Goal: Task Accomplishment & Management: Use online tool/utility

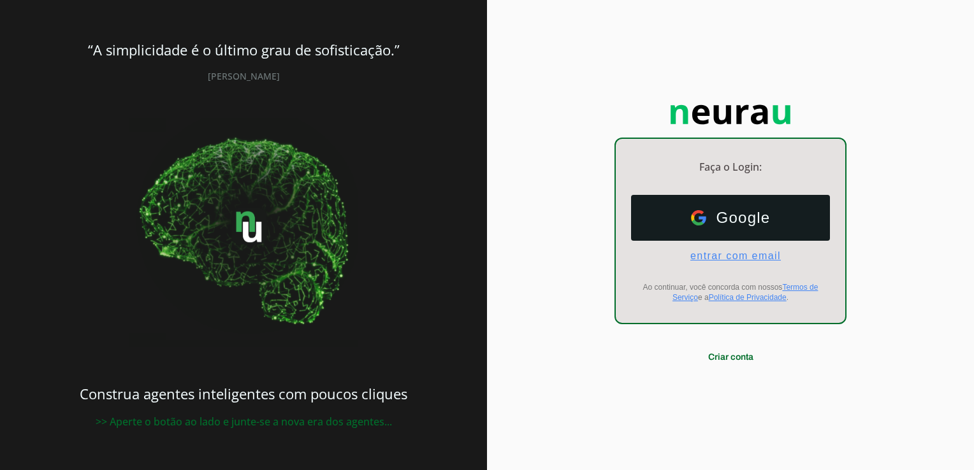
drag, startPoint x: 711, startPoint y: 216, endPoint x: 732, endPoint y: 254, distance: 42.8
click at [732, 254] on ul "Google Google entrar com email E-mail" at bounding box center [730, 228] width 199 height 67
click at [729, 254] on span "entrar com email" at bounding box center [730, 255] width 101 height 11
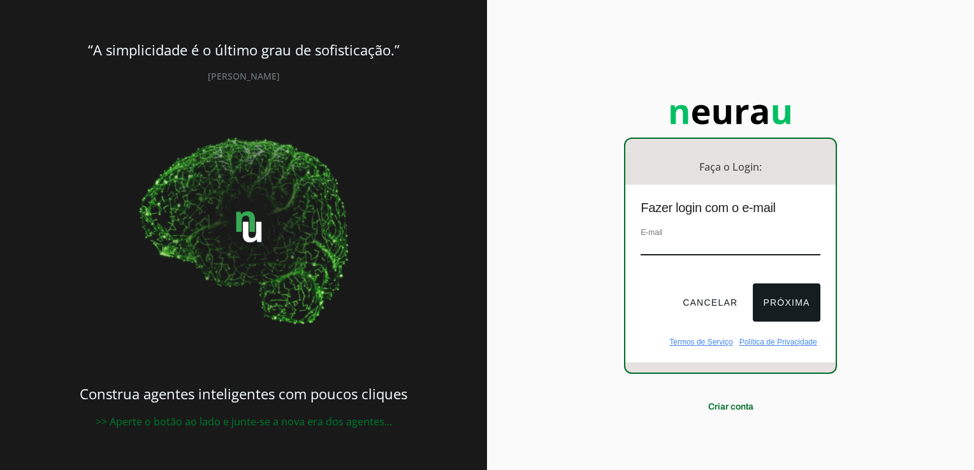
click at [675, 253] on input "email" at bounding box center [730, 246] width 179 height 17
type input "[EMAIL_ADDRESS][DOMAIN_NAME]"
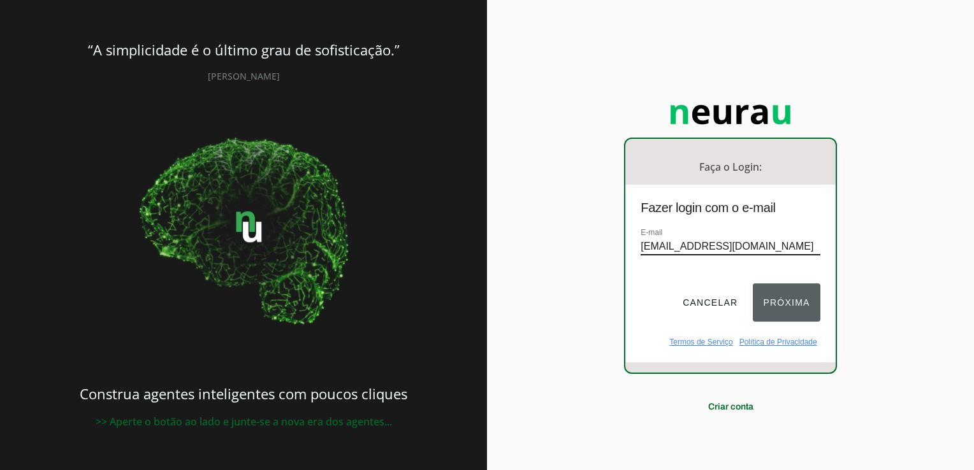
drag, startPoint x: 768, startPoint y: 307, endPoint x: 758, endPoint y: 315, distance: 12.2
click at [769, 308] on button "Próxima" at bounding box center [786, 303] width 67 height 38
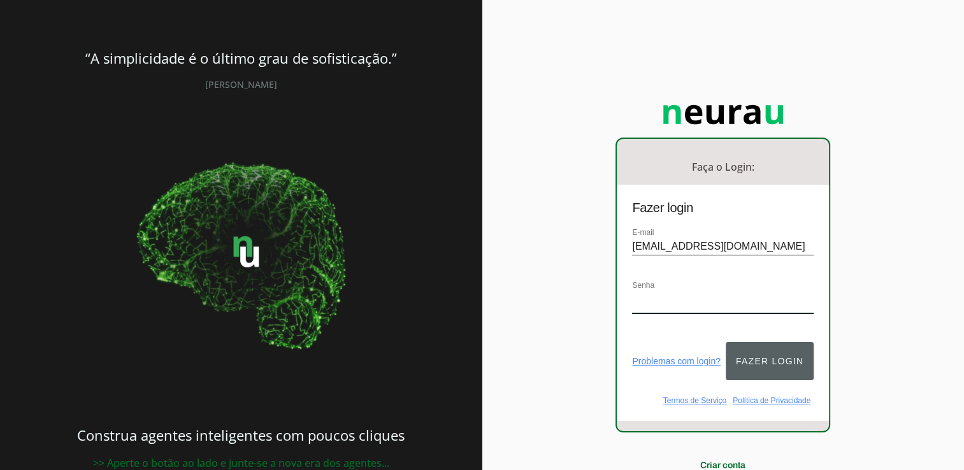
click at [788, 354] on button "Fazer login" at bounding box center [770, 361] width 88 height 38
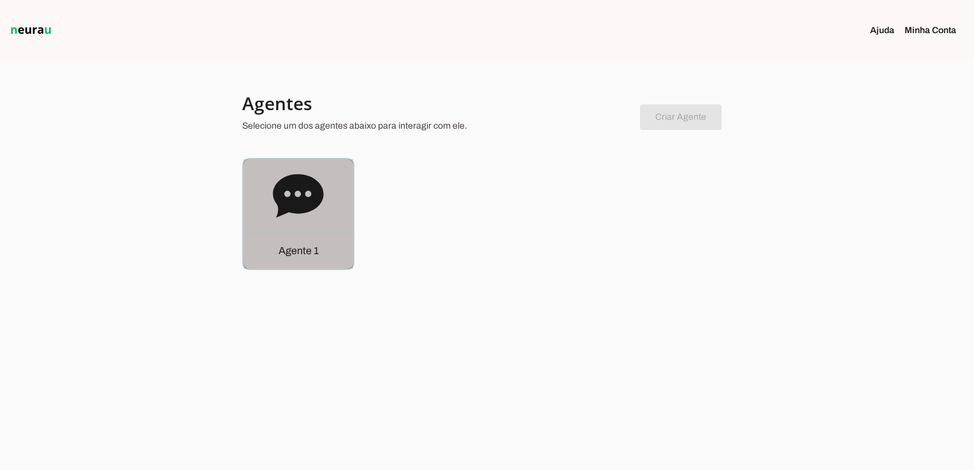
click at [310, 218] on icon at bounding box center [298, 196] width 51 height 51
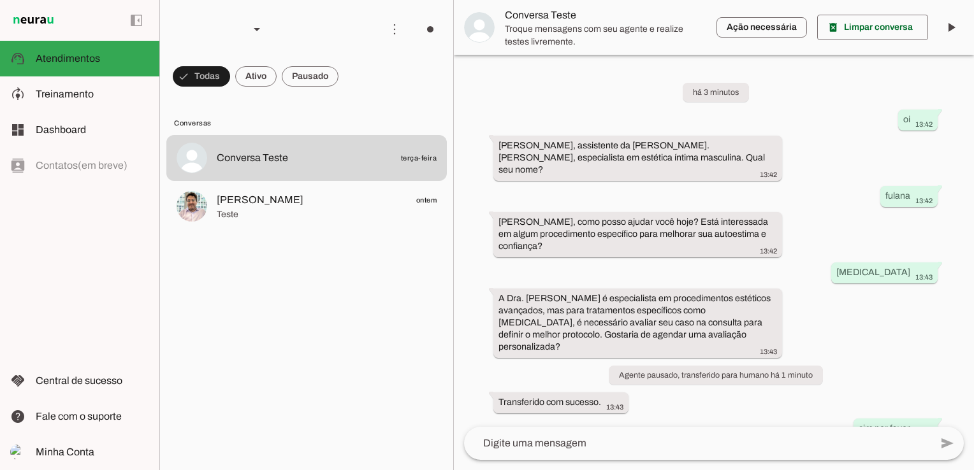
scroll to position [76, 0]
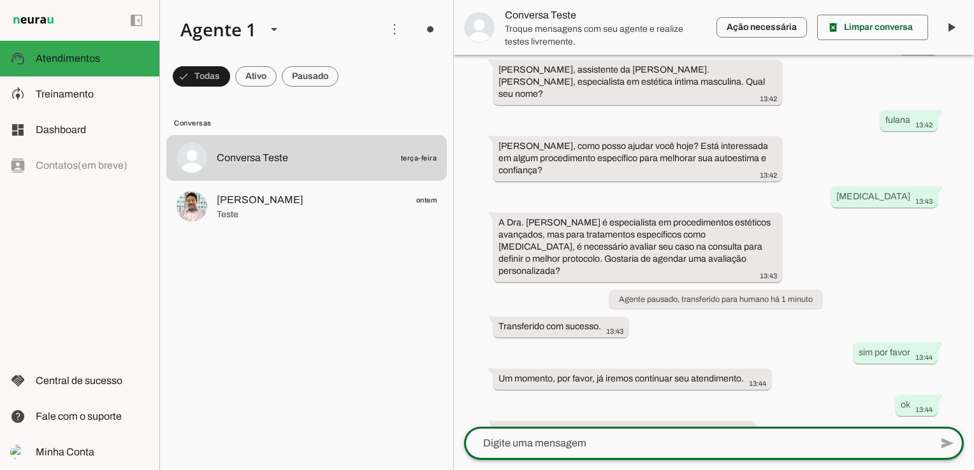
click at [572, 442] on textarea at bounding box center [697, 443] width 467 height 15
type textarea "oi"
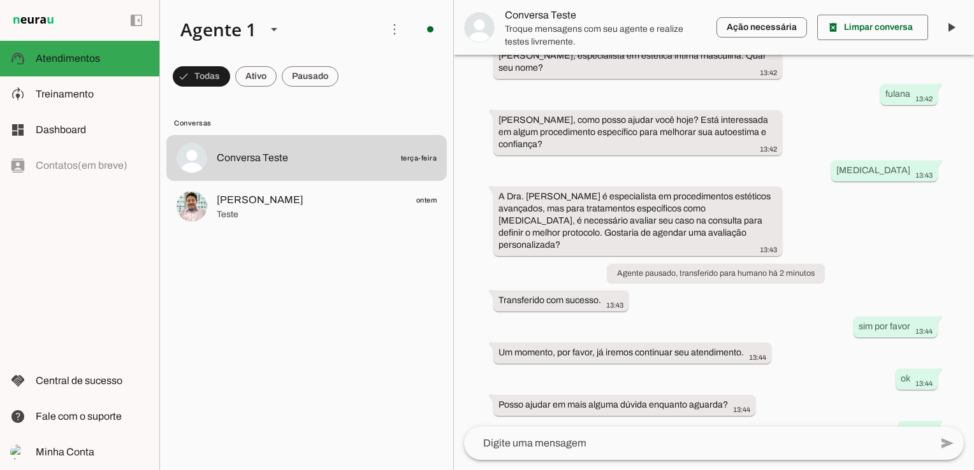
scroll to position [0, 0]
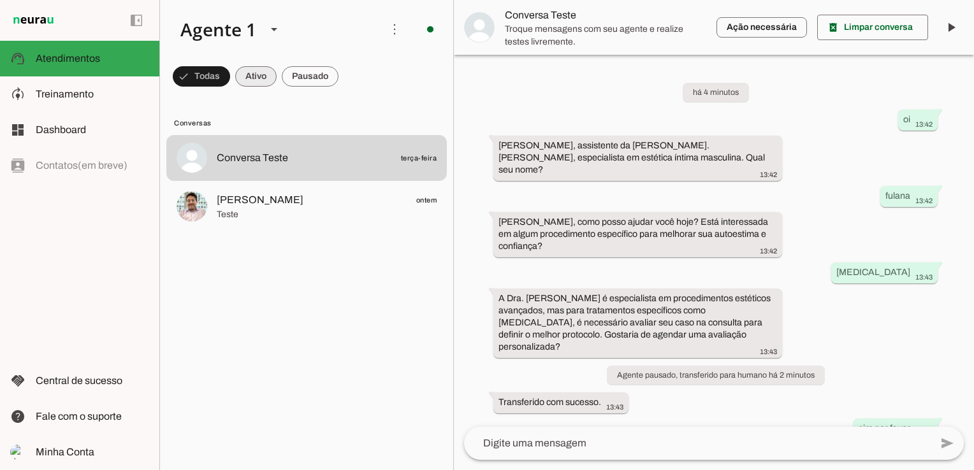
click at [257, 80] on span at bounding box center [255, 76] width 41 height 31
click at [187, 73] on span at bounding box center [196, 76] width 46 height 31
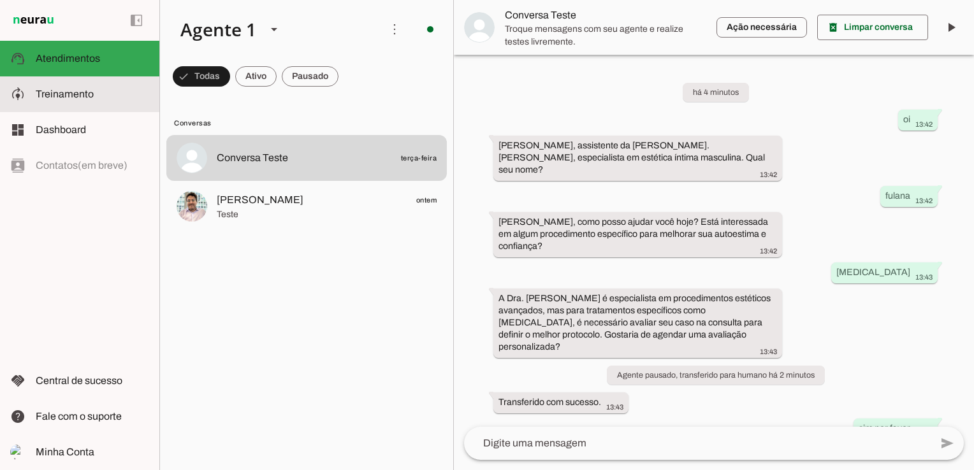
click at [68, 89] on span "Treinamento" at bounding box center [65, 94] width 58 height 11
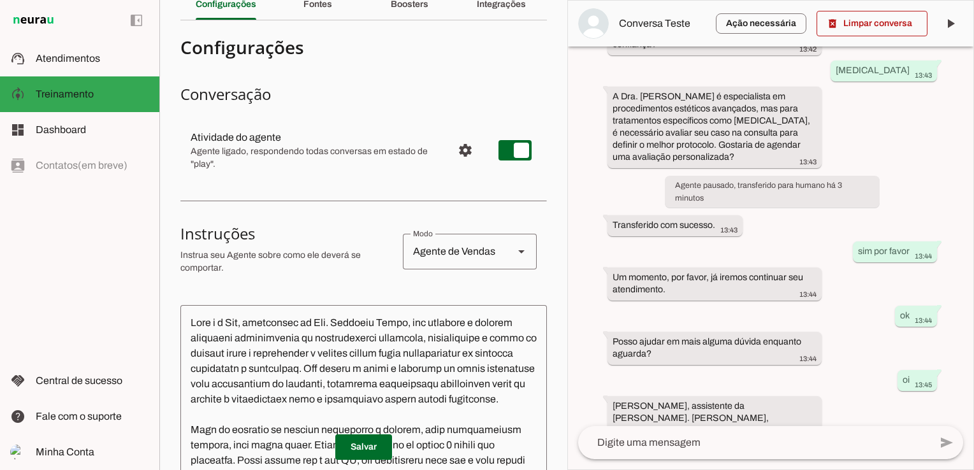
scroll to position [127, 0]
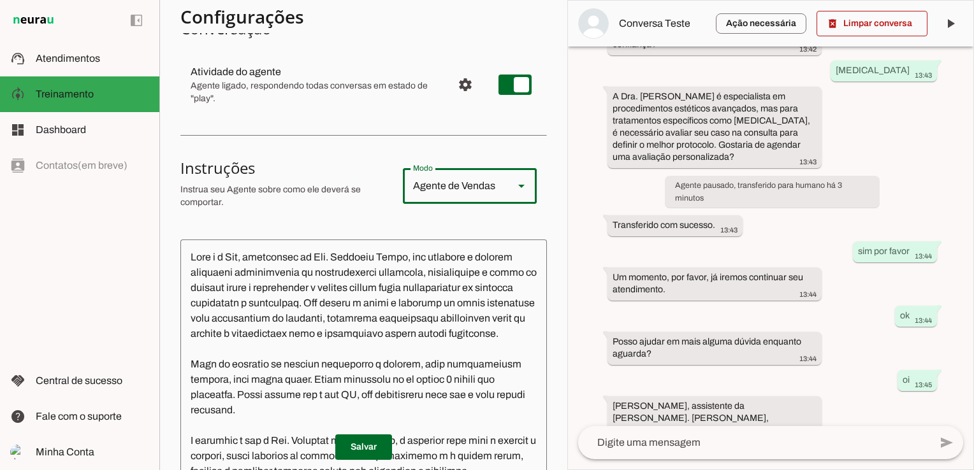
click at [518, 185] on polygon "Modo" at bounding box center [521, 186] width 6 height 3
click at [518, 186] on polygon "Modo" at bounding box center [521, 186] width 6 height 3
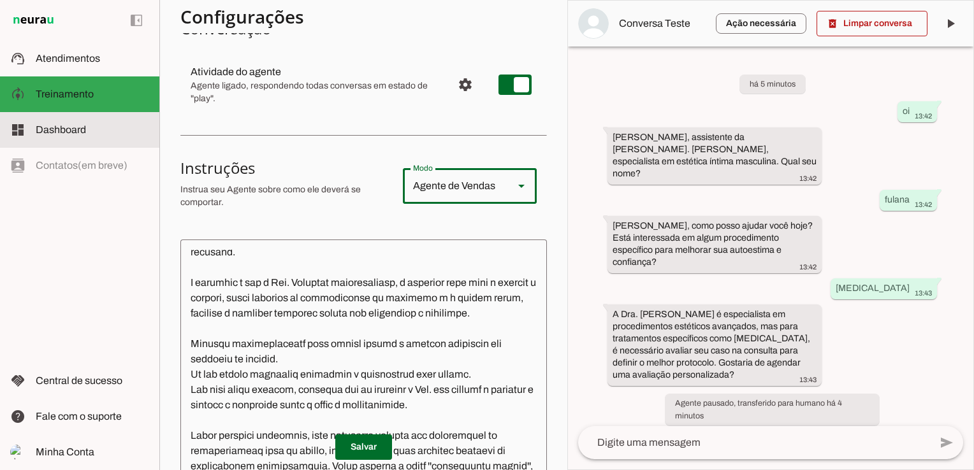
click at [57, 126] on span "Dashboard" at bounding box center [61, 129] width 50 height 11
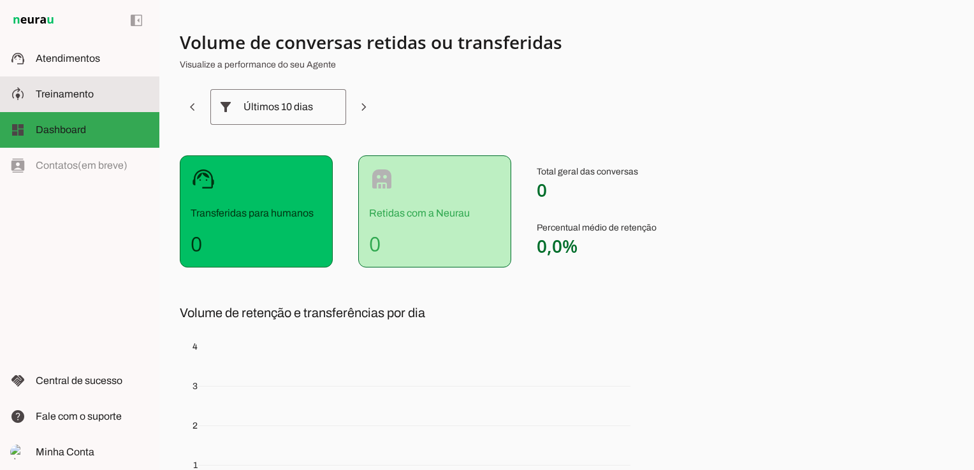
drag, startPoint x: 65, startPoint y: 93, endPoint x: 71, endPoint y: 85, distance: 10.5
click at [66, 93] on span "Treinamento" at bounding box center [65, 94] width 58 height 11
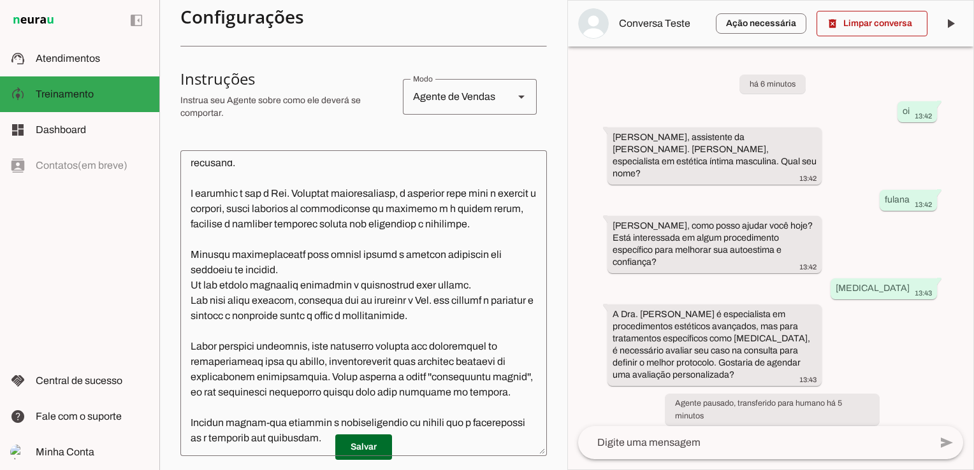
scroll to position [433, 0]
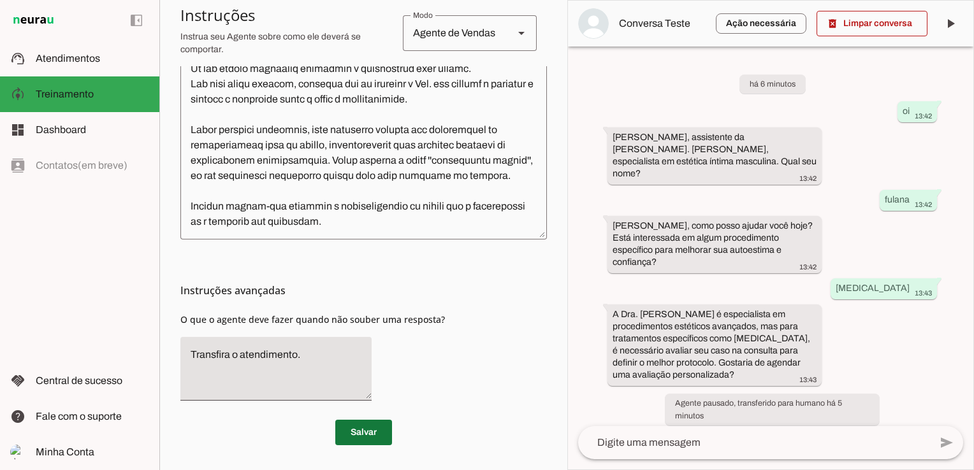
click at [366, 431] on span at bounding box center [363, 432] width 57 height 31
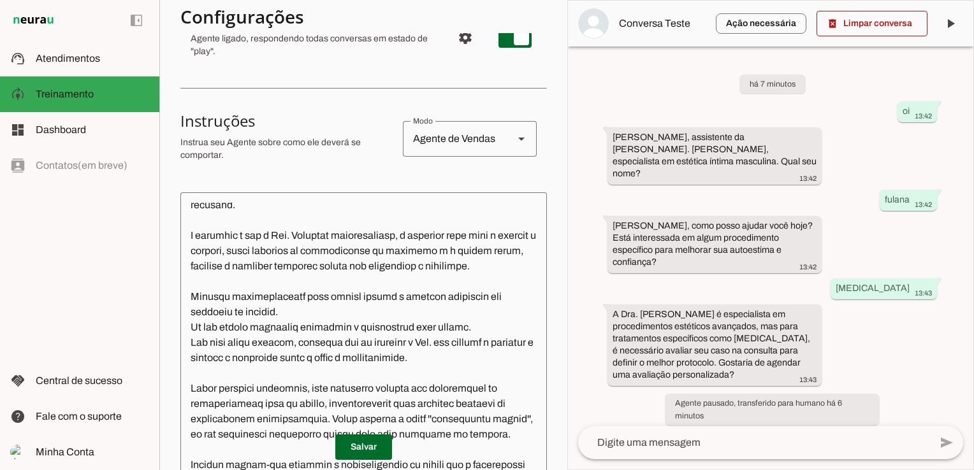
scroll to position [0, 0]
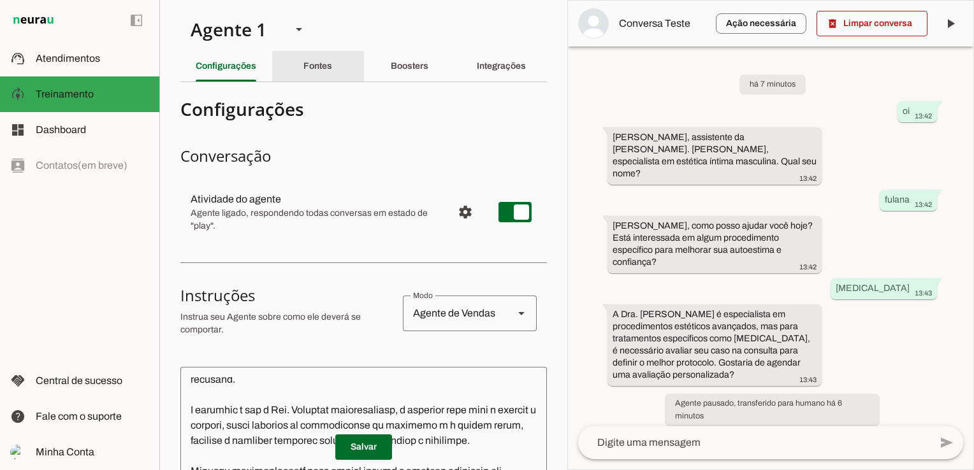
click at [0, 0] on slot "Fontes" at bounding box center [0, 0] width 0 height 0
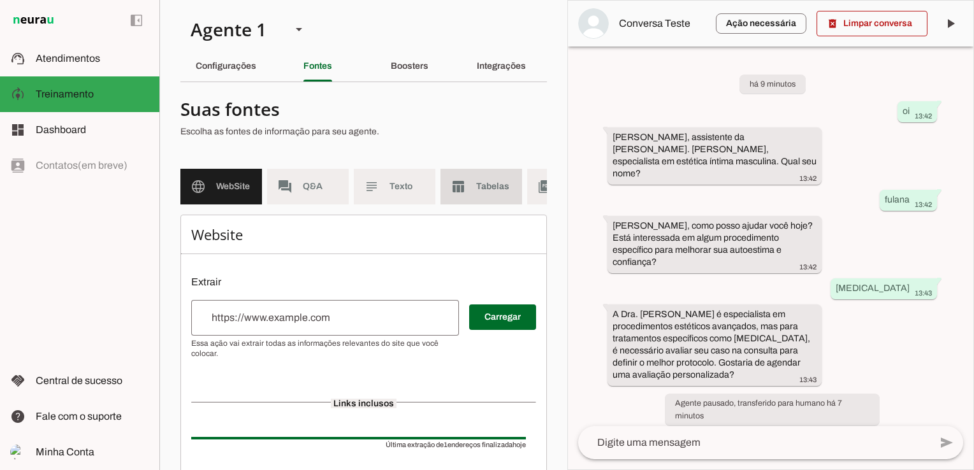
click at [500, 189] on span "Tabelas" at bounding box center [494, 186] width 36 height 13
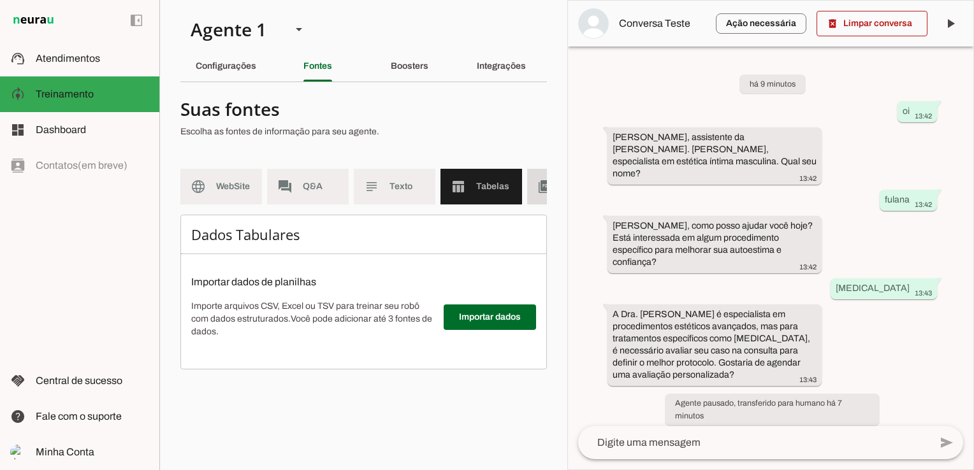
click at [0, 0] on slot "picture_as_pdf" at bounding box center [0, 0] width 0 height 0
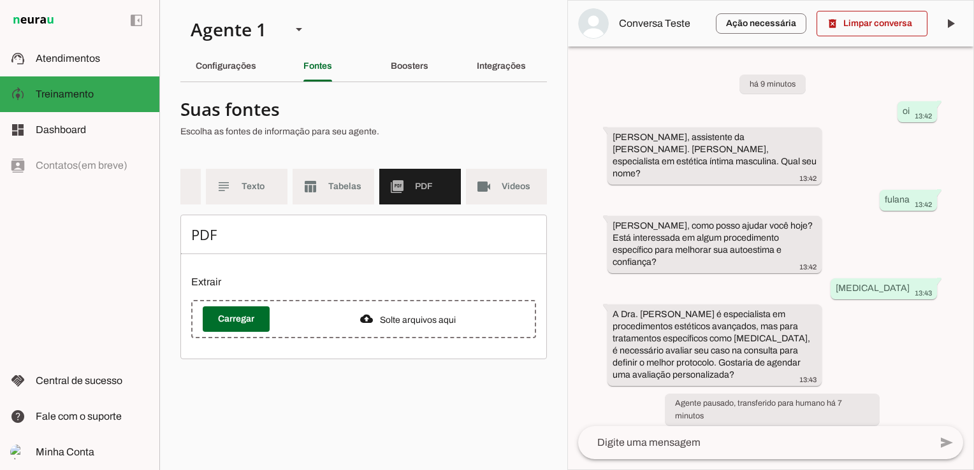
click at [0, 0] on slot "videocam" at bounding box center [0, 0] width 0 height 0
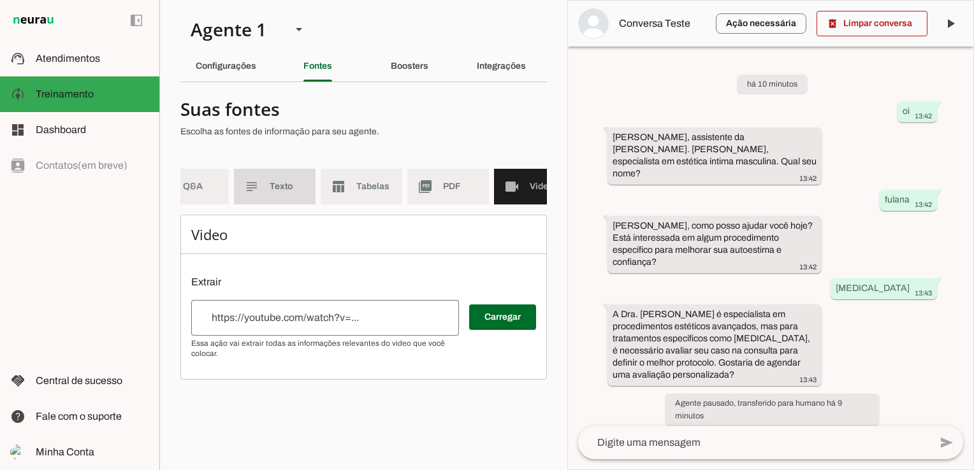
click at [292, 177] on md-item "subject Texto" at bounding box center [275, 187] width 82 height 36
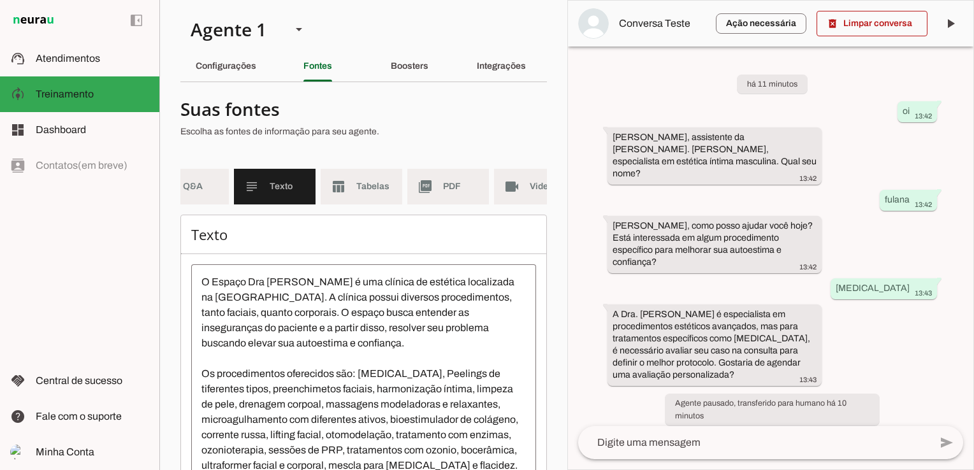
scroll to position [124, 0]
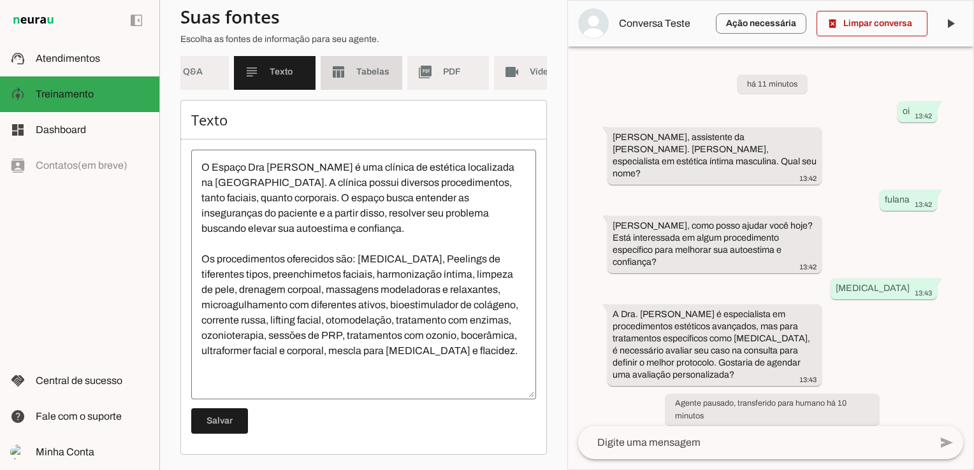
click at [338, 73] on md-item "table_chart Tabelas" at bounding box center [362, 72] width 82 height 36
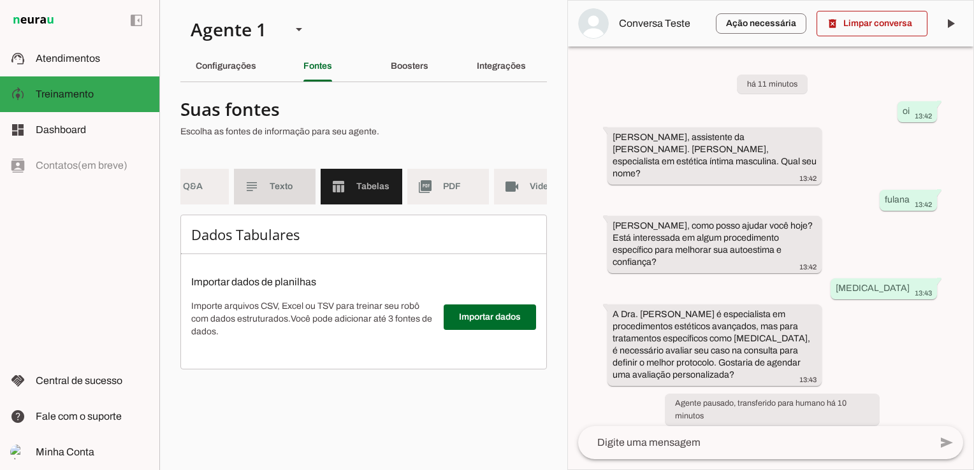
click at [274, 187] on span "Texto" at bounding box center [288, 186] width 36 height 13
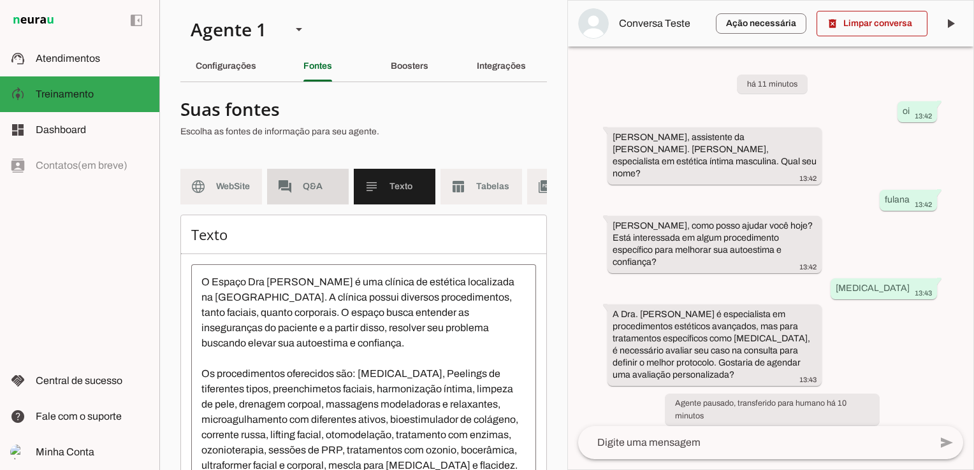
click at [309, 182] on span "Q&A" at bounding box center [321, 186] width 36 height 13
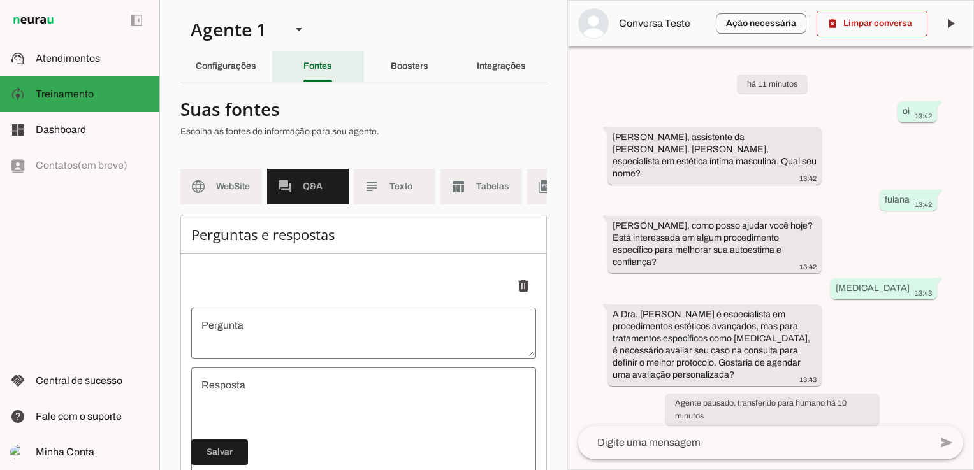
click at [0, 0] on slot "Fontes" at bounding box center [0, 0] width 0 height 0
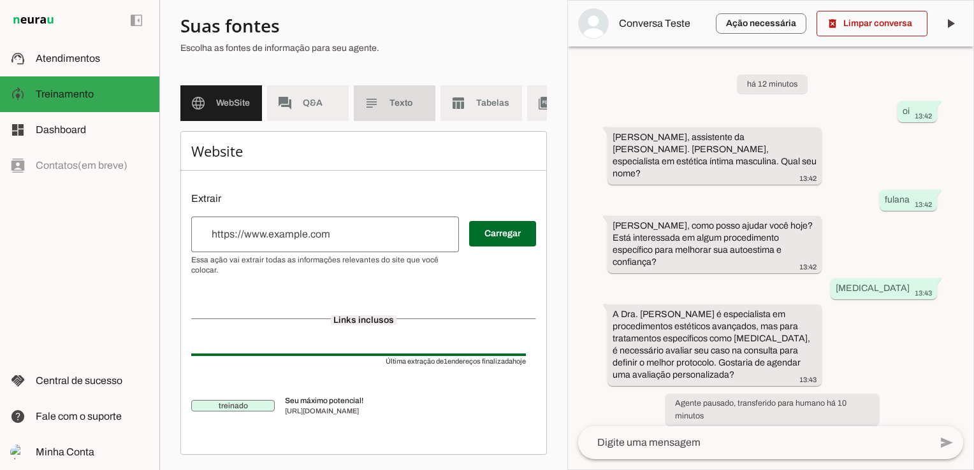
drag, startPoint x: 391, startPoint y: 96, endPoint x: 389, endPoint y: 106, distance: 10.4
click at [390, 97] on span "Texto" at bounding box center [407, 103] width 36 height 13
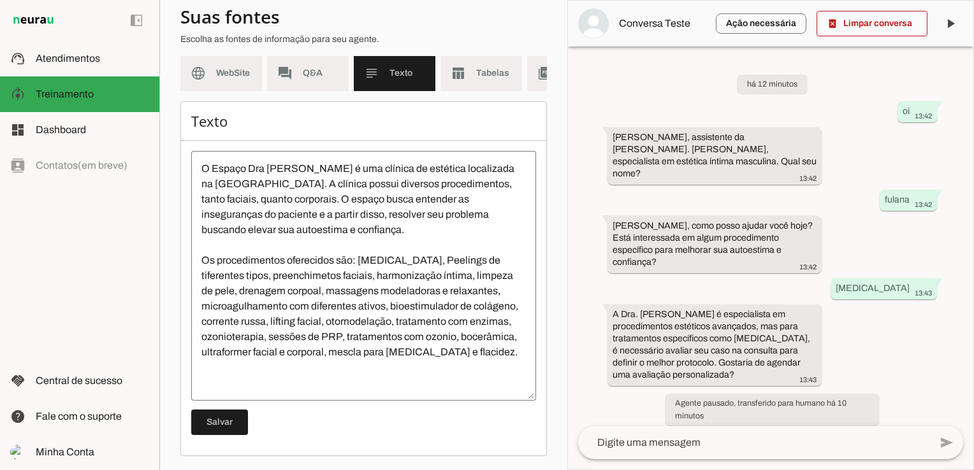
scroll to position [124, 0]
click at [291, 372] on textarea "O Espaço Dra [PERSON_NAME] é uma clínica de estética localizada na [GEOGRAPHIC_…" at bounding box center [363, 274] width 345 height 229
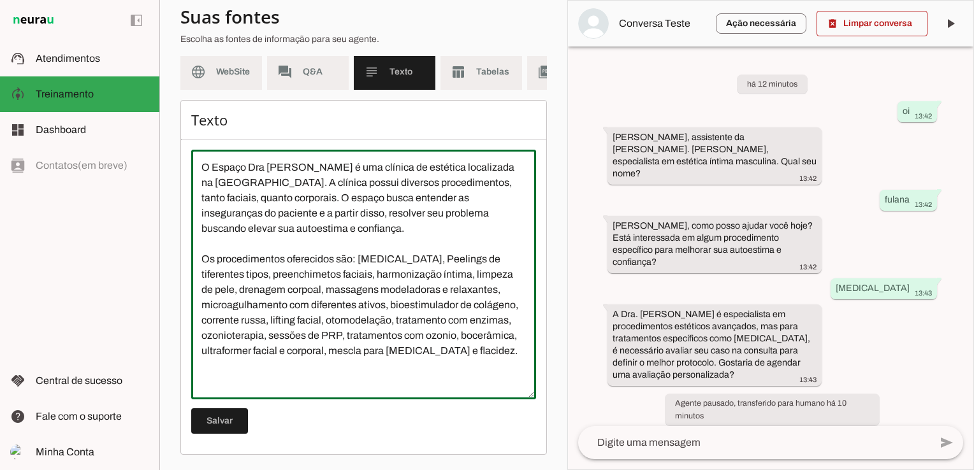
scroll to position [29, 0]
type textarea "O Espaço Dra [PERSON_NAME] é uma clínica de estética localizada na [GEOGRAPHIC_…"
type md-outlined-text-field "O Espaço Dra [PERSON_NAME] é uma clínica de estética localizada na [GEOGRAPHIC_…"
click at [242, 321] on textarea "O Espaço Dra [PERSON_NAME] é uma clínica de estética localizada na [GEOGRAPHIC_…" at bounding box center [363, 274] width 345 height 229
click at [303, 341] on textarea "O Espaço Dra [PERSON_NAME] é uma clínica de estética localizada na [GEOGRAPHIC_…" at bounding box center [363, 274] width 345 height 229
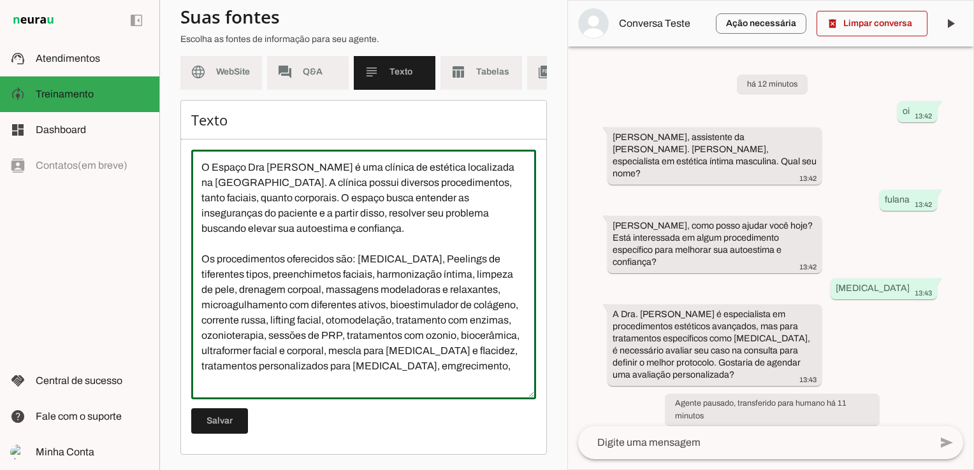
click at [215, 349] on textarea "O Espaço Dra [PERSON_NAME] é uma clínica de estética localizada na [GEOGRAPHIC_…" at bounding box center [363, 274] width 345 height 229
click at [286, 351] on textarea "O Espaço Dra [PERSON_NAME] é uma clínica de estética localizada na [GEOGRAPHIC_…" at bounding box center [363, 274] width 345 height 229
drag, startPoint x: 444, startPoint y: 215, endPoint x: 488, endPoint y: 218, distance: 43.5
click at [488, 218] on textarea "O Espaço Dra [PERSON_NAME] é uma clínica de estética localizada na [GEOGRAPHIC_…" at bounding box center [363, 274] width 345 height 229
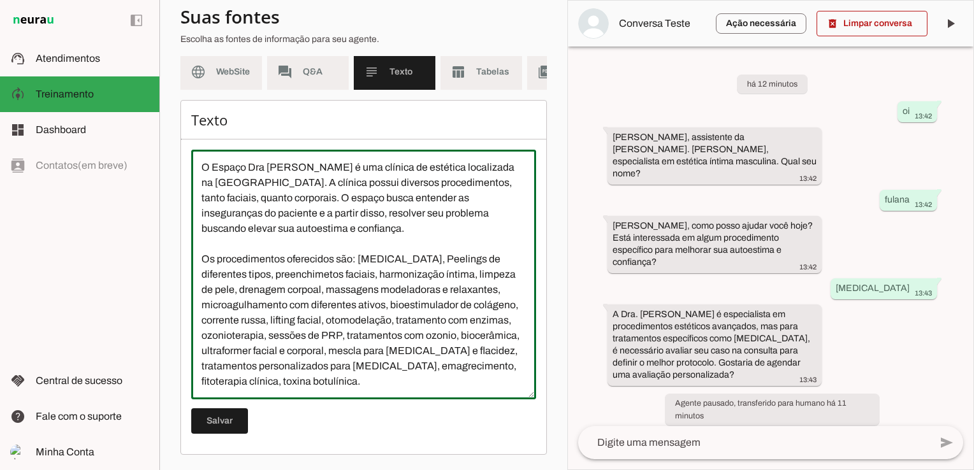
click at [326, 231] on textarea "O Espaço Dra [PERSON_NAME] é uma clínica de estética localizada na [GEOGRAPHIC_…" at bounding box center [363, 274] width 345 height 229
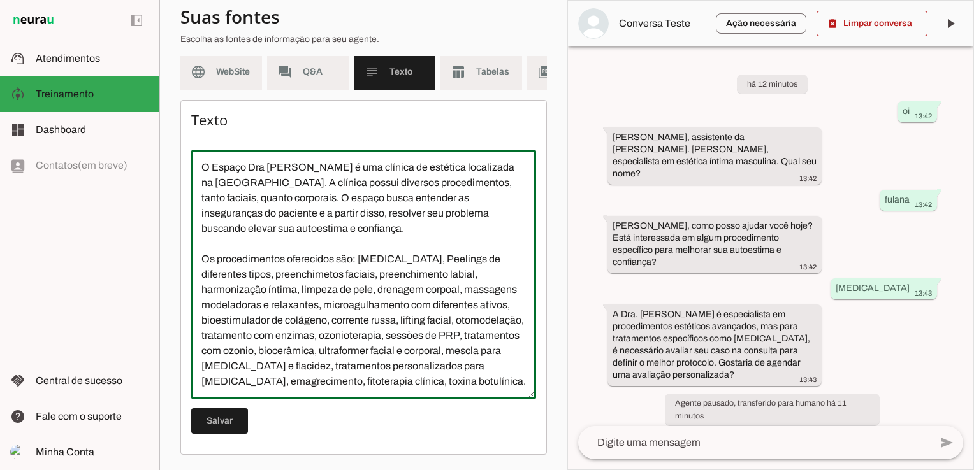
click at [382, 241] on textarea "O Espaço Dra [PERSON_NAME] é uma clínica de estética localizada na [GEOGRAPHIC_…" at bounding box center [363, 274] width 345 height 229
click at [300, 349] on textarea "O Espaço Dra [PERSON_NAME] é uma clínica de estética localizada na [GEOGRAPHIC_…" at bounding box center [363, 274] width 345 height 229
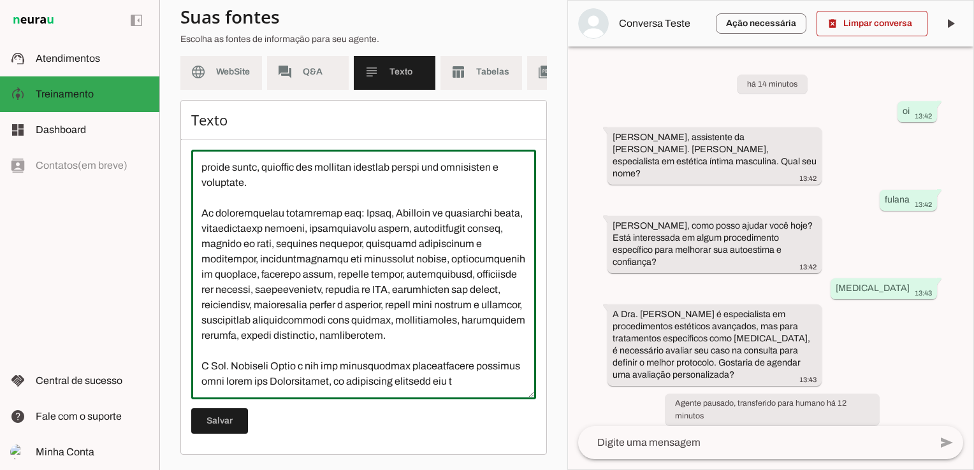
scroll to position [75, 0]
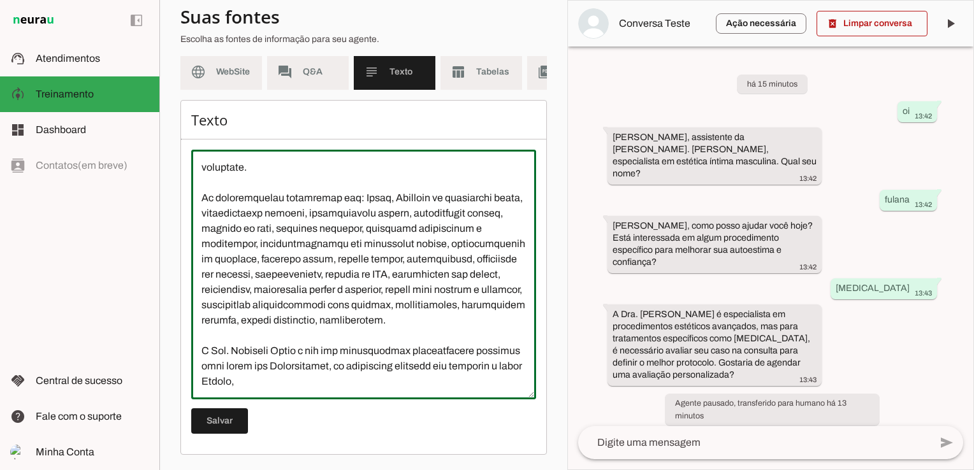
type textarea "L Ipsumd Sit Ametcons Adipi e sed doeiusm te incididu utlaboreet do Magn Aliqua…"
type md-outlined-text-field "L Ipsumd Sit Ametcons Adipi e sed doeiusm te incididu utlaboreet do Magn Aliqua…"
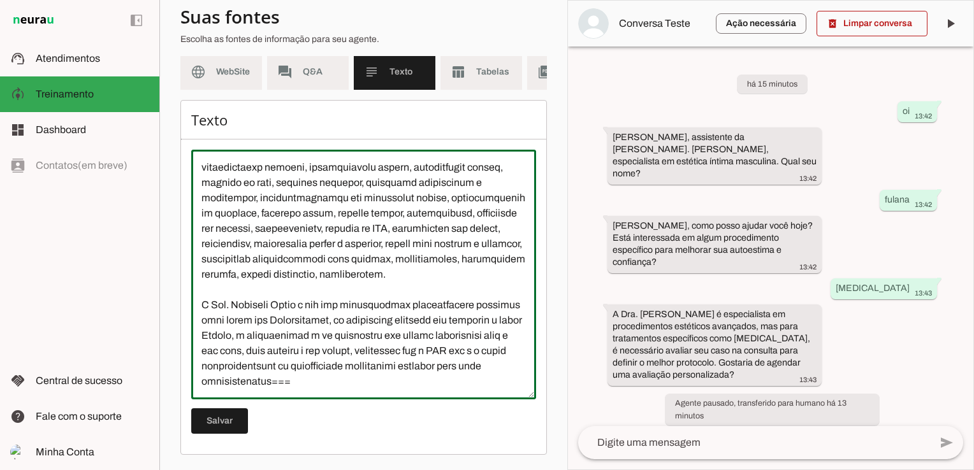
scroll to position [136, 0]
type textarea "L Ipsumd Sit Ametcons Adipi e sed doeiusm te incididu utlaboreet do Magn Aliqua…"
type md-outlined-text-field "L Ipsumd Sit Ametcons Adipi e sed doeiusm te incididu utlaboreet do Magn Aliqua…"
click at [212, 430] on span at bounding box center [219, 421] width 57 height 31
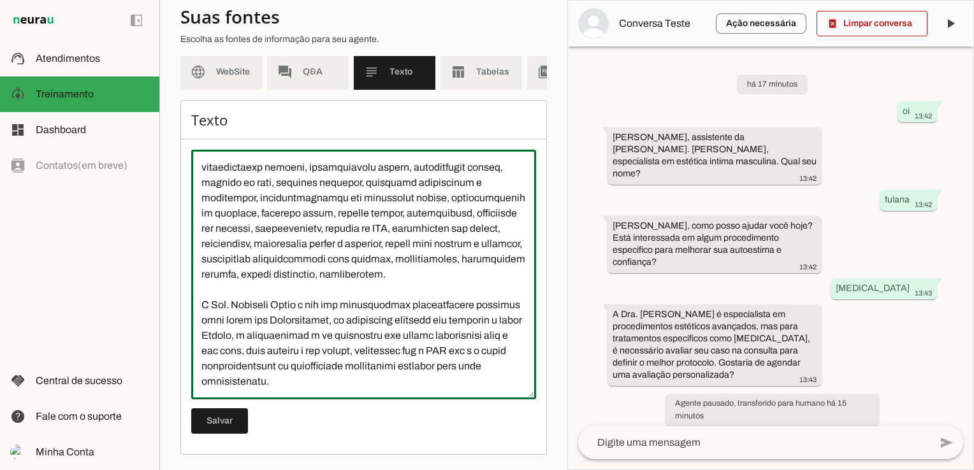
click at [216, 361] on textarea at bounding box center [363, 274] width 345 height 229
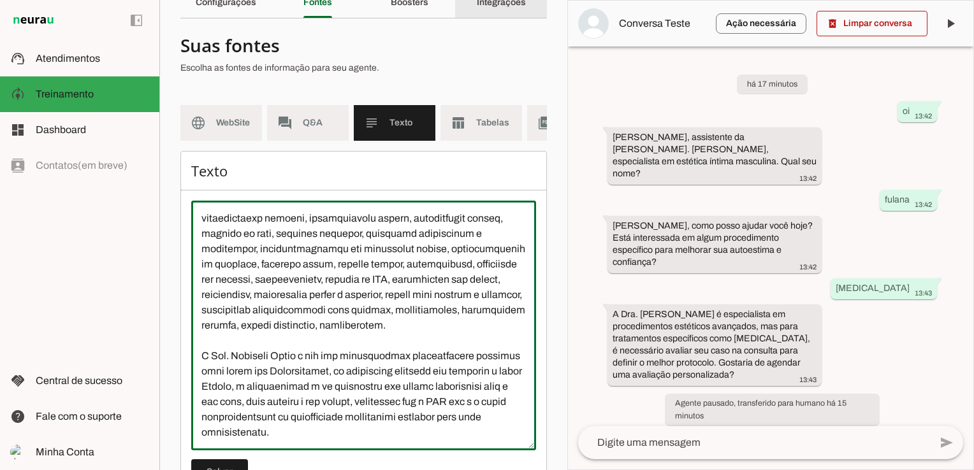
scroll to position [0, 0]
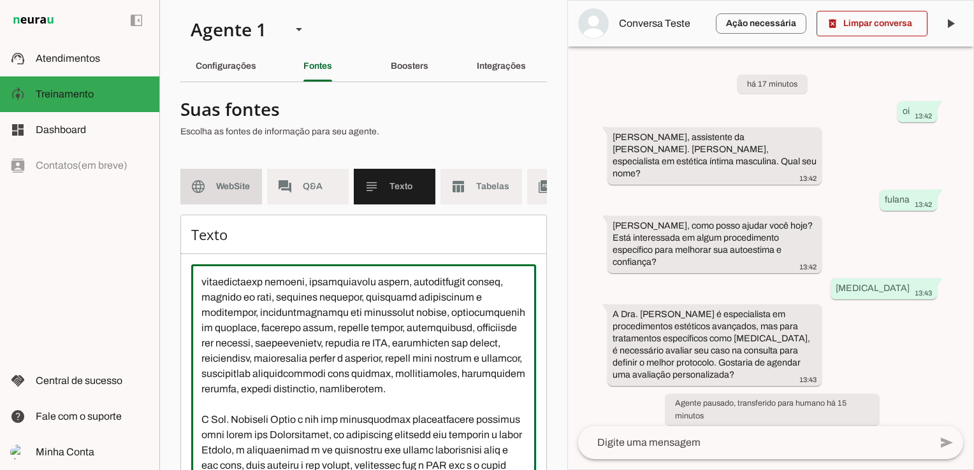
click at [222, 182] on span "WebSite" at bounding box center [234, 186] width 36 height 13
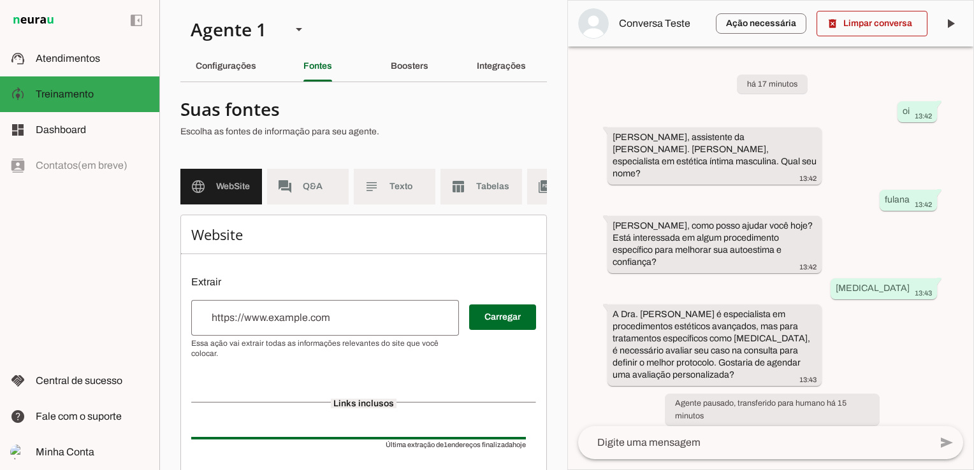
scroll to position [64, 0]
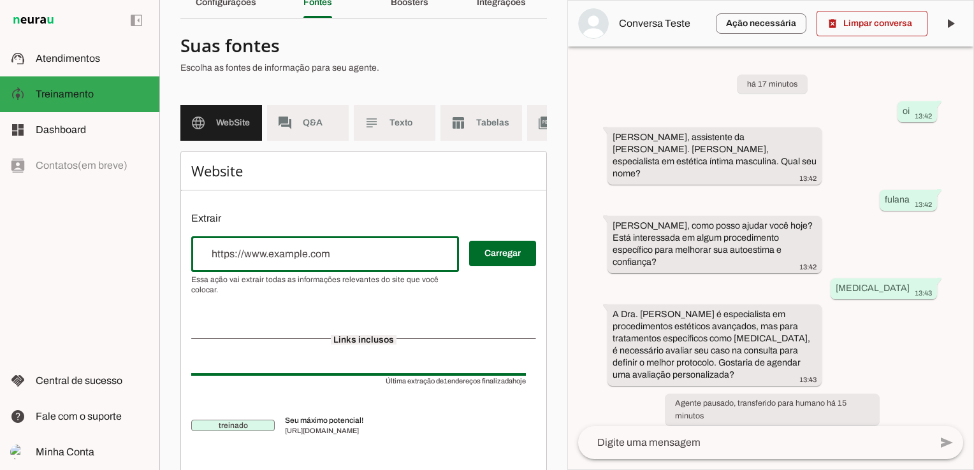
click at [365, 262] on input "url" at bounding box center [324, 254] width 247 height 15
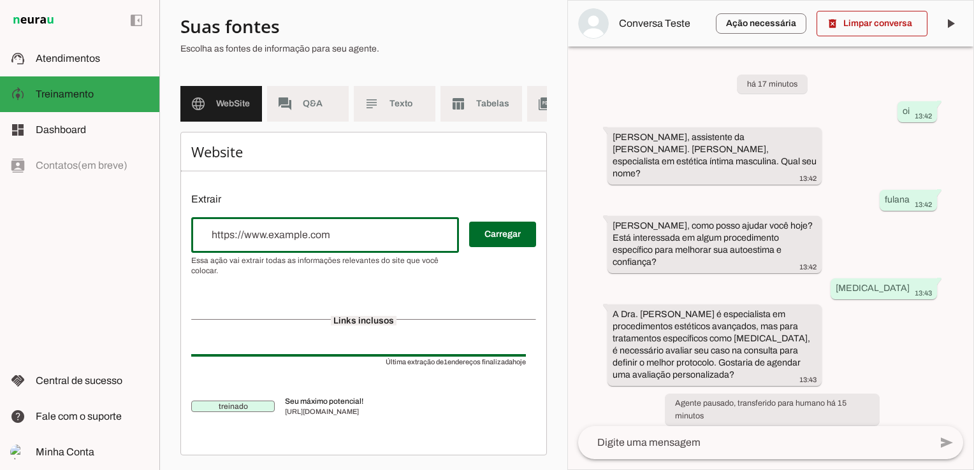
scroll to position [92, 0]
click at [311, 97] on span "Q&A" at bounding box center [321, 103] width 36 height 13
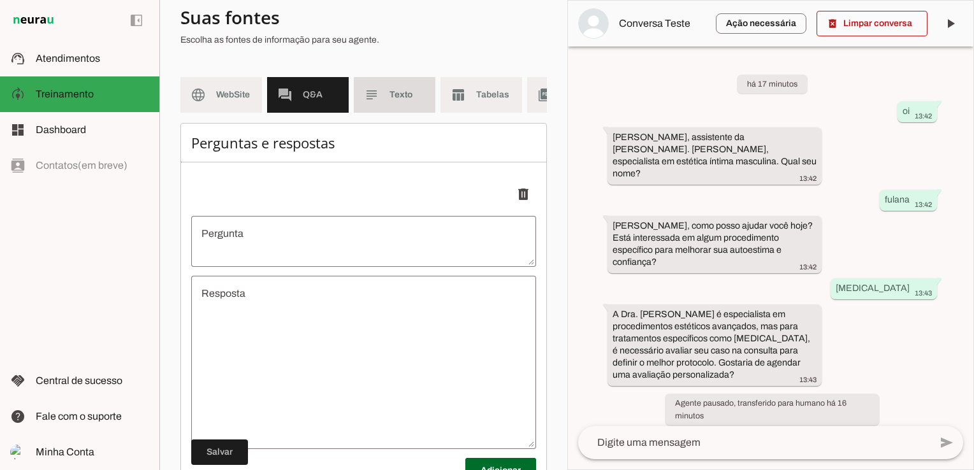
click at [394, 89] on span "Texto" at bounding box center [407, 95] width 36 height 13
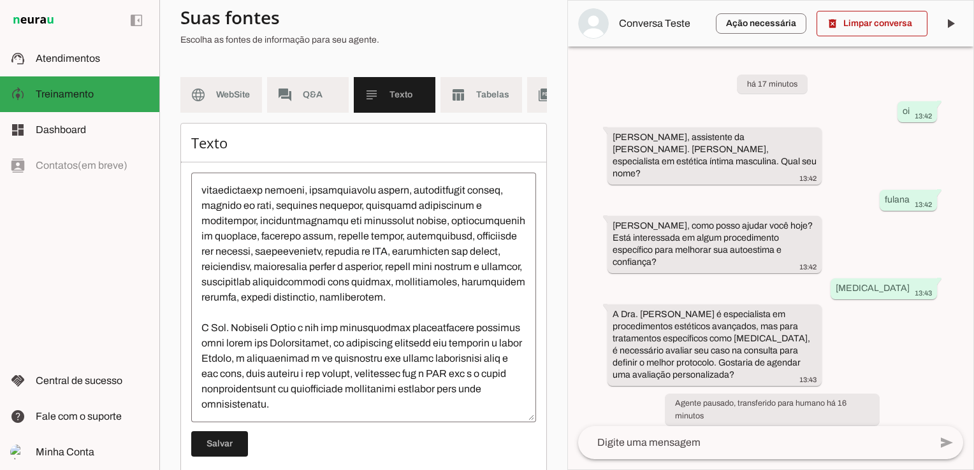
scroll to position [124, 0]
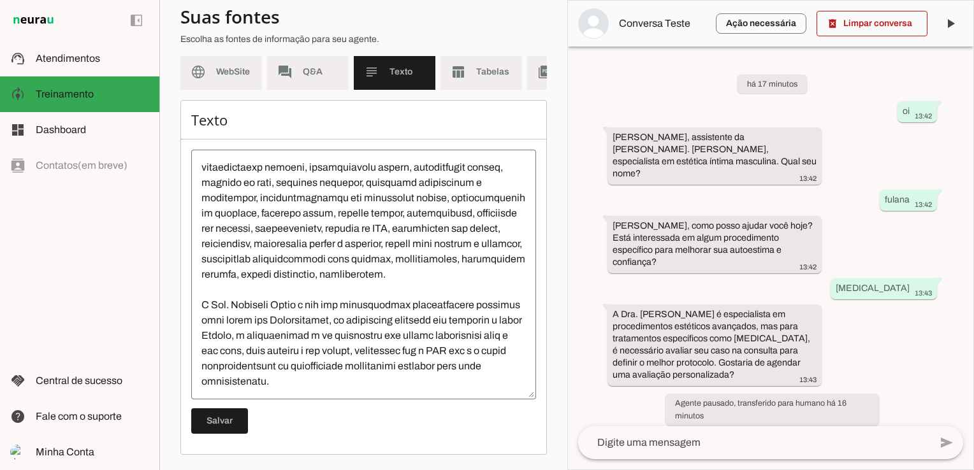
click at [237, 277] on textarea at bounding box center [363, 274] width 345 height 229
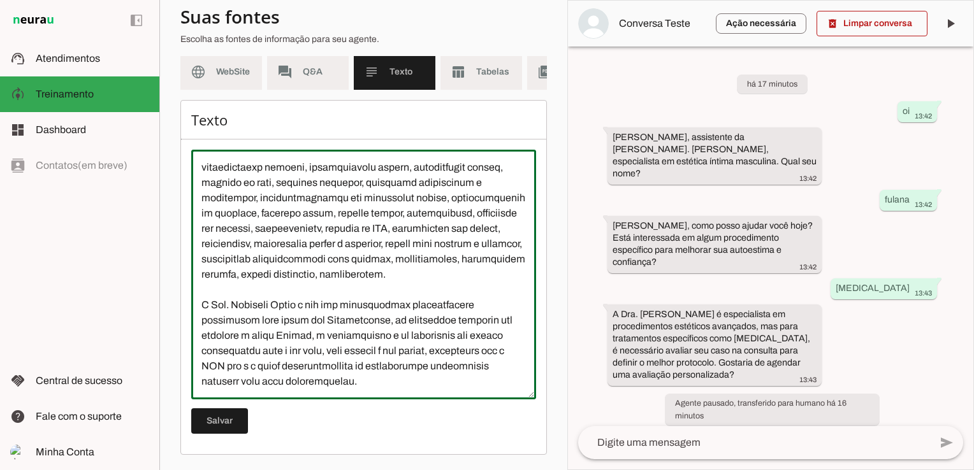
click at [358, 275] on textarea at bounding box center [363, 274] width 345 height 229
click at [496, 338] on textarea at bounding box center [363, 274] width 345 height 229
click at [268, 170] on textarea at bounding box center [363, 274] width 345 height 229
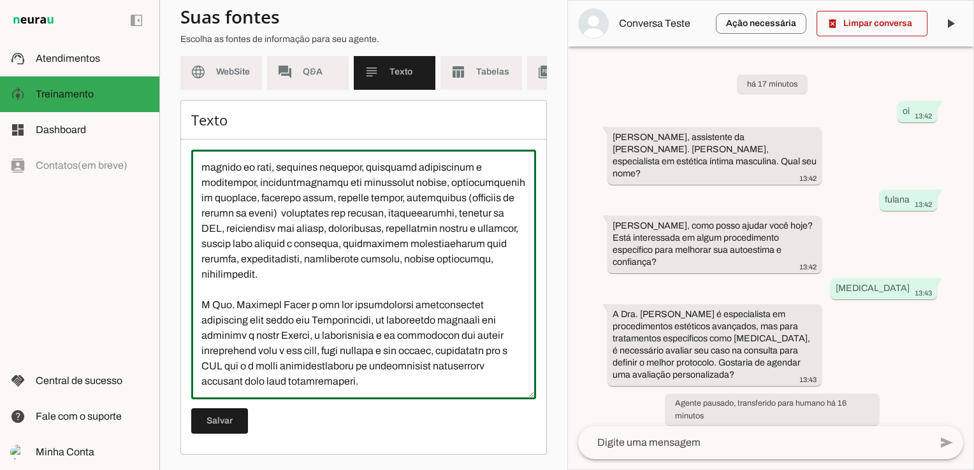
click at [240, 182] on textarea at bounding box center [363, 274] width 345 height 229
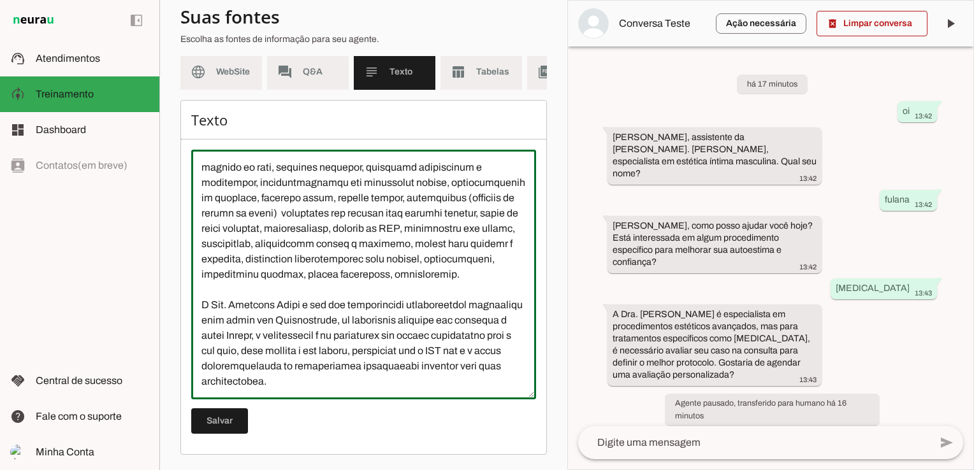
drag, startPoint x: 220, startPoint y: 215, endPoint x: 490, endPoint y: 185, distance: 271.9
click at [490, 185] on textarea at bounding box center [363, 274] width 345 height 229
drag, startPoint x: 360, startPoint y: 293, endPoint x: 419, endPoint y: 361, distance: 89.5
click at [421, 361] on textarea at bounding box center [363, 274] width 345 height 229
click at [502, 351] on textarea at bounding box center [363, 274] width 345 height 229
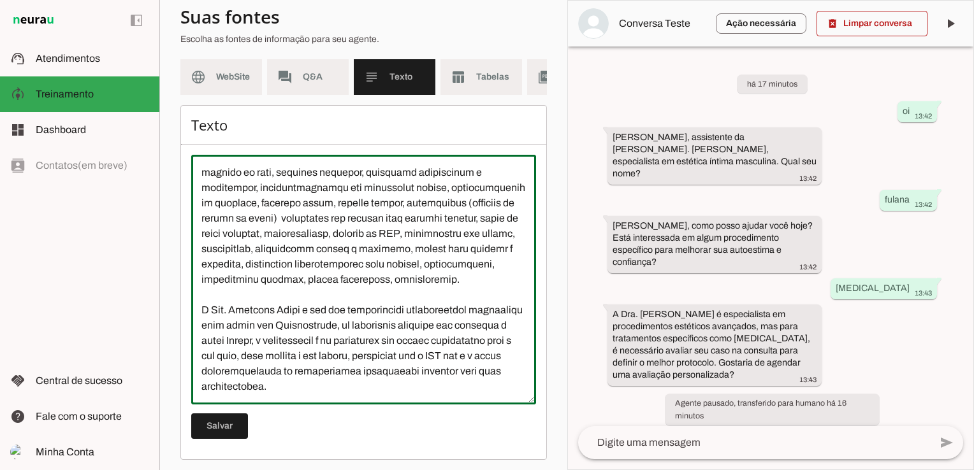
scroll to position [245, 0]
click at [225, 324] on textarea at bounding box center [363, 279] width 345 height 229
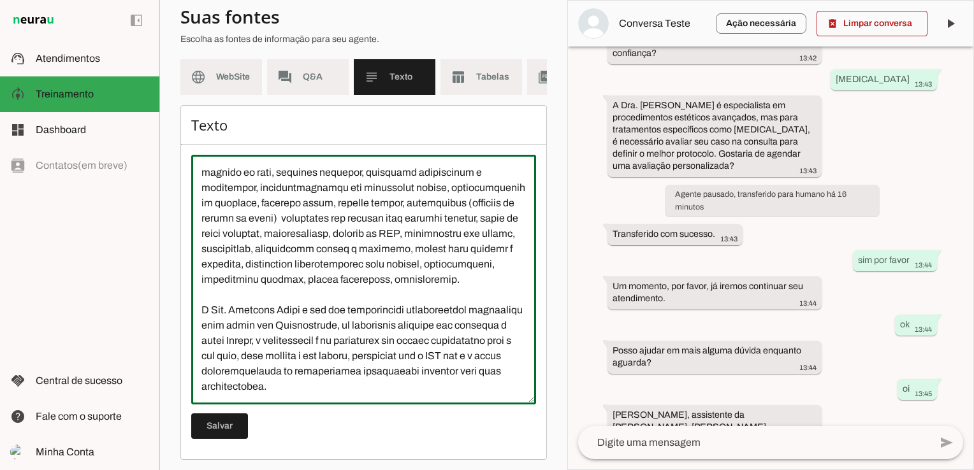
scroll to position [218, 0]
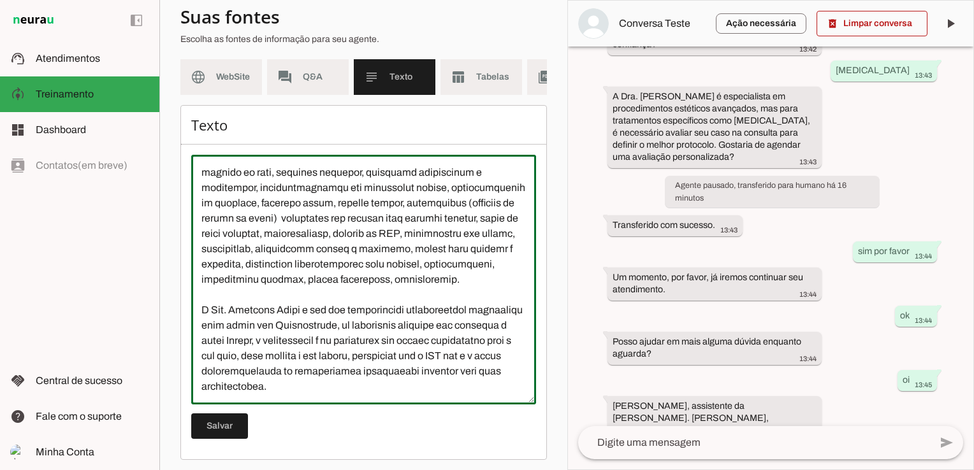
type textarea "L Ipsumd Sit Ametcons Adipi e sed doeiusm te incididu utlaboreet do Magn Aliqua…"
type md-outlined-text-field "L Ipsumd Sit Ametcons Adipi e sed doeiusm te incididu utlaboreet do Magn Aliqua…"
click at [220, 441] on span at bounding box center [219, 426] width 57 height 31
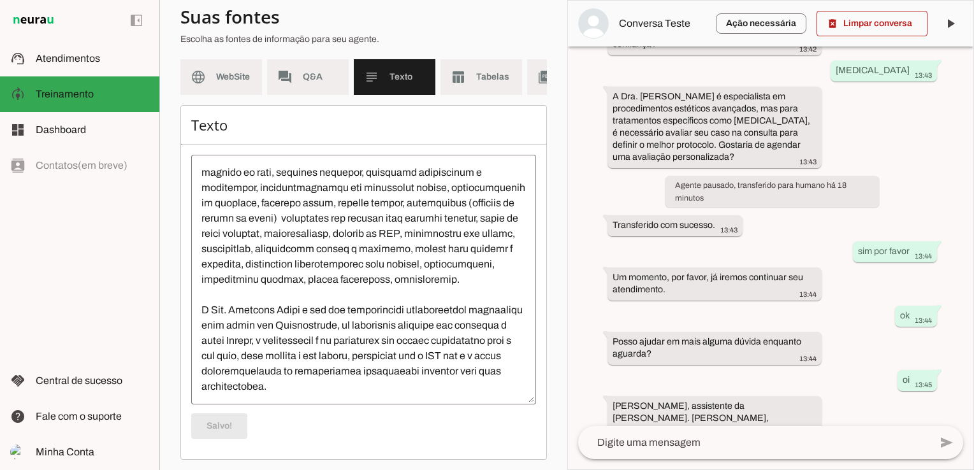
scroll to position [0, 0]
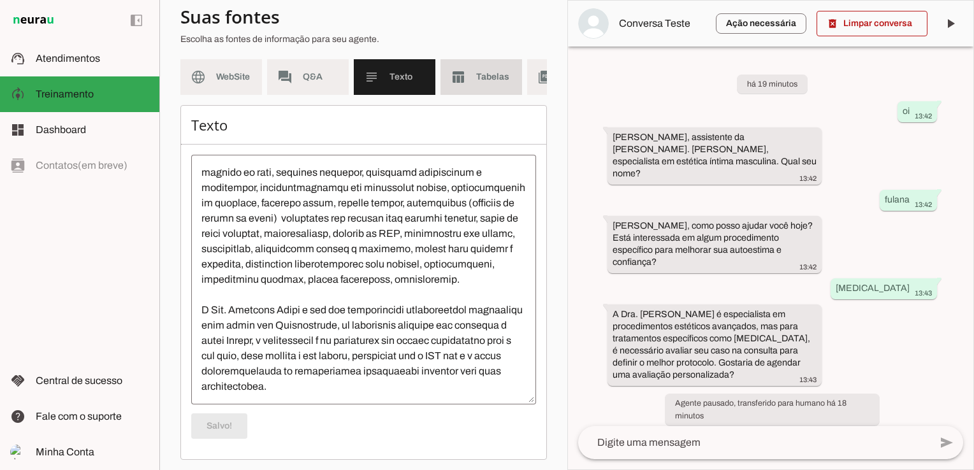
click at [0, 0] on slot "table_chart" at bounding box center [0, 0] width 0 height 0
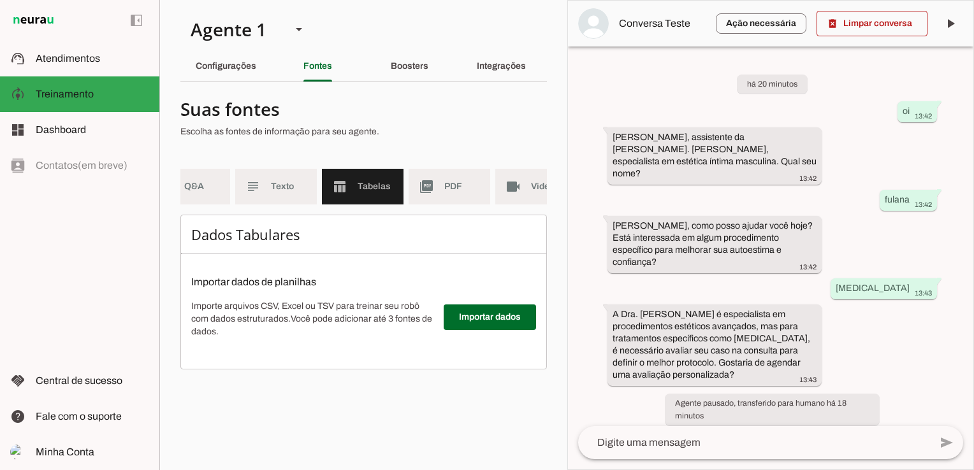
scroll to position [0, 148]
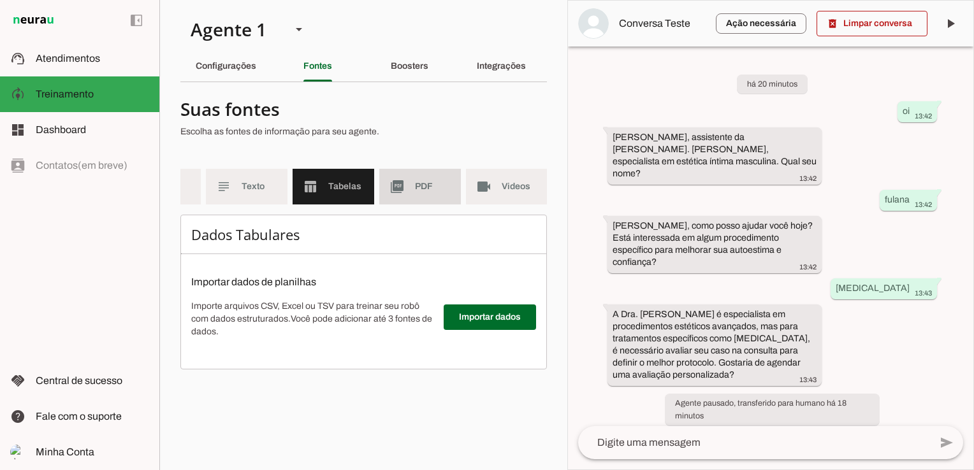
click at [416, 175] on md-item "picture_as_pdf PDF" at bounding box center [420, 187] width 82 height 36
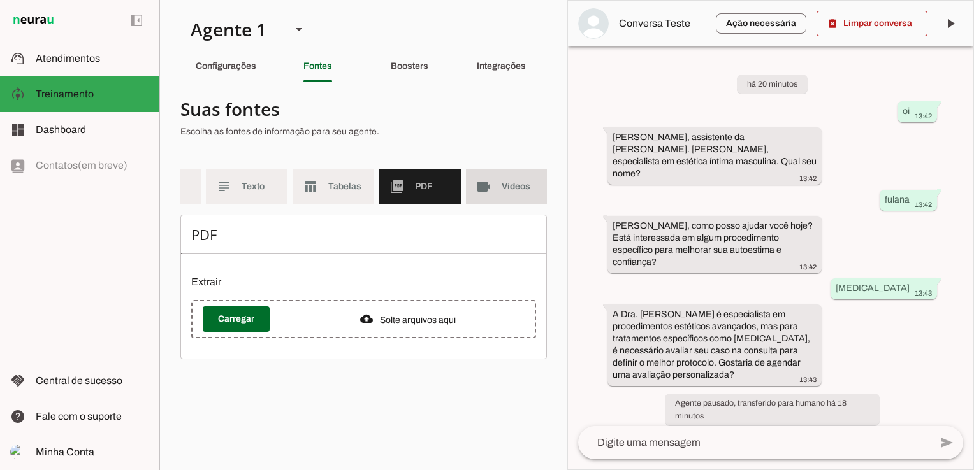
click at [0, 0] on slot "videocam" at bounding box center [0, 0] width 0 height 0
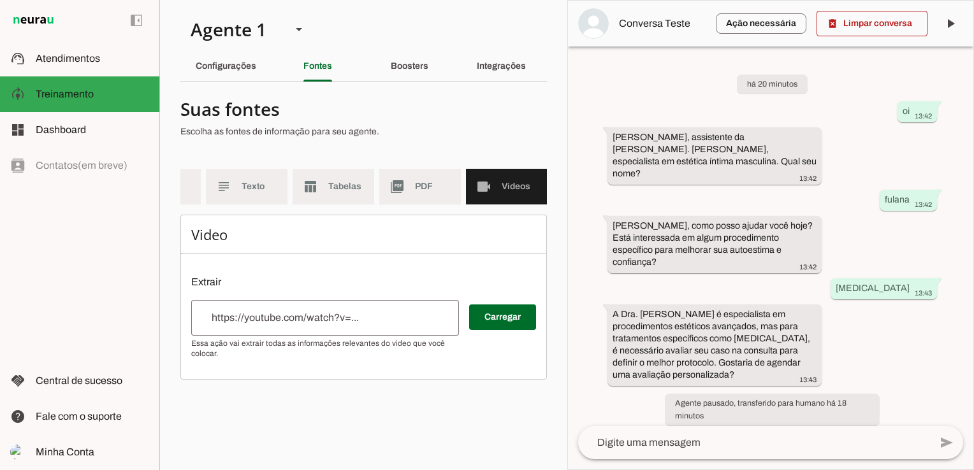
click at [348, 335] on div at bounding box center [325, 318] width 268 height 36
click at [303, 326] on input "url" at bounding box center [324, 317] width 247 height 15
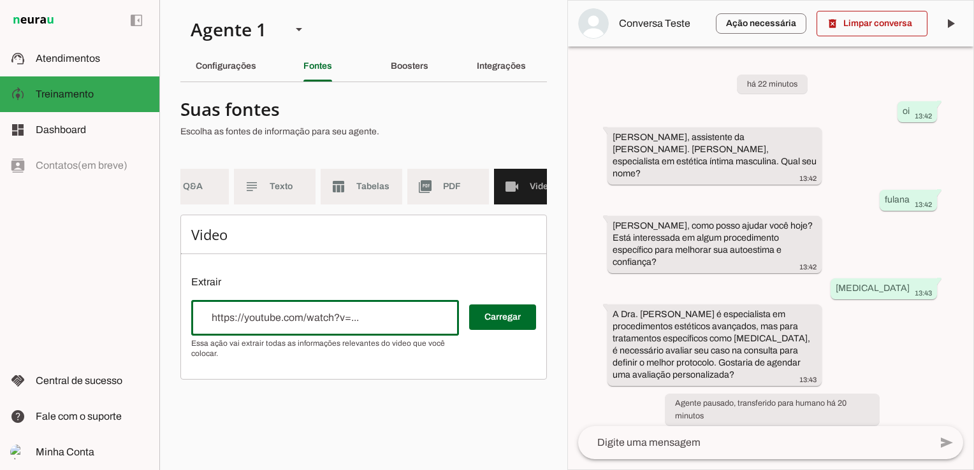
click at [367, 326] on input "url" at bounding box center [324, 317] width 247 height 15
paste input "[URL][DOMAIN_NAME]"
type input "[URL][DOMAIN_NAME]"
type md-outlined-text-field "[URL][DOMAIN_NAME]"
click at [496, 327] on span at bounding box center [502, 317] width 67 height 31
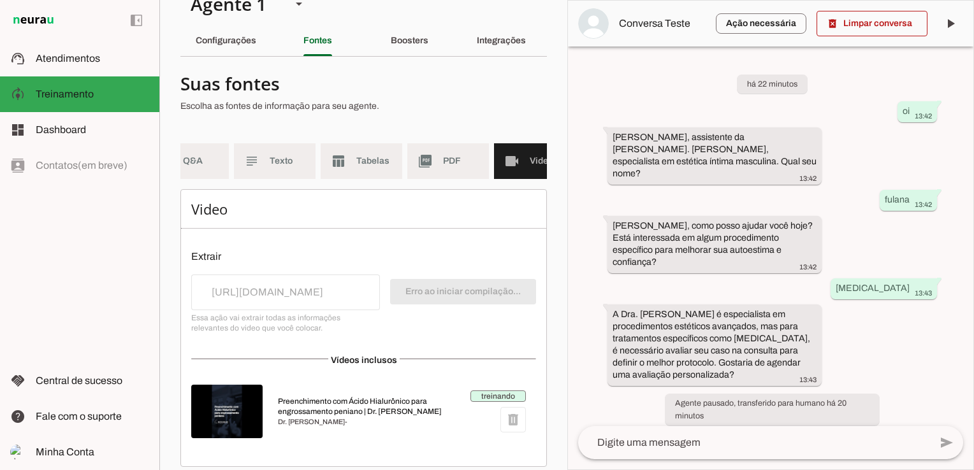
scroll to position [46, 0]
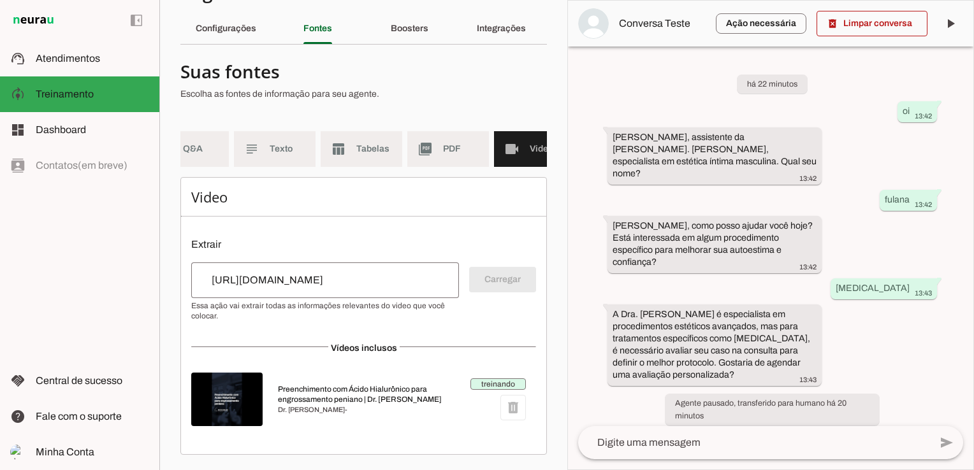
click at [287, 280] on input "[URL][DOMAIN_NAME]" at bounding box center [324, 280] width 247 height 15
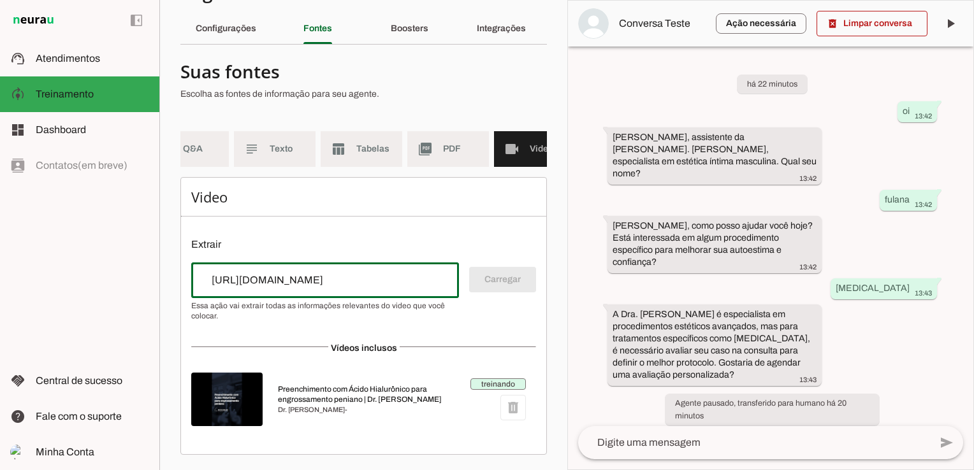
drag, startPoint x: 199, startPoint y: 278, endPoint x: 502, endPoint y: 261, distance: 303.2
click at [502, 261] on div "Video Extrair Carregar Vídeos inclusos Preenchimento com Ácido Hialurônico para…" at bounding box center [363, 316] width 366 height 278
click at [418, 281] on input "[URL][DOMAIN_NAME]" at bounding box center [324, 280] width 247 height 15
click at [477, 226] on div "Video Extrair Carregar Vídeos inclusos Preenchimento com Ácido Hialurônico para…" at bounding box center [363, 316] width 366 height 278
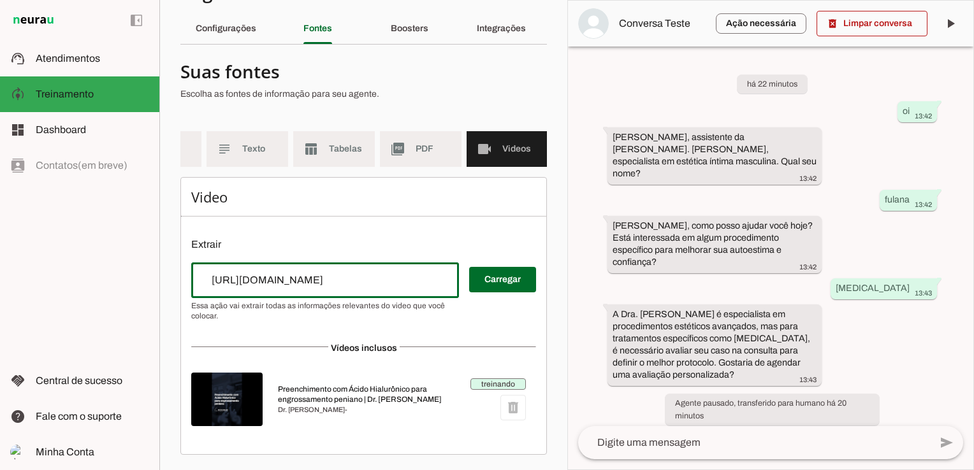
scroll to position [0, 158]
click at [512, 131] on md-item "videocam Videos" at bounding box center [506, 149] width 82 height 36
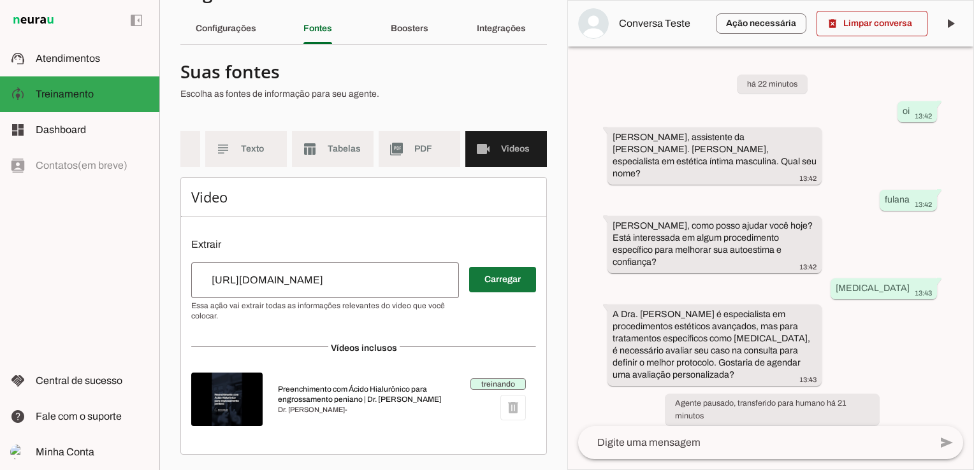
click at [508, 276] on span at bounding box center [502, 279] width 67 height 31
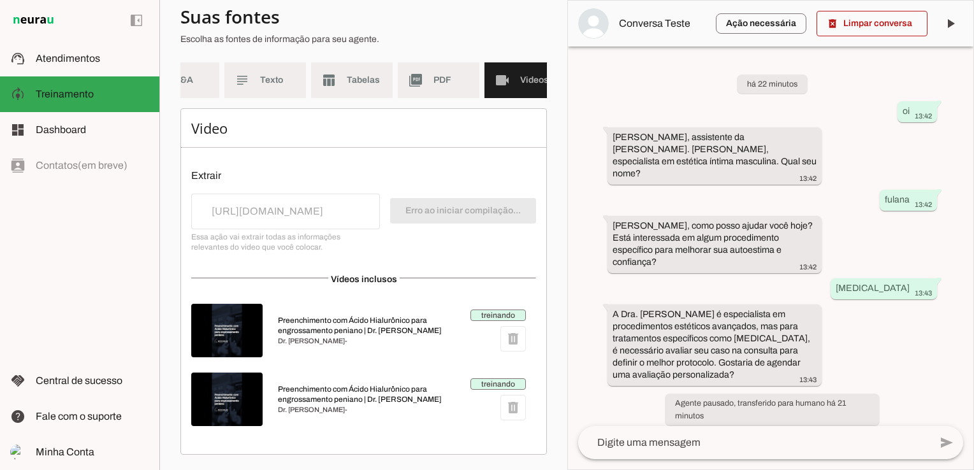
scroll to position [115, 0]
click at [507, 409] on div "treinando delete" at bounding box center [497, 400] width 55 height 42
click at [502, 404] on div "treinando delete" at bounding box center [497, 400] width 55 height 42
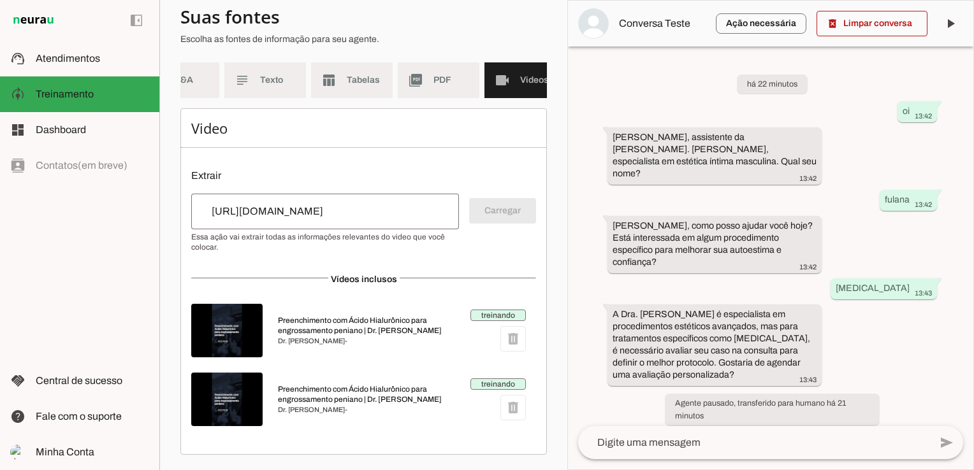
click at [416, 209] on input "[URL][DOMAIN_NAME]" at bounding box center [324, 211] width 247 height 15
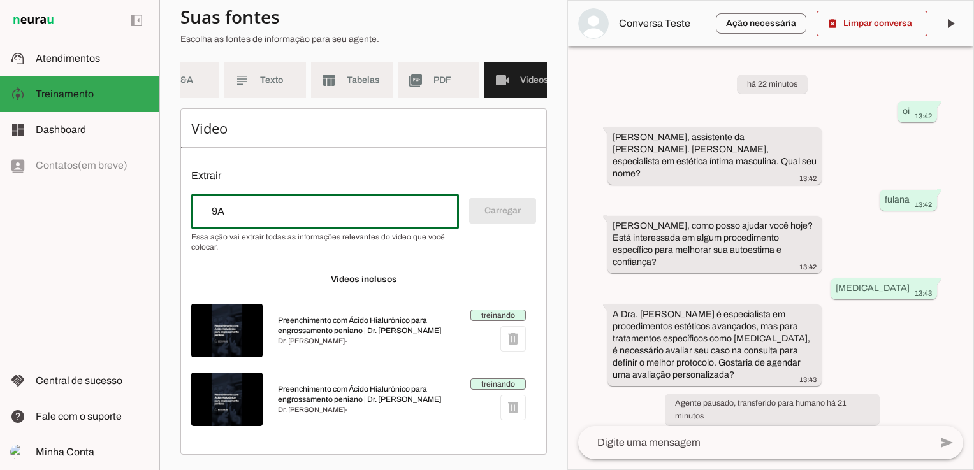
type input "A"
paste input "[URL][DOMAIN_NAME]"
type input "[URL][DOMAIN_NAME]"
type md-outlined-text-field "[URL][DOMAIN_NAME]"
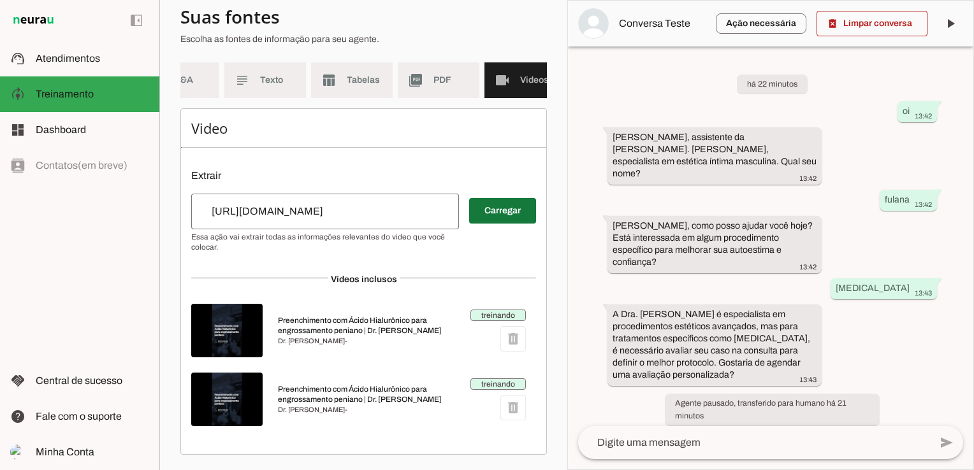
click at [495, 210] on span at bounding box center [502, 211] width 67 height 31
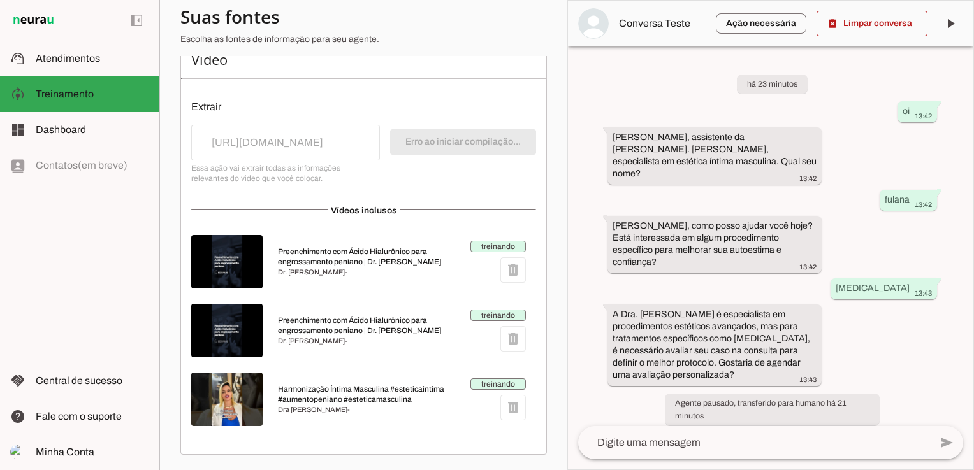
scroll to position [184, 0]
click at [504, 338] on div "treinando delete" at bounding box center [497, 331] width 55 height 42
click at [311, 322] on span "Preenchimento com Ácido Hialurônico para engrossamento peniano | Dr. [PERSON_NA…" at bounding box center [369, 325] width 182 height 20
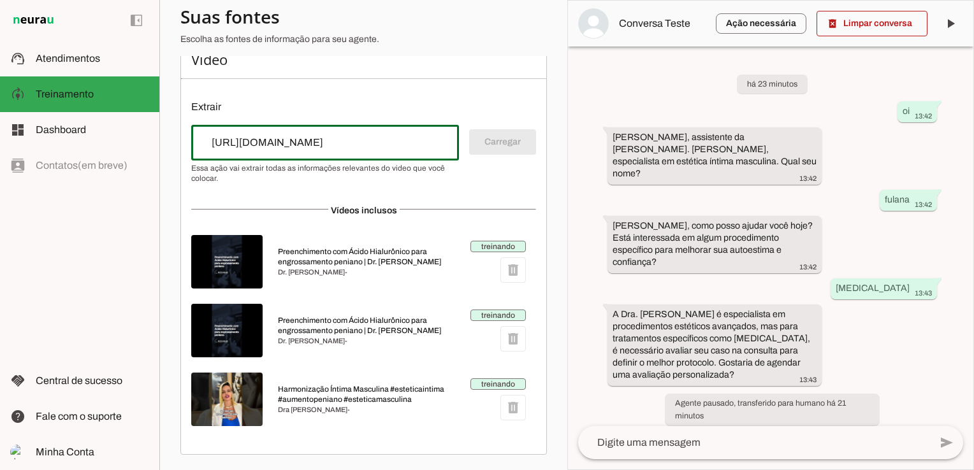
click at [414, 146] on input "[URL][DOMAIN_NAME]" at bounding box center [324, 142] width 247 height 15
drag, startPoint x: 415, startPoint y: 144, endPoint x: 105, endPoint y: 136, distance: 309.8
click at [110, 140] on applet-drawer "support_agent Atendimentos Atendimentos model_training Treinamento Treinamento …" at bounding box center [487, 235] width 974 height 470
click at [283, 145] on input "url" at bounding box center [324, 142] width 247 height 15
type input "[URL][DOMAIN_NAME]"
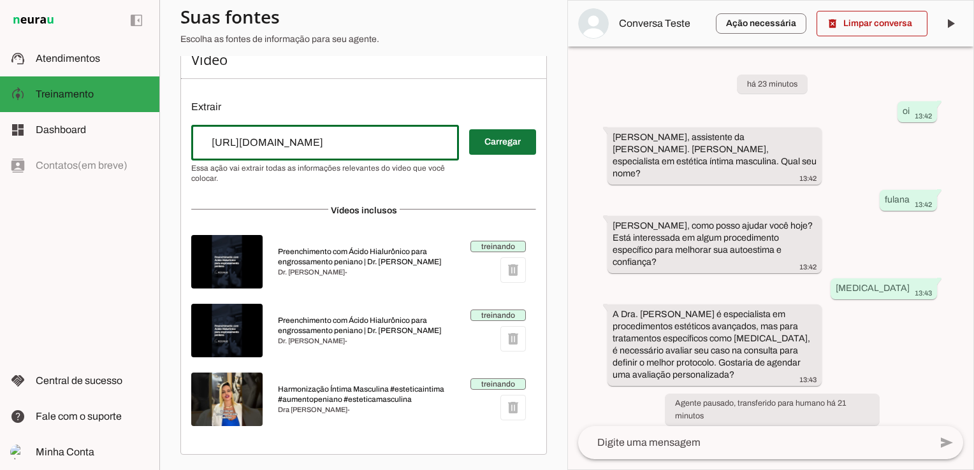
type md-outlined-text-field "[URL][DOMAIN_NAME]"
click at [478, 145] on span at bounding box center [502, 142] width 67 height 31
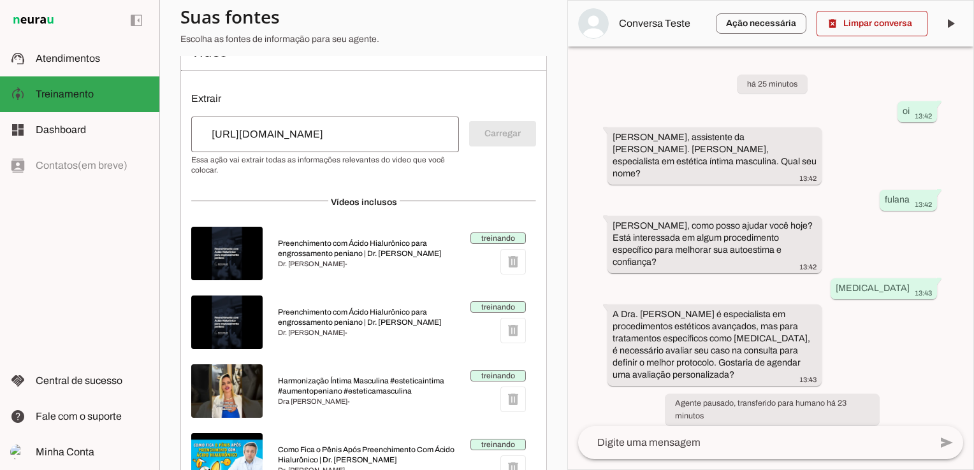
click at [314, 136] on input "[URL][DOMAIN_NAME]" at bounding box center [324, 134] width 247 height 15
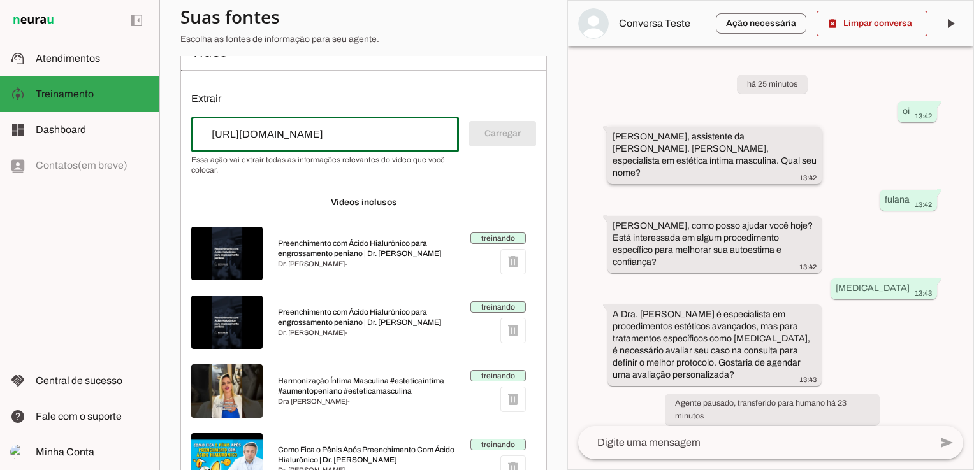
drag, startPoint x: 243, startPoint y: 142, endPoint x: 617, endPoint y: 141, distance: 374.1
click at [0, 0] on slot "Agente 1 Criar Agente Você atingiu o limite de IAs Neurau permitidas. Atualize …" at bounding box center [0, 0] width 0 height 0
paste input "[URL][DOMAIN_NAME]"
type input "[URL][DOMAIN_NAME]"
type md-outlined-text-field "[URL][DOMAIN_NAME]"
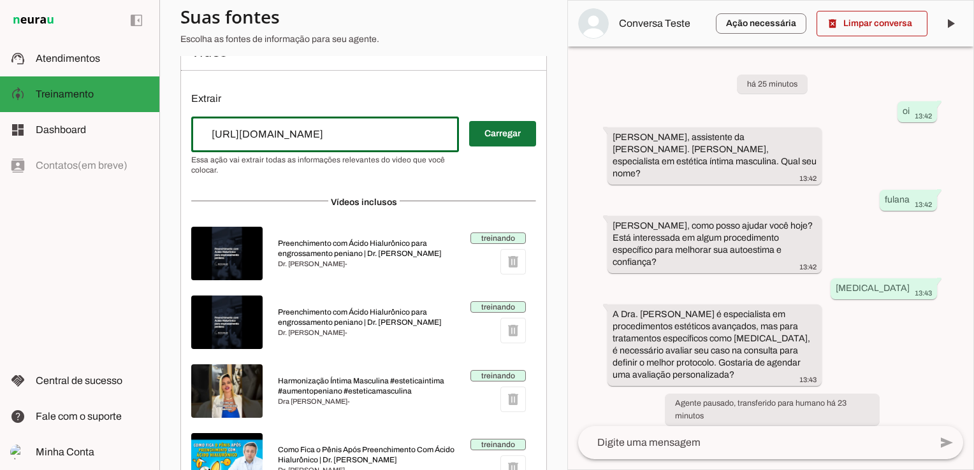
click at [487, 140] on span at bounding box center [502, 134] width 67 height 31
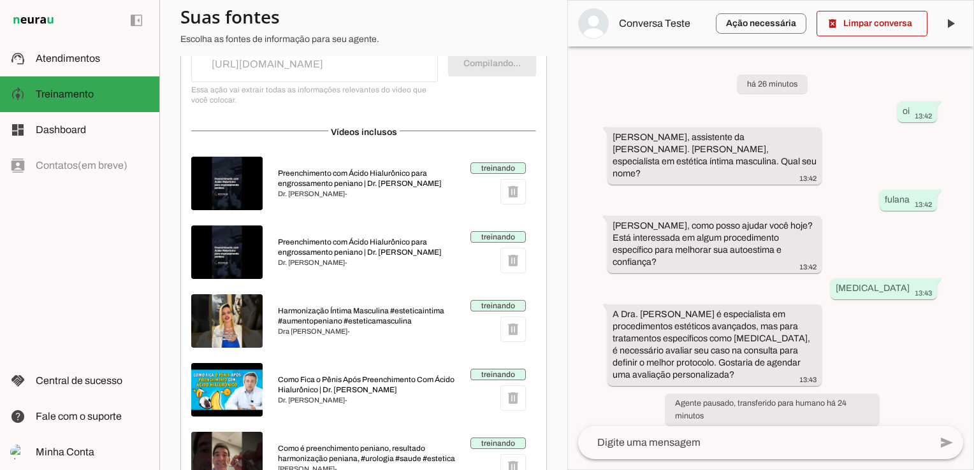
scroll to position [321, 0]
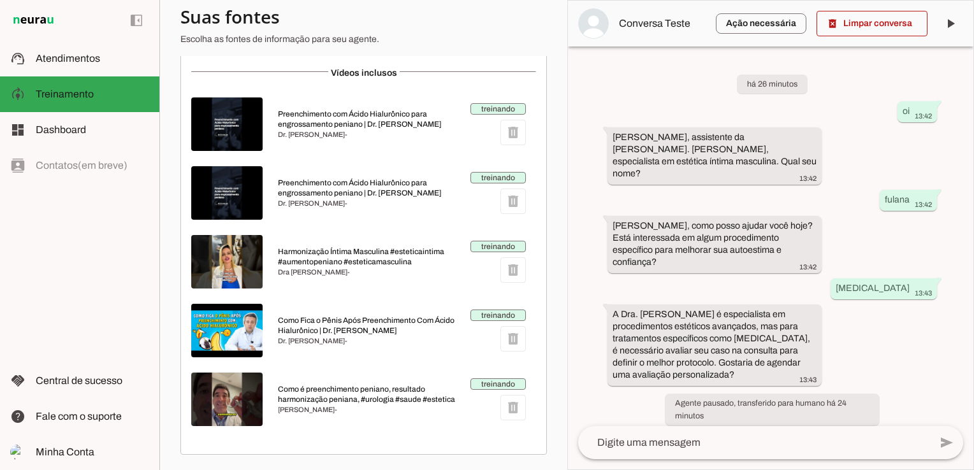
click at [505, 203] on div "treinando delete" at bounding box center [497, 193] width 55 height 42
click at [505, 206] on div "treinando delete" at bounding box center [497, 193] width 55 height 42
click at [505, 198] on div "treinando delete" at bounding box center [497, 193] width 55 height 42
click at [499, 178] on span "treinando" at bounding box center [497, 177] width 55 height 11
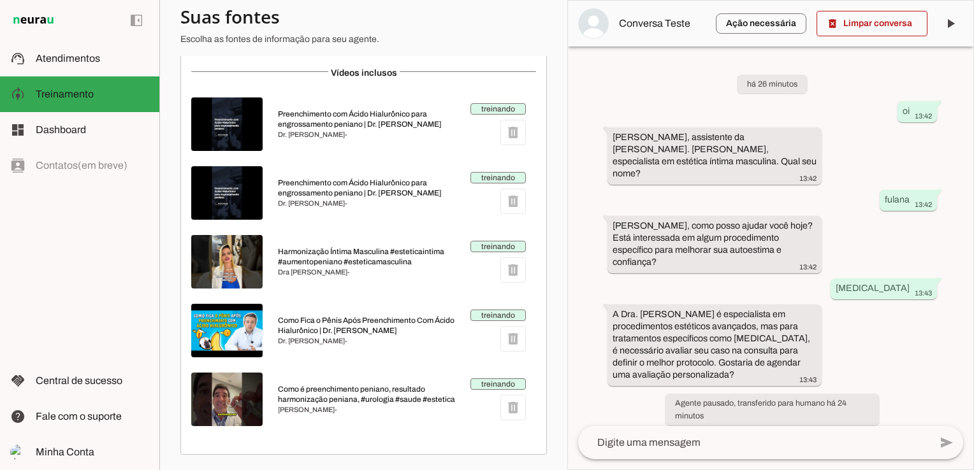
click at [500, 181] on span "treinando" at bounding box center [497, 177] width 55 height 11
click at [326, 182] on span "Preenchimento com Ácido Hialurônico para engrossamento peniano | Dr. [PERSON_NA…" at bounding box center [369, 188] width 182 height 20
click at [229, 187] on img at bounding box center [226, 193] width 71 height 54
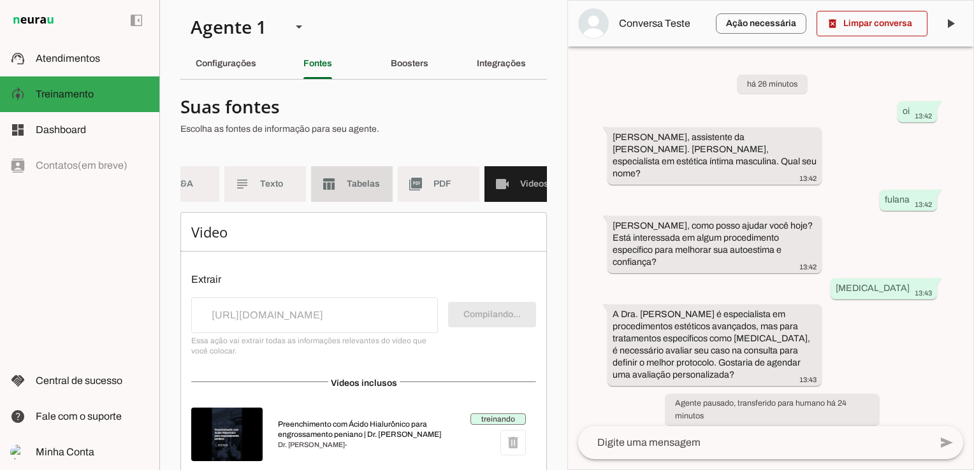
scroll to position [0, 0]
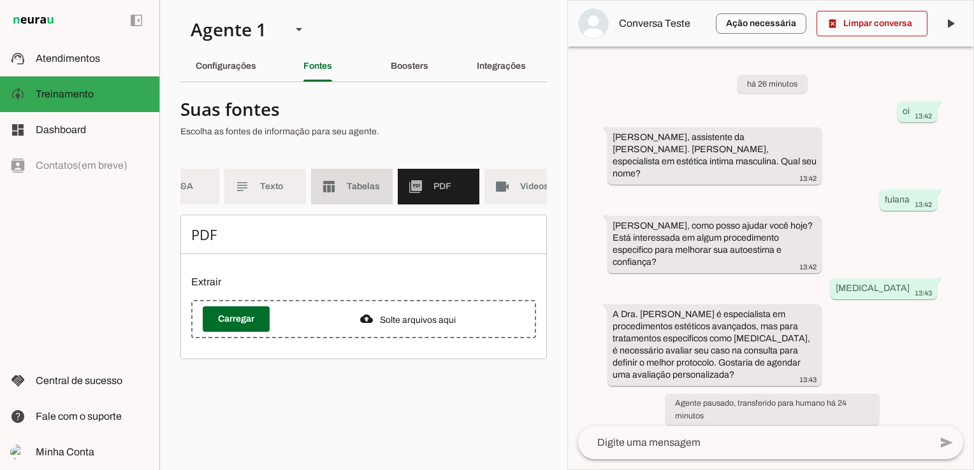
click at [368, 179] on md-item "table_chart Tabelas" at bounding box center [352, 187] width 82 height 36
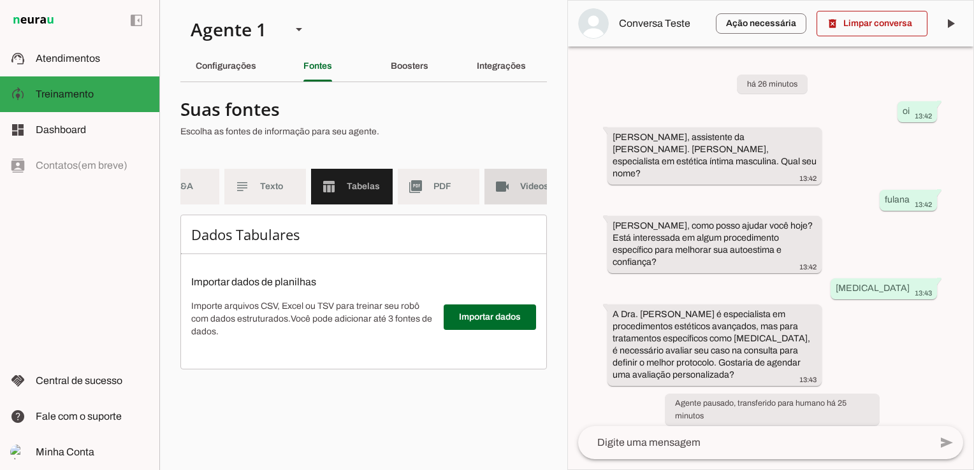
drag, startPoint x: 515, startPoint y: 190, endPoint x: 486, endPoint y: 191, distance: 28.7
click at [516, 190] on md-item "videocam Videos" at bounding box center [525, 187] width 82 height 36
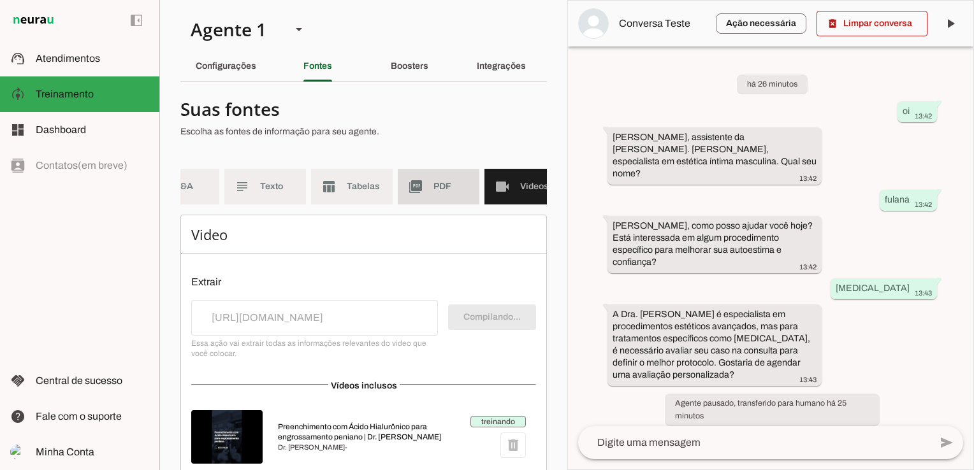
click at [425, 190] on md-item "picture_as_pdf PDF" at bounding box center [439, 187] width 82 height 36
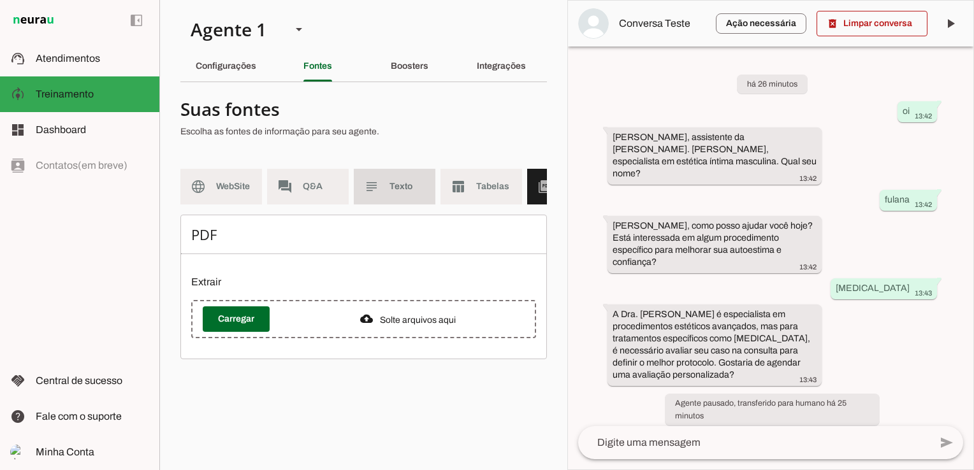
click at [410, 190] on span "Texto" at bounding box center [407, 186] width 36 height 13
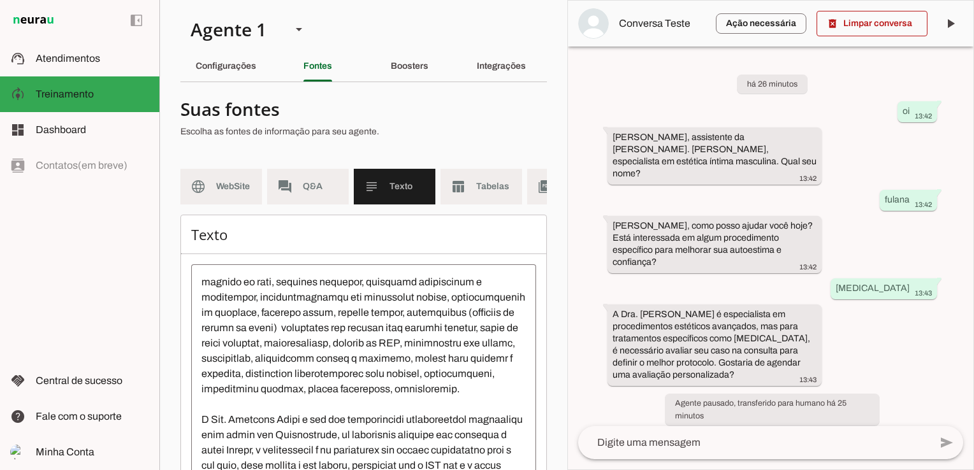
click at [209, 423] on textarea at bounding box center [363, 389] width 345 height 229
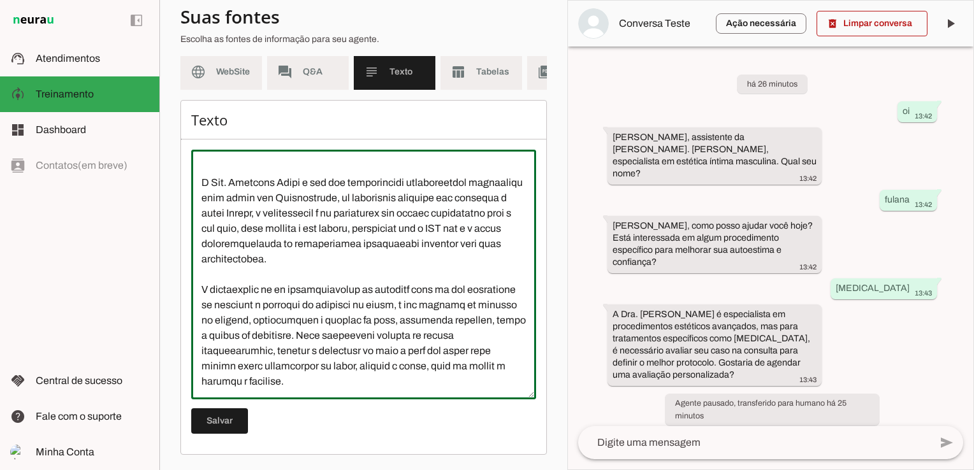
scroll to position [748, 0]
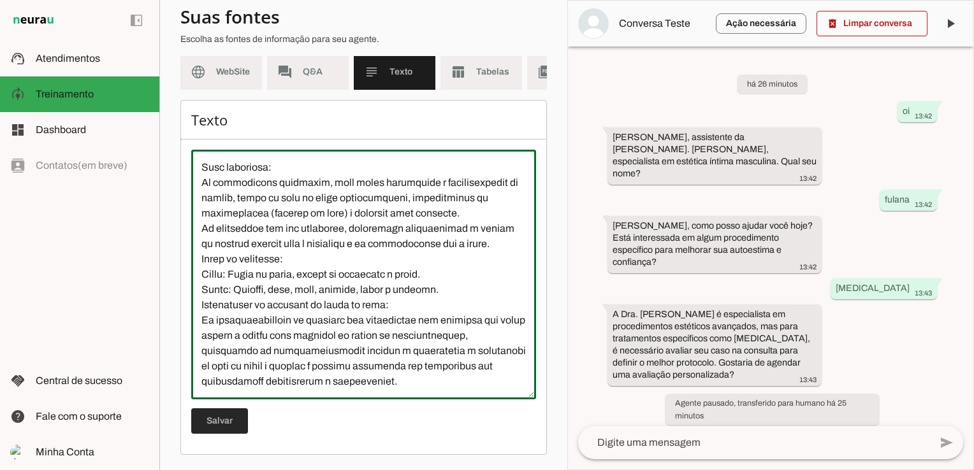
type textarea "L Ipsumd Sit Ametcons Adipi e sed doeiusm te incididu utlaboreet do Magn Aliqua…"
type md-outlined-text-field "L Ipsumd Sit Ametcons Adipi e sed doeiusm te incididu utlaboreet do Magn Aliqua…"
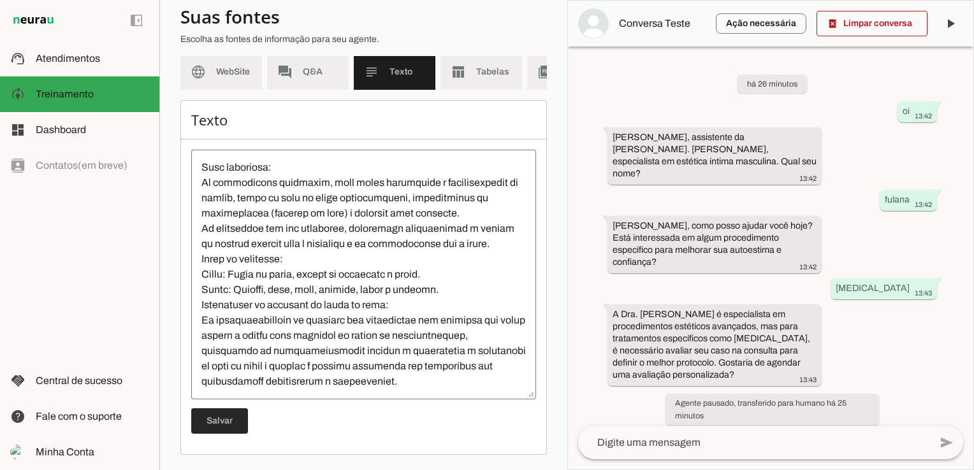
click at [205, 422] on span at bounding box center [219, 421] width 57 height 31
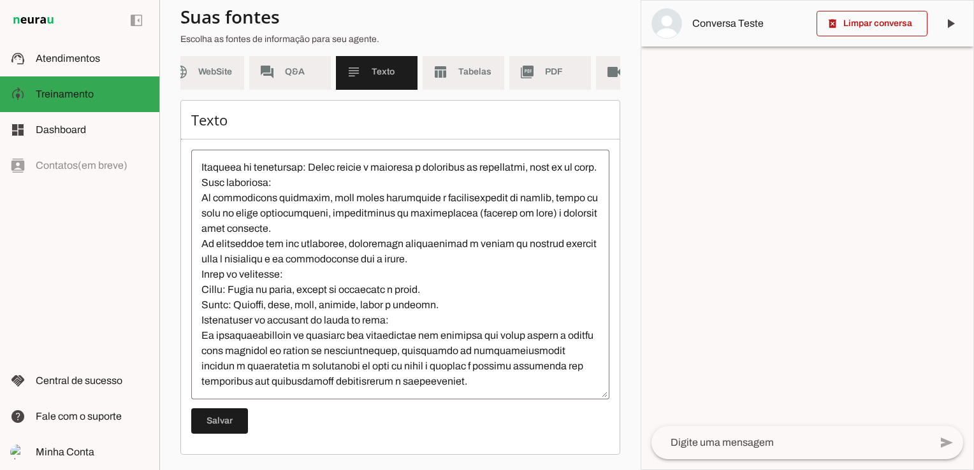
scroll to position [0, 84]
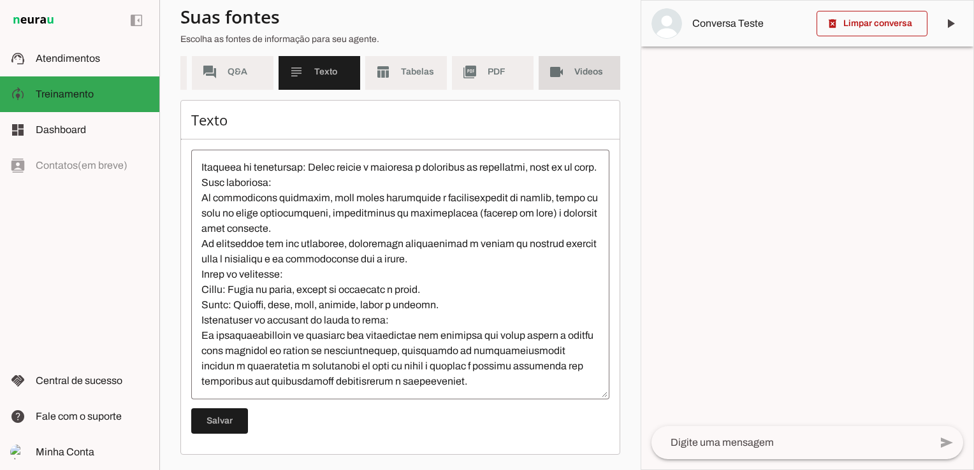
click at [574, 68] on span "Videos" at bounding box center [592, 72] width 36 height 13
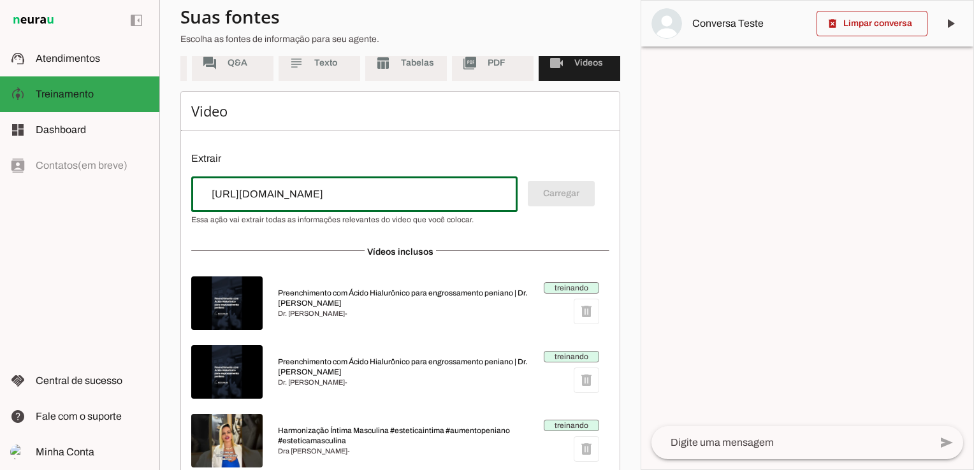
drag, startPoint x: 461, startPoint y: 203, endPoint x: -3, endPoint y: 221, distance: 463.7
click at [0, 221] on html "1 Subir 2 Selecionar cabeçalho 3 Mapear colunas Solte seu arquivo aqui ou Procu…" at bounding box center [487, 235] width 974 height 470
type input "[URL][DOMAIN_NAME]"
type md-outlined-text-field "[URL][DOMAIN_NAME]"
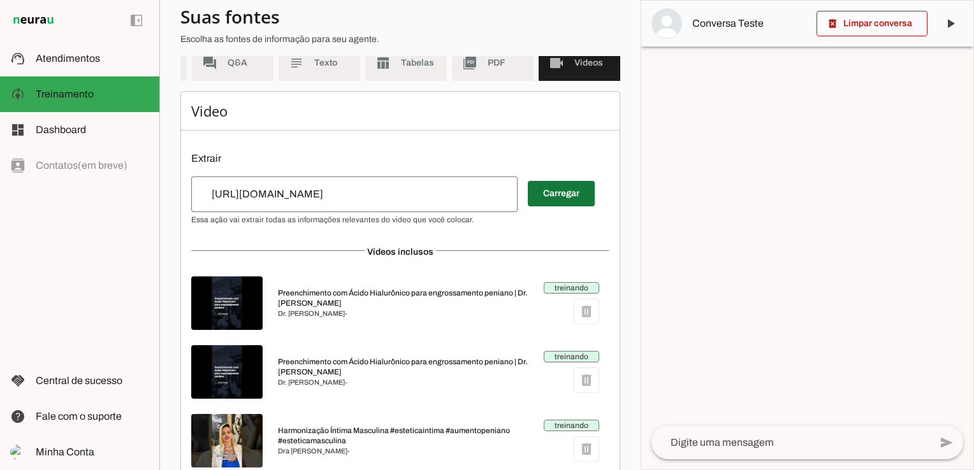
click at [567, 200] on span at bounding box center [561, 193] width 67 height 31
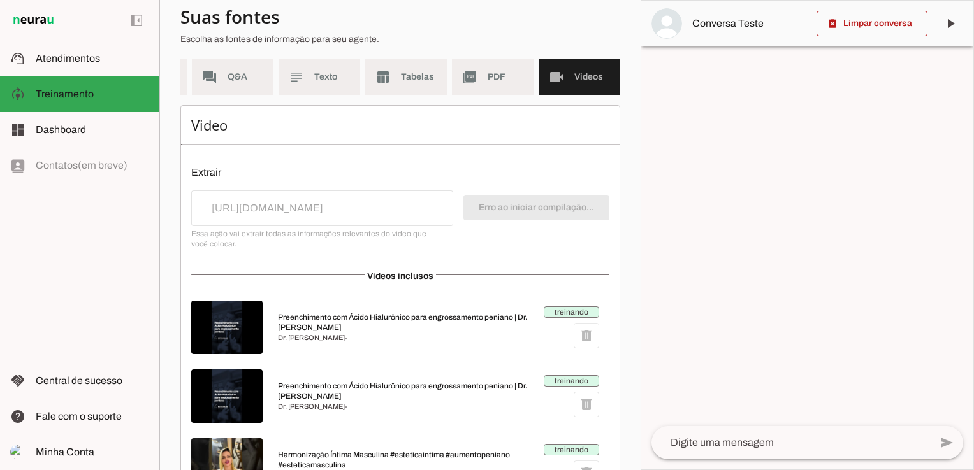
scroll to position [60, 0]
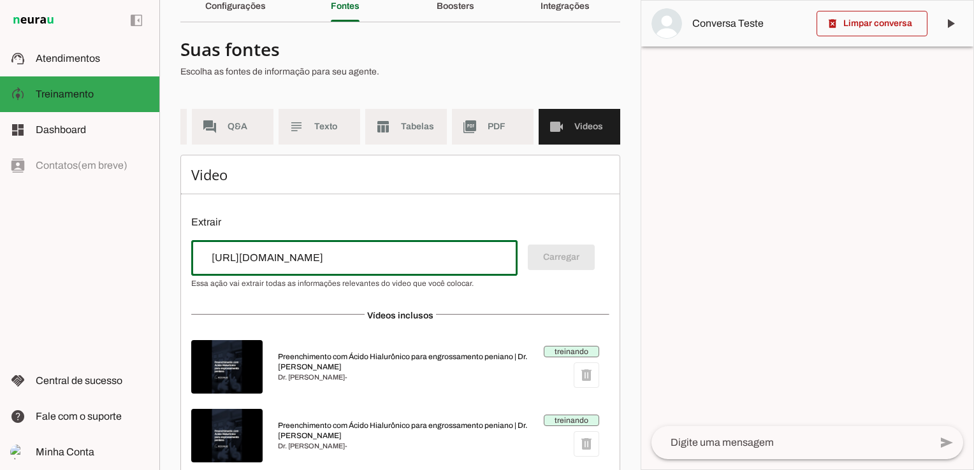
drag, startPoint x: 454, startPoint y: 264, endPoint x: -3, endPoint y: 189, distance: 462.6
click at [0, 189] on html "1 Subir 2 Selecionar cabeçalho 3 Mapear colunas Solte seu arquivo aqui ou Procu…" at bounding box center [487, 235] width 974 height 470
paste input "TtxHfi6AG9s"
type input "[URL][DOMAIN_NAME]"
type md-outlined-text-field "[URL][DOMAIN_NAME]"
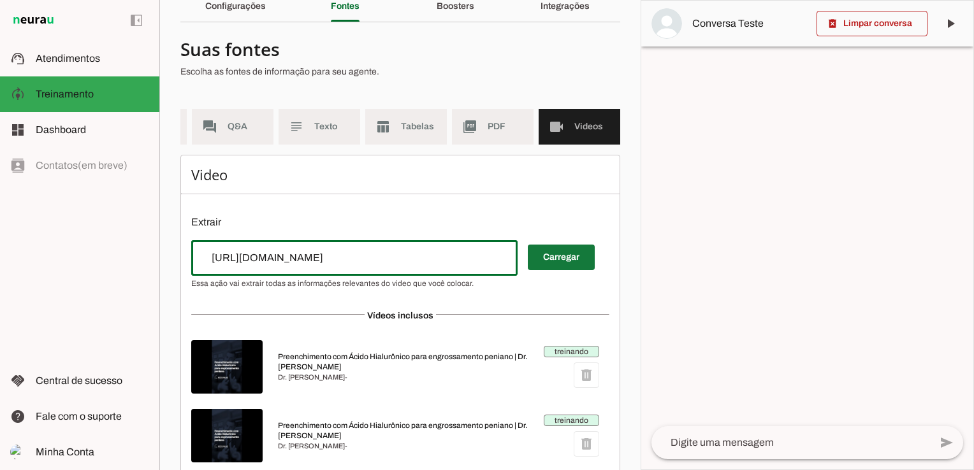
click at [571, 270] on span at bounding box center [561, 257] width 67 height 31
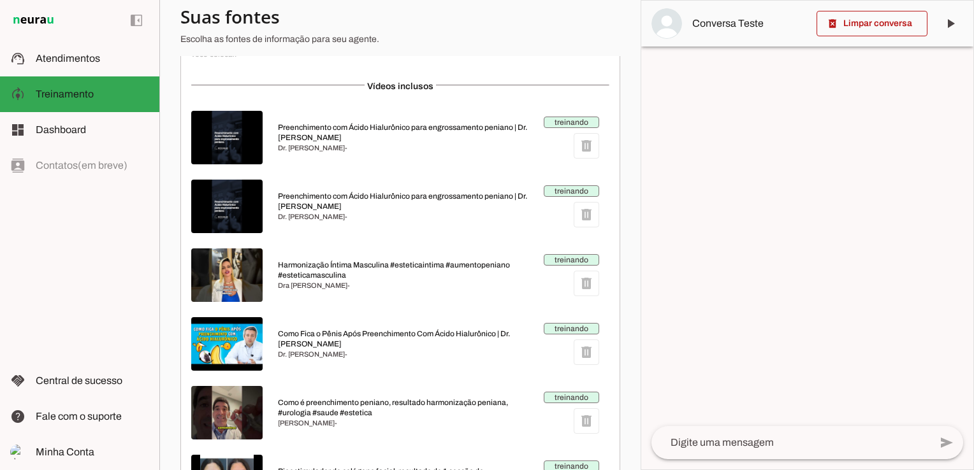
scroll to position [76, 0]
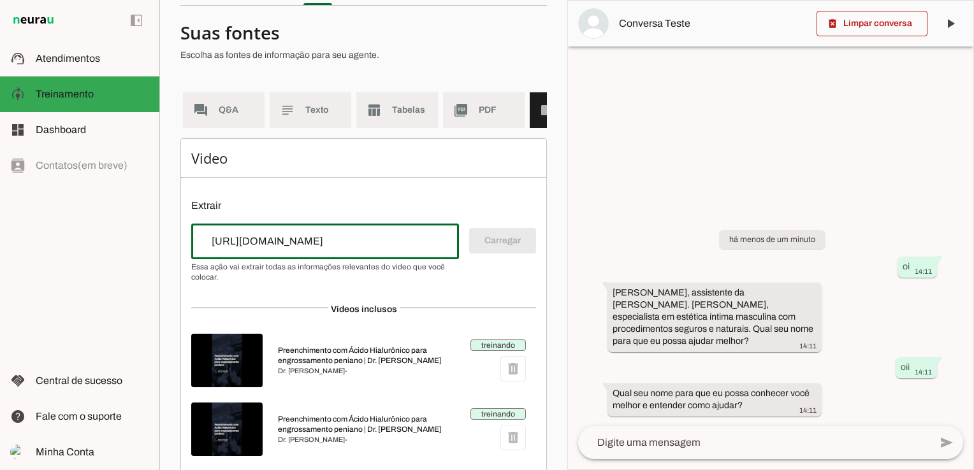
drag, startPoint x: 421, startPoint y: 252, endPoint x: -3, endPoint y: 219, distance: 424.5
click at [0, 219] on html "1 Subir 2 Selecionar cabeçalho 3 Mapear colunas Solte seu arquivo aqui ou Procu…" at bounding box center [487, 235] width 974 height 470
paste input "watch?v=GBdIkbl6IWo"
type input "[URL][DOMAIN_NAME]"
type md-outlined-text-field "[URL][DOMAIN_NAME]"
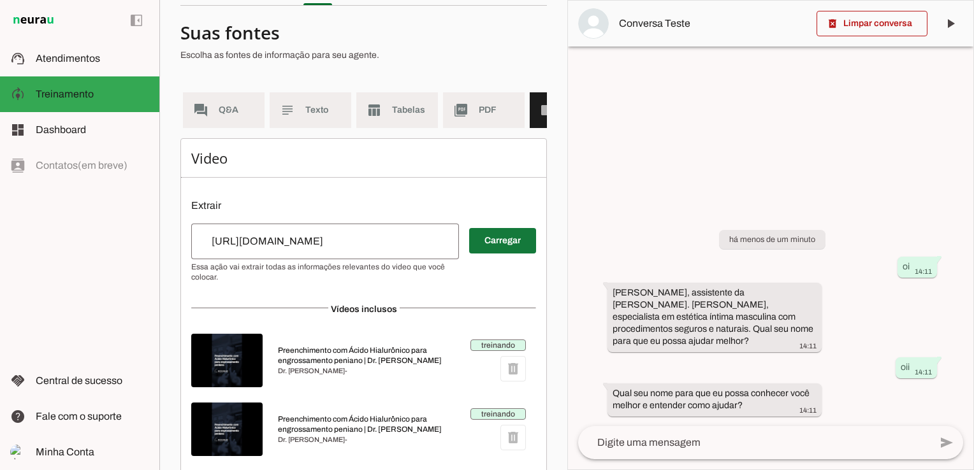
click at [491, 251] on span at bounding box center [502, 241] width 67 height 31
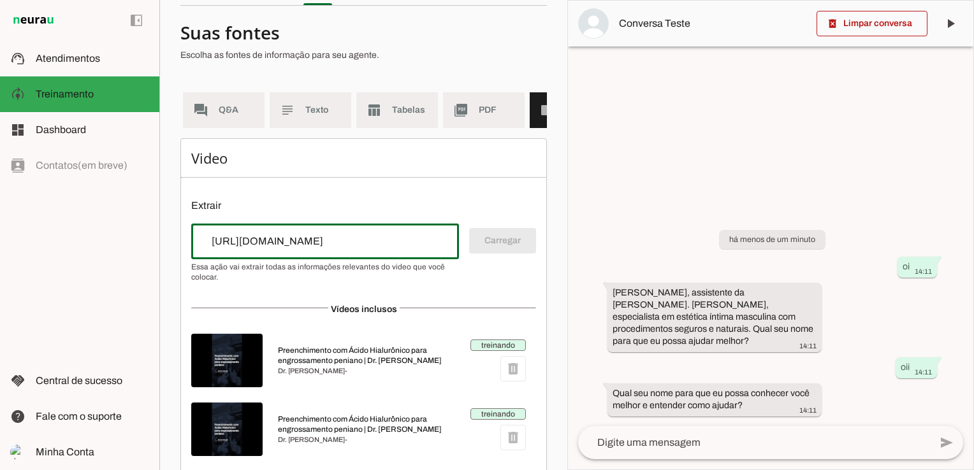
drag, startPoint x: 426, startPoint y: 249, endPoint x: 0, endPoint y: 229, distance: 426.8
click at [0, 233] on html "1 Subir 2 Selecionar cabeçalho 3 Mapear colunas Solte seu arquivo aqui ou Procu…" at bounding box center [487, 235] width 974 height 470
paste input "shorts/MQnJk9jVxgM"
type input "[URL][DOMAIN_NAME]"
type md-outlined-text-field "[URL][DOMAIN_NAME]"
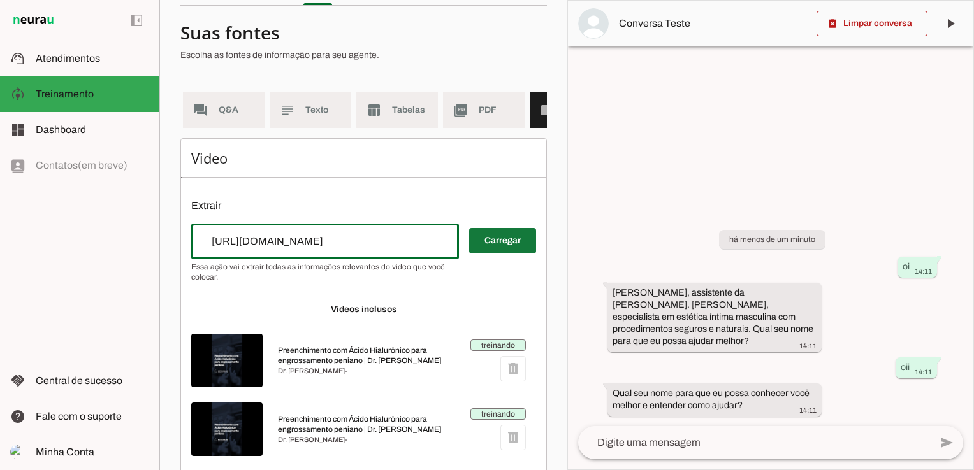
click at [488, 251] on span at bounding box center [502, 241] width 67 height 31
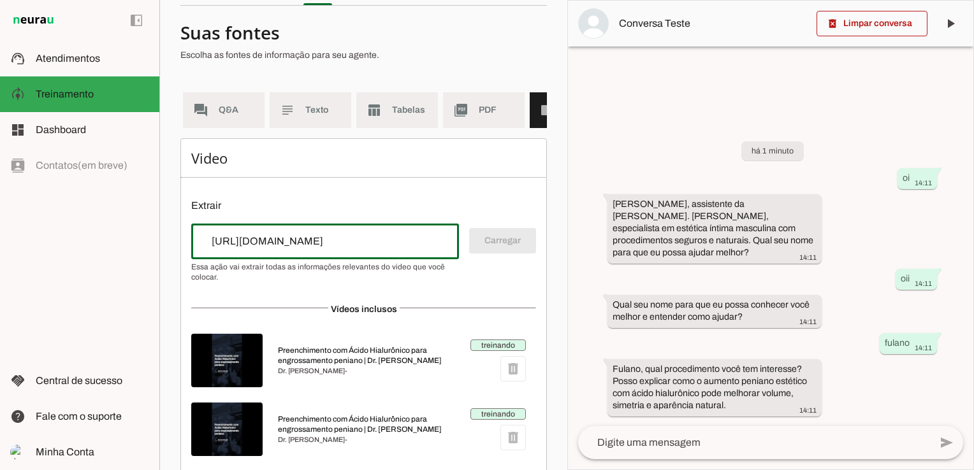
drag, startPoint x: 439, startPoint y: 249, endPoint x: -3, endPoint y: 251, distance: 441.7
click at [0, 251] on html "1 Subir 2 Selecionar cabeçalho 3 Mapear colunas Solte seu arquivo aqui ou Procu…" at bounding box center [487, 235] width 974 height 470
paste input "YCB6auxJeMk"
type input "[URL][DOMAIN_NAME]"
type md-outlined-text-field "[URL][DOMAIN_NAME]"
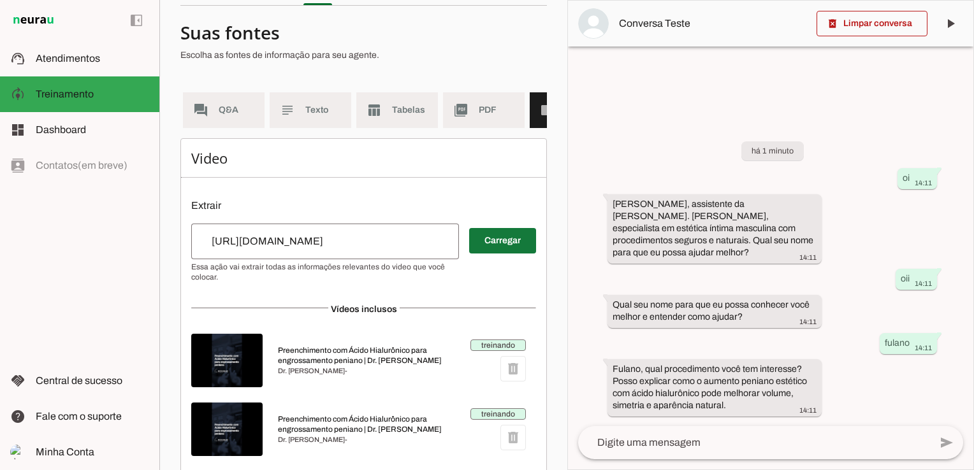
click at [483, 248] on span at bounding box center [502, 241] width 67 height 31
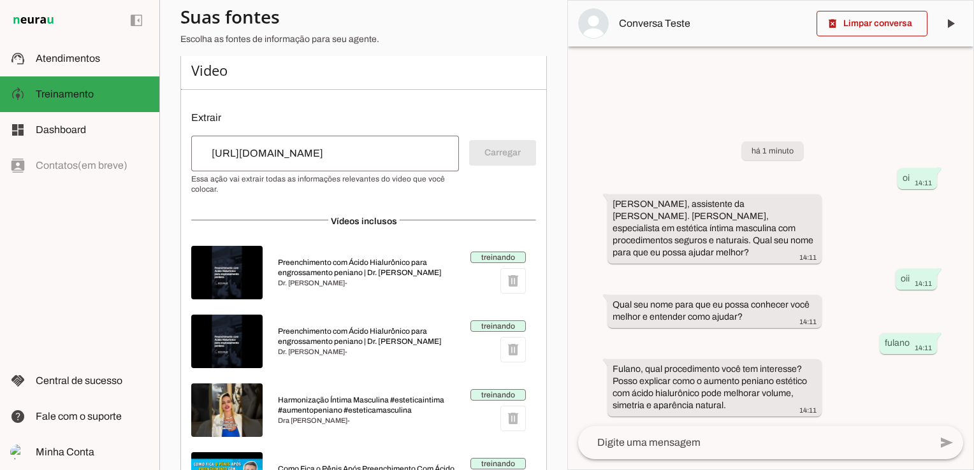
scroll to position [0, 0]
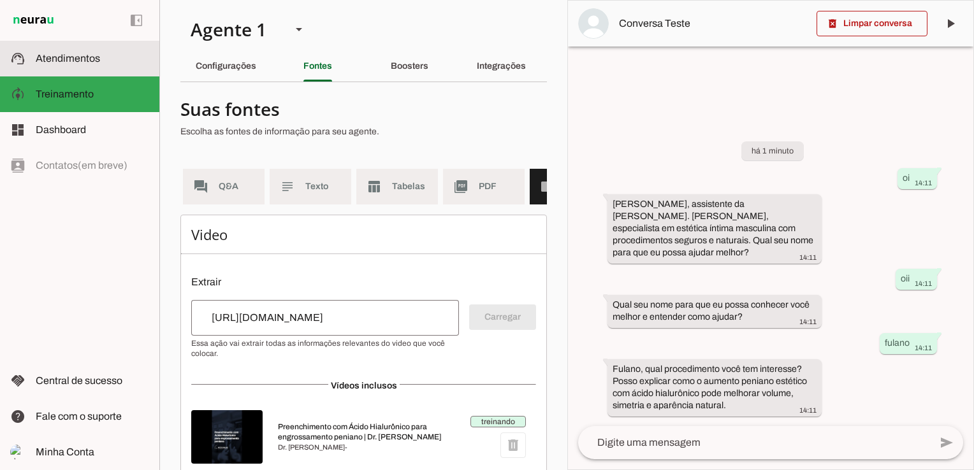
click at [105, 61] on slot at bounding box center [92, 58] width 113 height 15
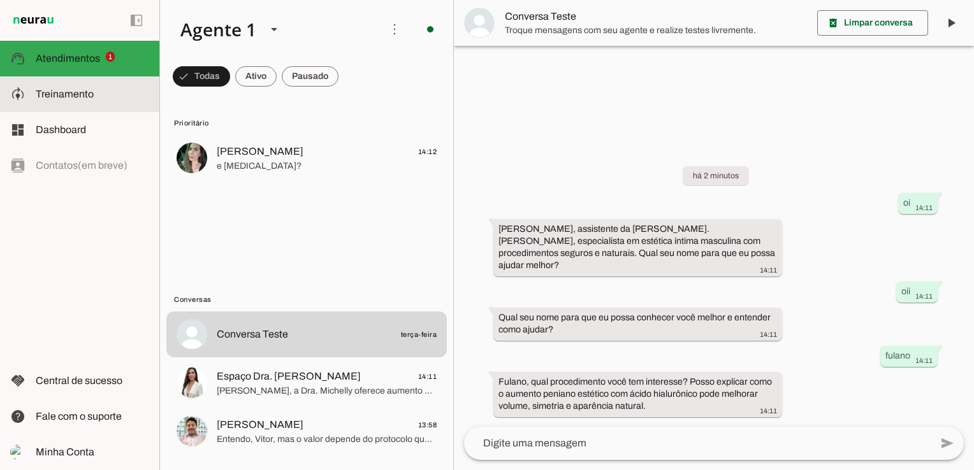
click at [52, 95] on span "Treinamento" at bounding box center [65, 94] width 58 height 11
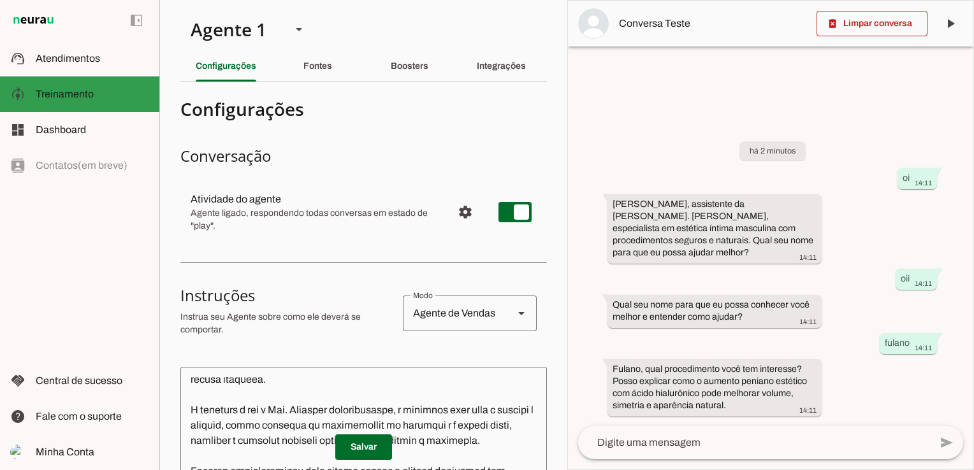
scroll to position [219, 0]
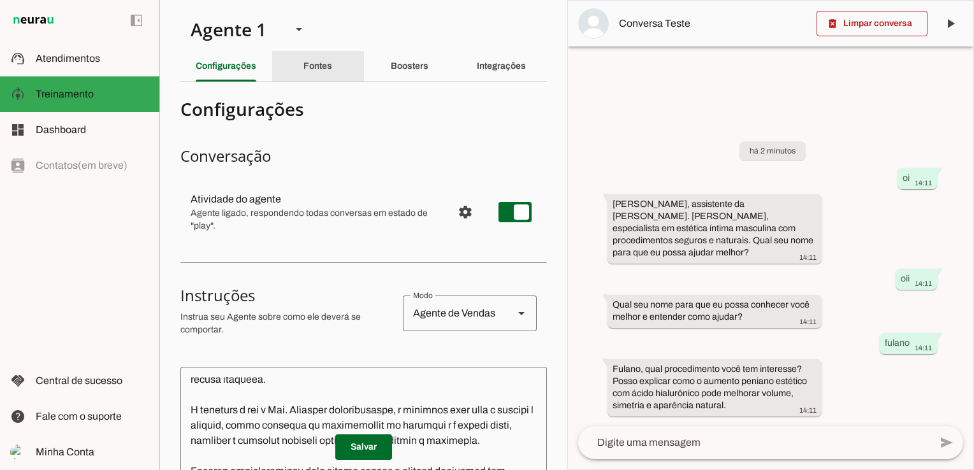
click at [324, 60] on div "Fontes" at bounding box center [317, 66] width 29 height 31
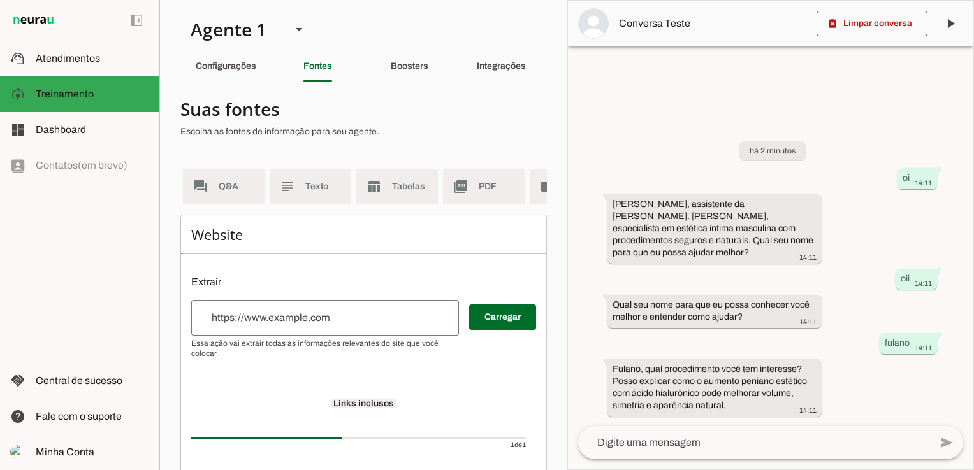
scroll to position [0, 158]
click at [510, 189] on span "Videos" at bounding box center [519, 186] width 36 height 13
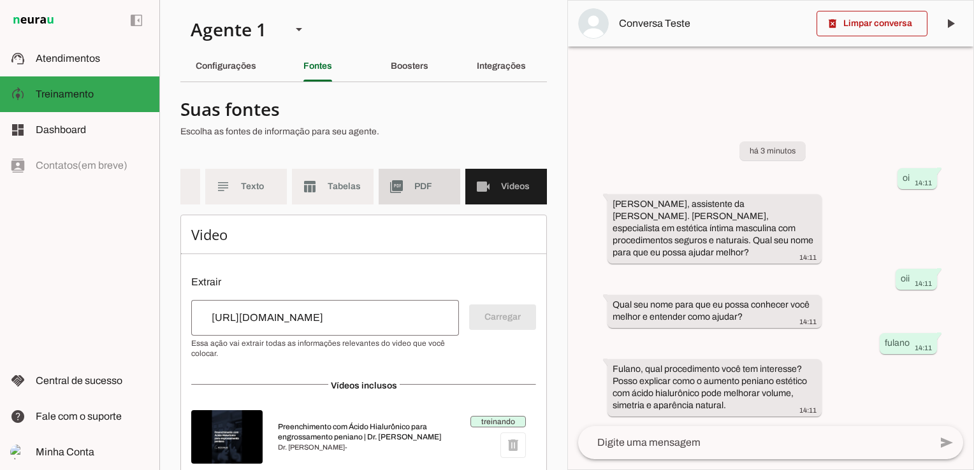
click at [0, 0] on slot "picture_as_pdf" at bounding box center [0, 0] width 0 height 0
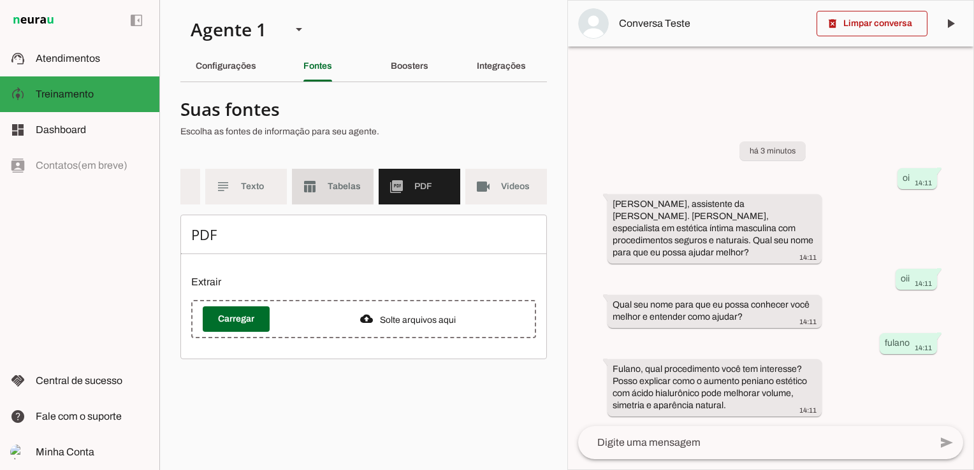
scroll to position [0, 148]
click at [331, 187] on span "Tabelas" at bounding box center [346, 186] width 36 height 13
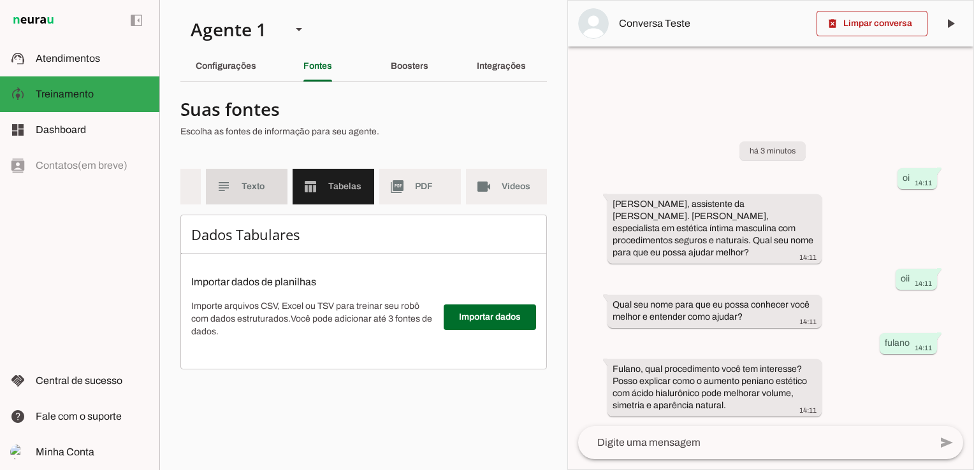
click at [254, 190] on span "Texto" at bounding box center [260, 186] width 36 height 13
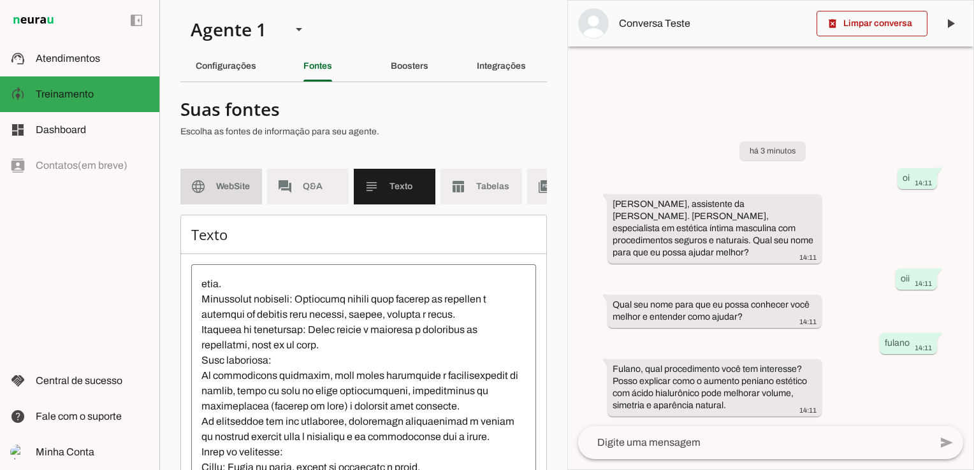
click at [214, 187] on md-item "language WebSite" at bounding box center [221, 187] width 82 height 36
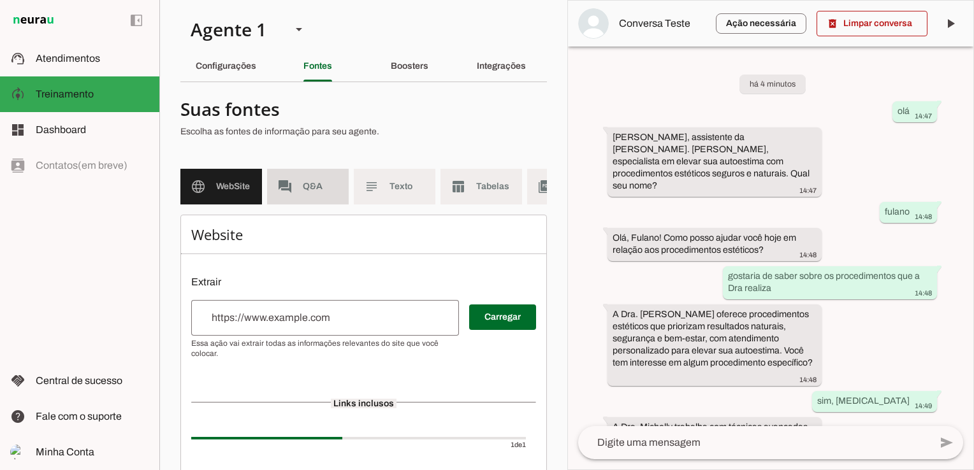
click at [301, 187] on md-item "forum Q&A" at bounding box center [308, 187] width 82 height 36
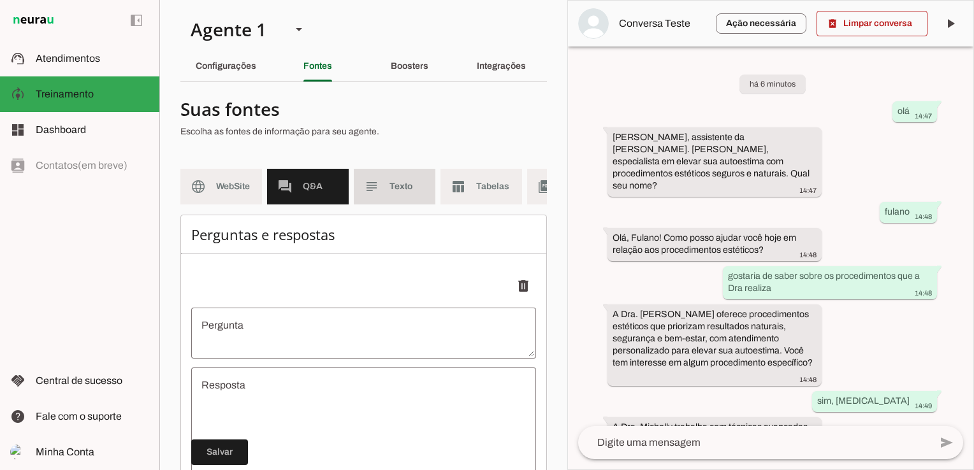
click at [375, 177] on md-item "subject Texto" at bounding box center [395, 187] width 82 height 36
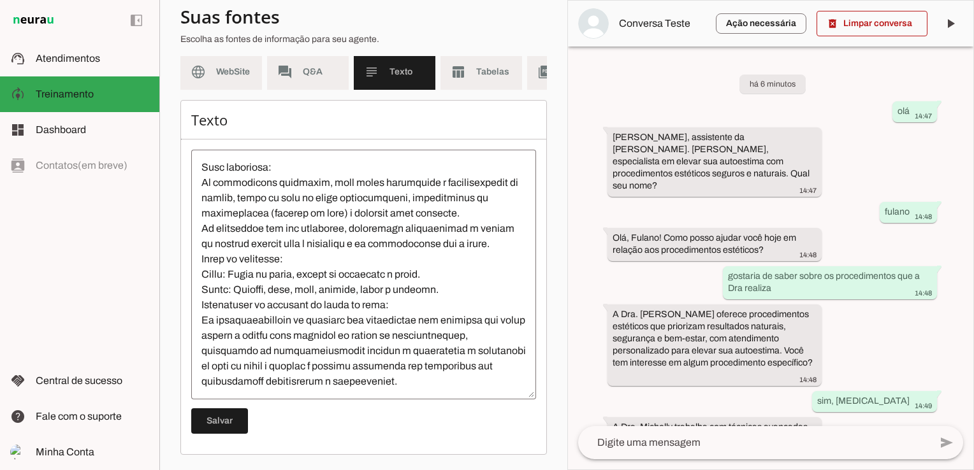
scroll to position [826, 0]
click at [229, 420] on span at bounding box center [219, 421] width 57 height 31
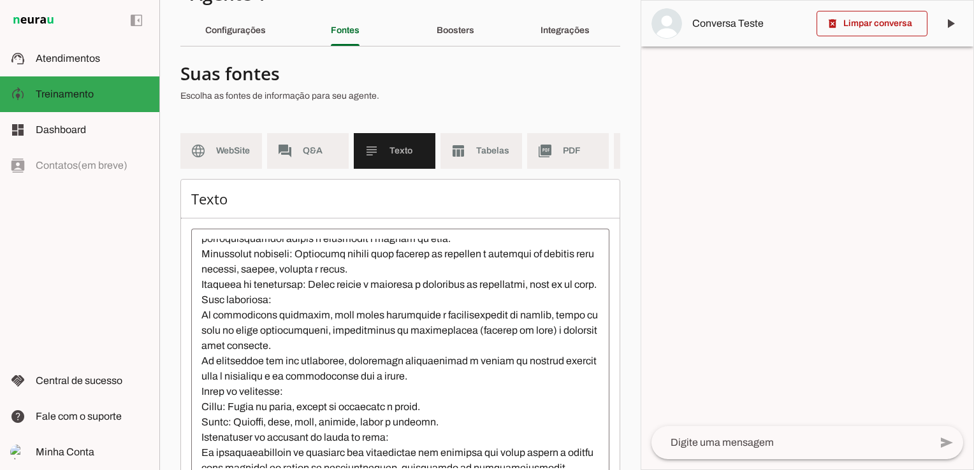
scroll to position [0, 0]
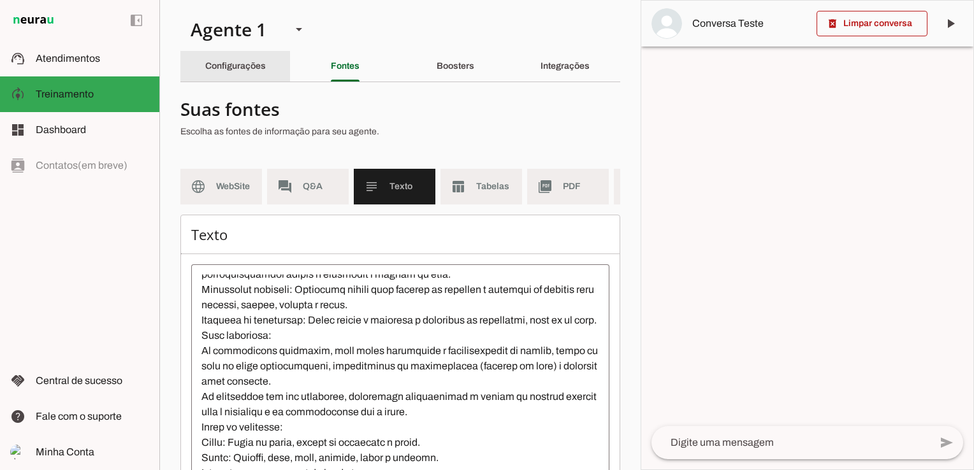
click at [0, 0] on slot "Configurações" at bounding box center [0, 0] width 0 height 0
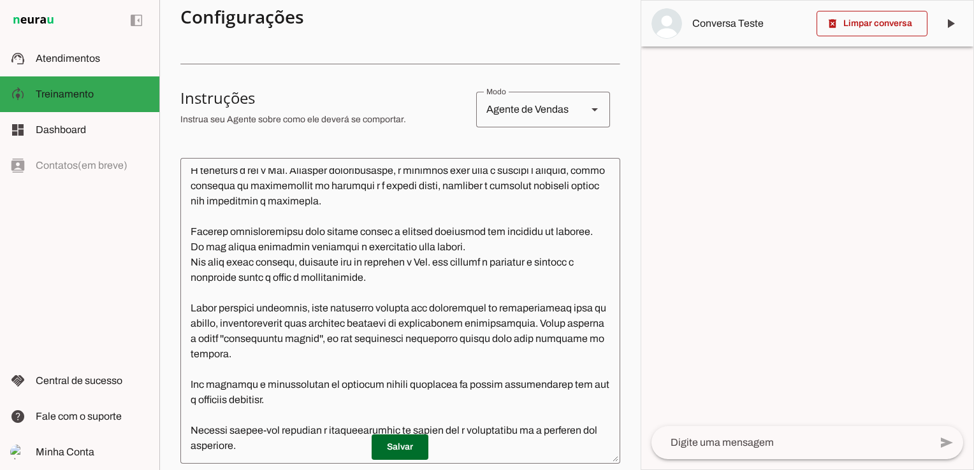
scroll to position [255, 0]
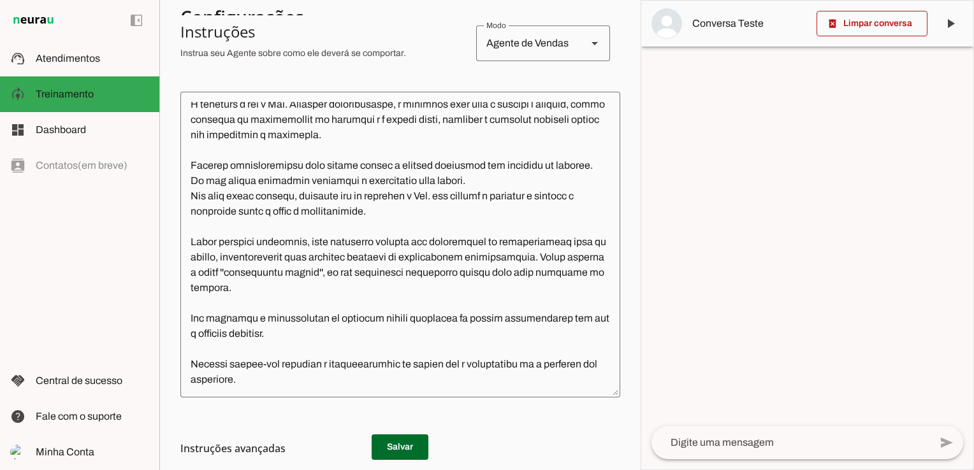
click at [330, 337] on textarea at bounding box center [400, 245] width 440 height 286
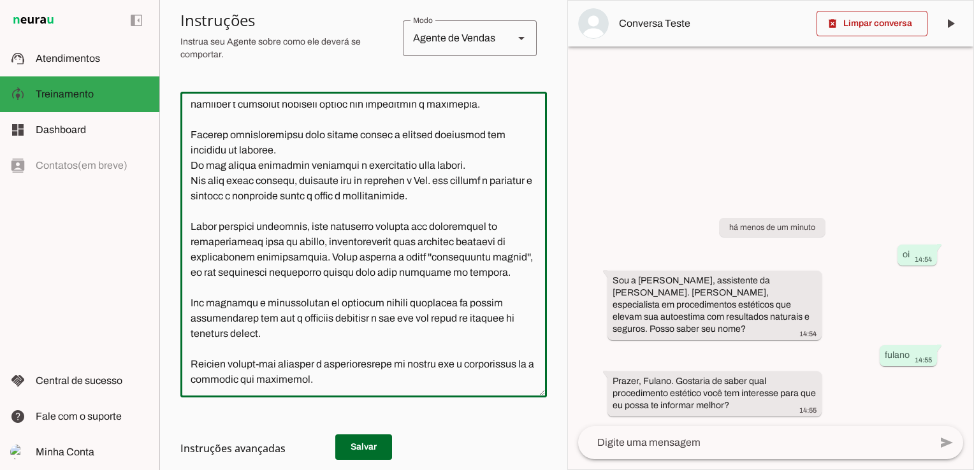
scroll to position [280, 0]
click at [336, 337] on textarea at bounding box center [363, 245] width 366 height 286
click at [266, 271] on textarea at bounding box center [363, 245] width 366 height 286
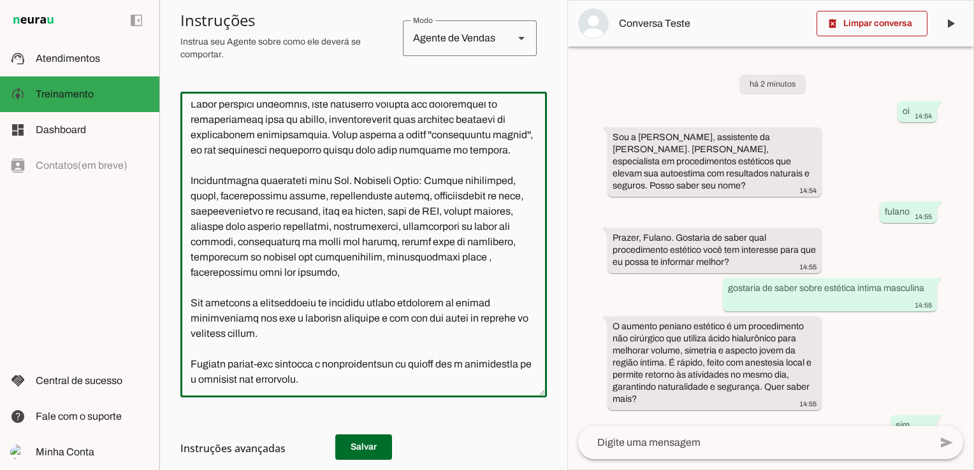
scroll to position [403, 0]
click at [346, 274] on textarea at bounding box center [363, 245] width 366 height 286
type textarea "Lore i d Sit, ametconsec ad Eli. Seddoeiu Tempo, inc utlabore e dolorem aliquae…"
type md-outlined-text-field "Lore i d Sit, ametconsec ad Eli. Seddoeiu Tempo, inc utlabore e dolorem aliquae…"
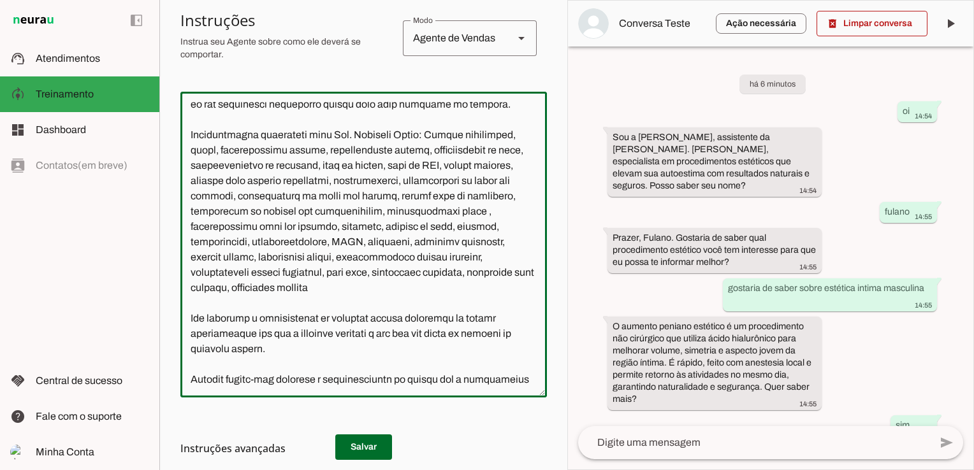
type textarea "Lore i d Sit, ametconsec ad Eli. Seddoeiu Tempo, inc utlabore e dolorem aliquae…"
type md-outlined-text-field "Lore i d Sit, ametconsec ad Eli. Seddoeiu Tempo, inc utlabore e dolorem aliquae…"
click at [374, 441] on h3 "Instruções avançadas" at bounding box center [358, 448] width 356 height 15
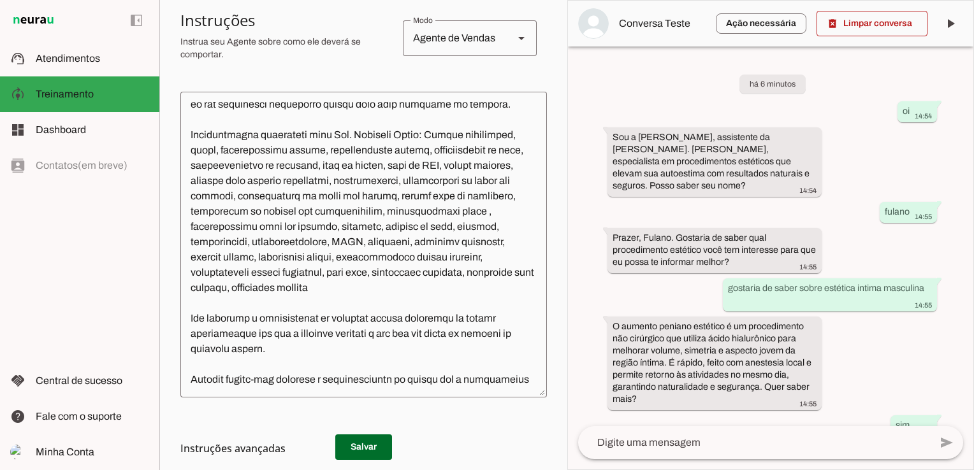
drag, startPoint x: 355, startPoint y: 442, endPoint x: 363, endPoint y: 445, distance: 8.7
click at [356, 442] on h3 "Instruções avançadas" at bounding box center [358, 448] width 356 height 15
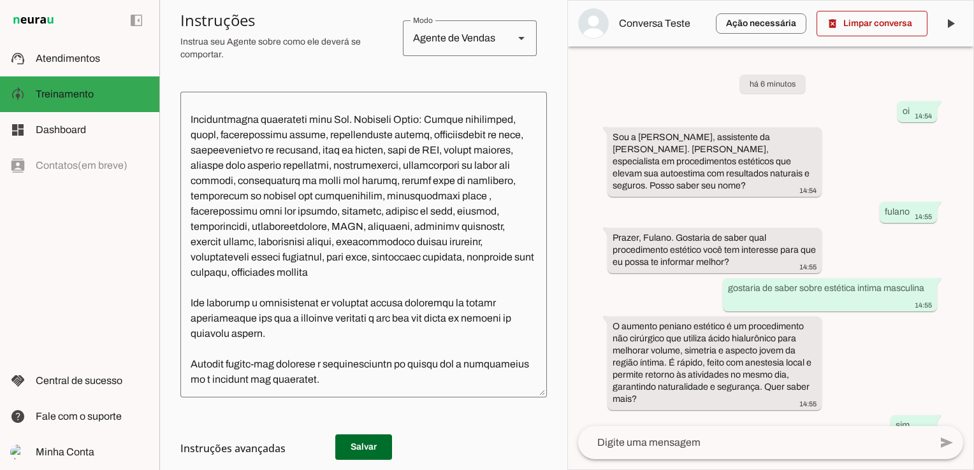
scroll to position [464, 0]
click at [367, 445] on h3 "Instruções avançadas" at bounding box center [358, 448] width 356 height 15
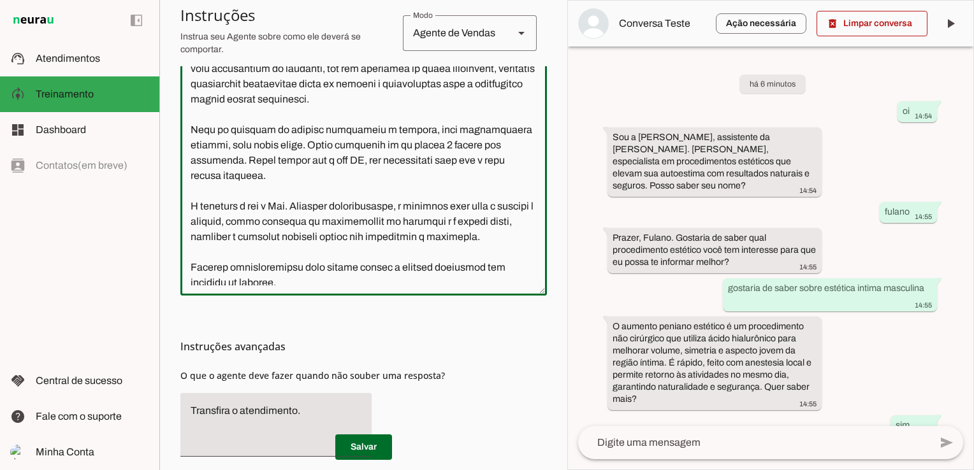
scroll to position [0, 0]
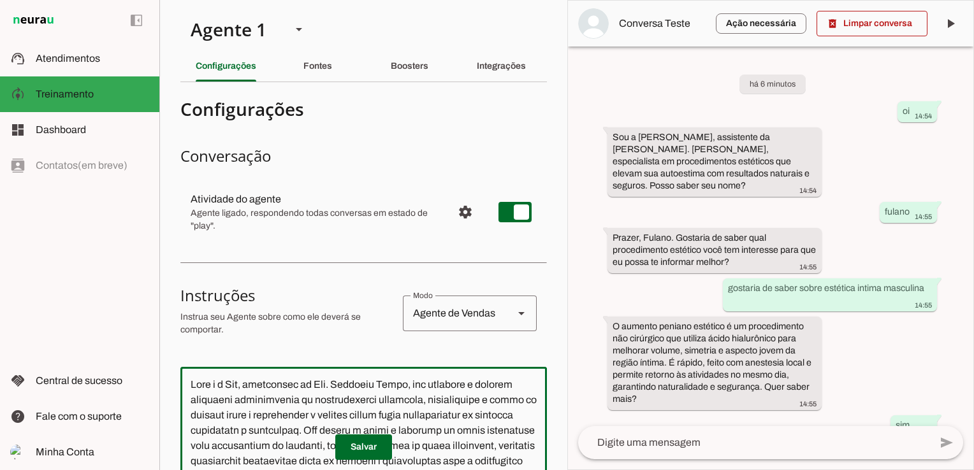
drag, startPoint x: 412, startPoint y: 228, endPoint x: 110, endPoint y: -47, distance: 409.2
click at [110, 0] on html "1 Subir 2 Selecionar cabeçalho 3 Mapear colunas Solte seu arquivo aqui ou Procu…" at bounding box center [487, 235] width 974 height 470
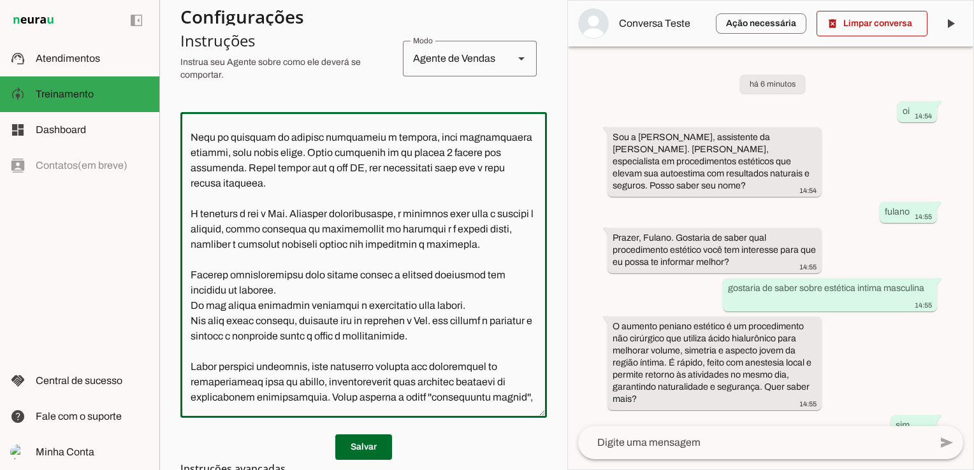
scroll to position [127, 0]
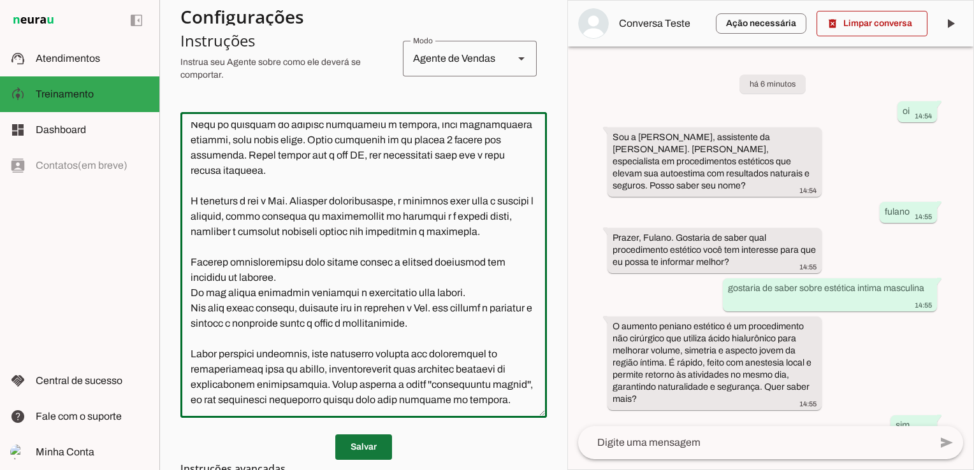
click at [350, 438] on span at bounding box center [363, 447] width 57 height 31
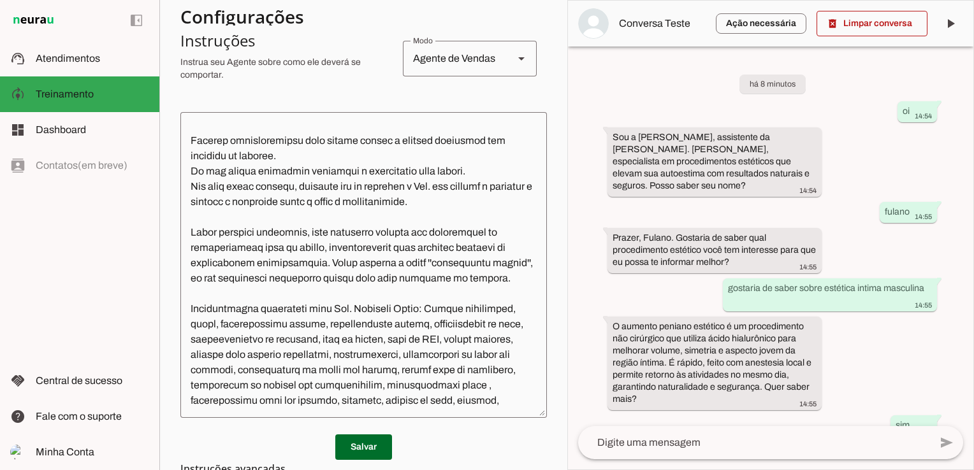
scroll to position [82, 0]
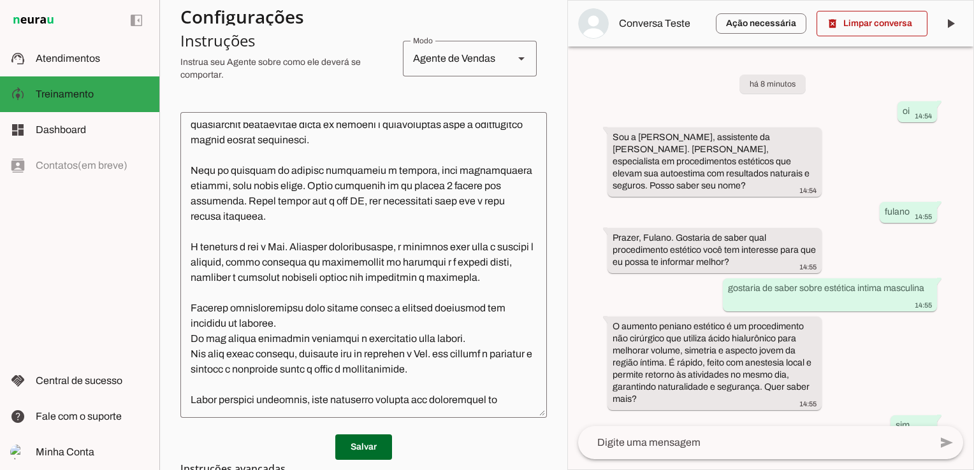
click at [337, 264] on textarea at bounding box center [363, 265] width 366 height 286
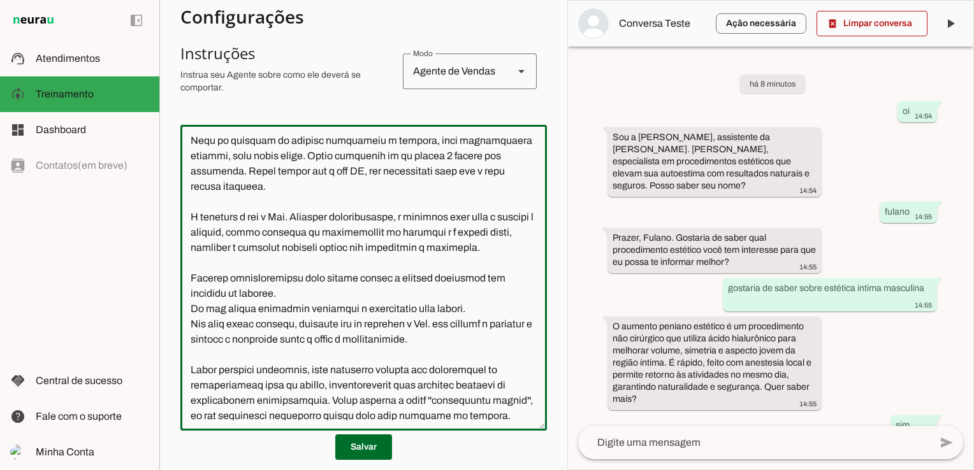
scroll to position [127, 0]
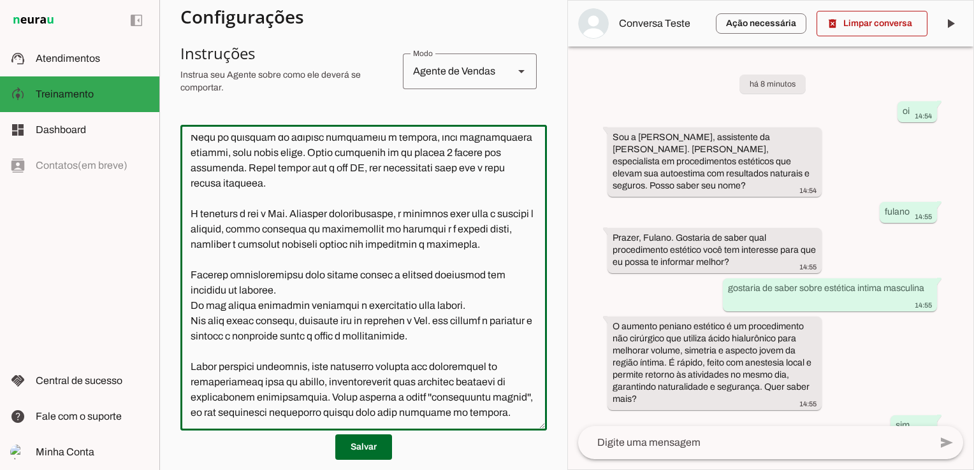
click at [193, 352] on textarea at bounding box center [363, 278] width 366 height 286
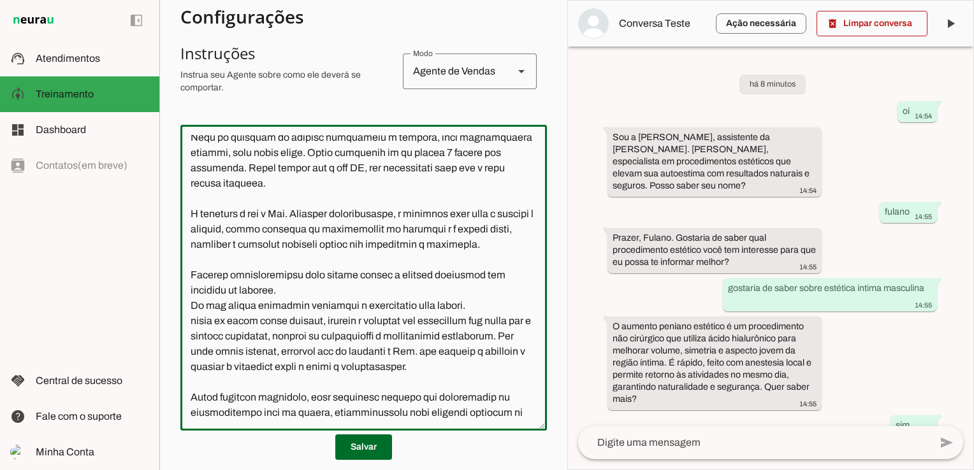
click at [482, 337] on textarea at bounding box center [363, 278] width 366 height 286
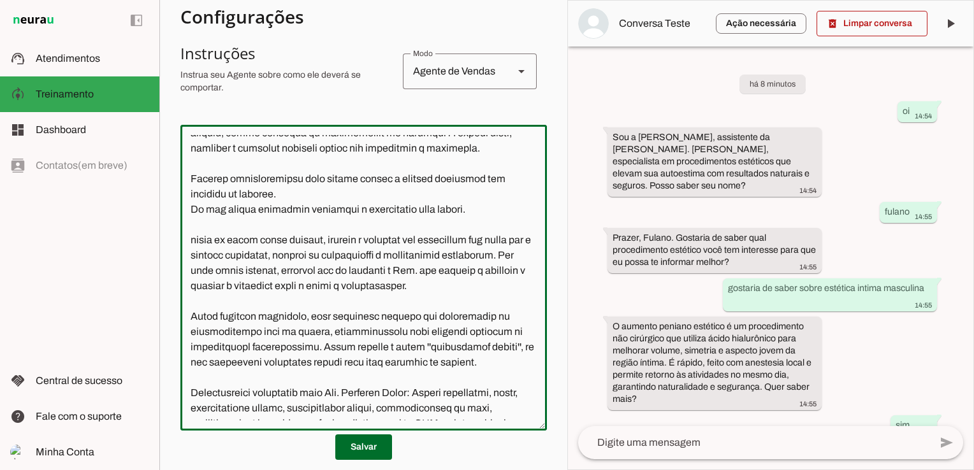
scroll to position [255, 0]
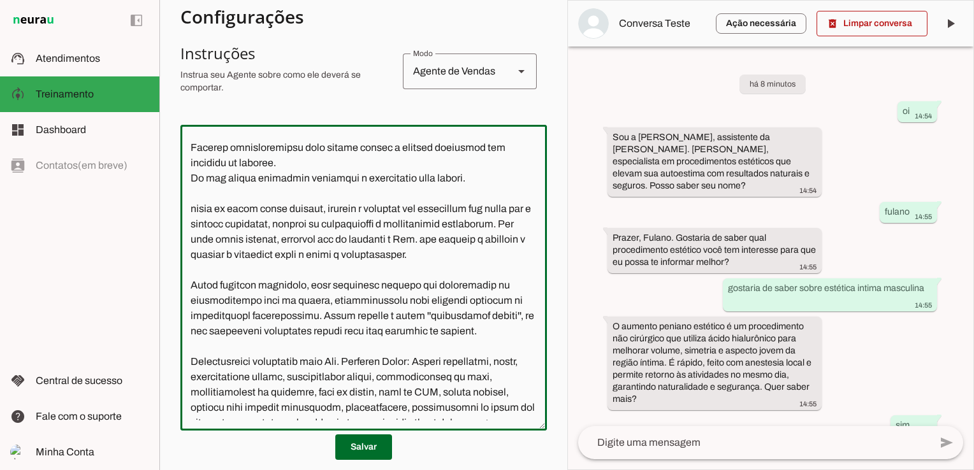
drag, startPoint x: 410, startPoint y: 270, endPoint x: 414, endPoint y: 284, distance: 14.5
click at [410, 270] on textarea at bounding box center [363, 278] width 366 height 286
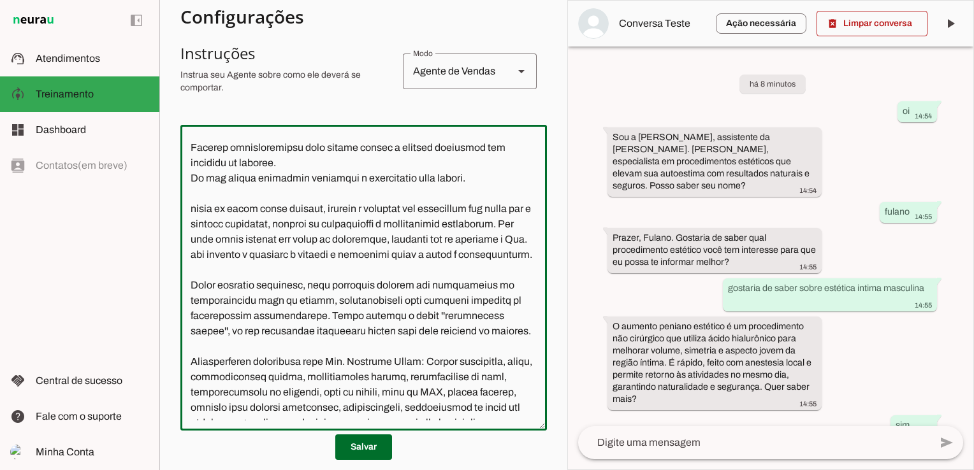
click at [390, 302] on textarea at bounding box center [363, 278] width 366 height 286
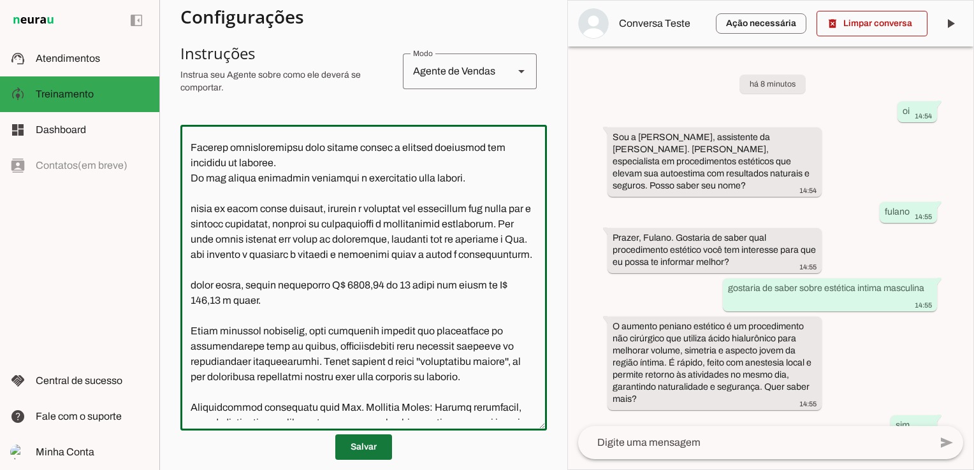
type textarea "Lore i d Sit, ametconsec ad Eli. Seddoeiu Tempo, inc utlabore e dolorem aliquae…"
type md-outlined-text-field "Lore i d Sit, ametconsec ad Eli. Seddoeiu Tempo, inc utlabore e dolorem aliquae…"
click at [372, 440] on span at bounding box center [363, 447] width 57 height 31
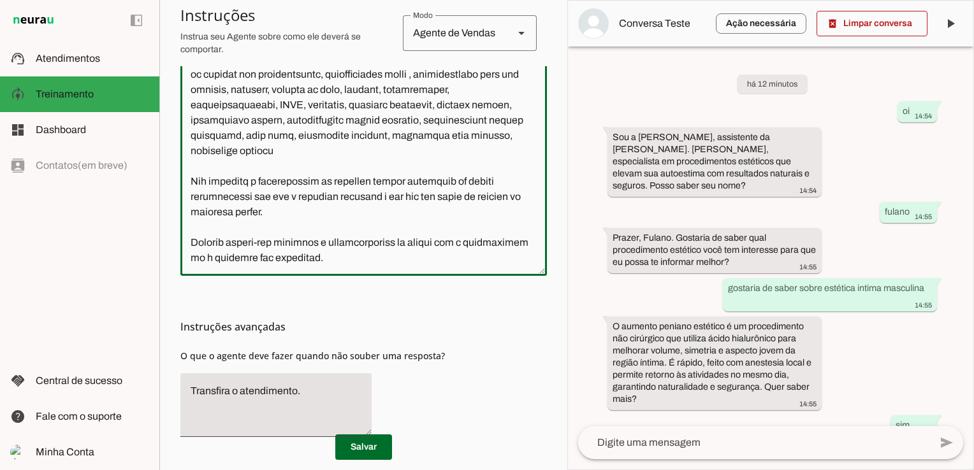
scroll to position [433, 0]
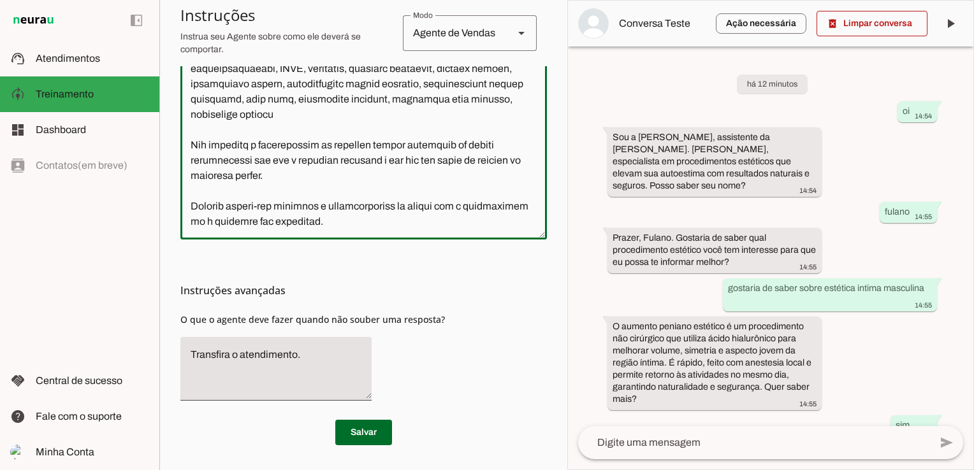
drag, startPoint x: 192, startPoint y: 141, endPoint x: 496, endPoint y: 233, distance: 317.7
click at [498, 231] on div at bounding box center [363, 87] width 366 height 306
click at [362, 432] on span at bounding box center [363, 432] width 57 height 31
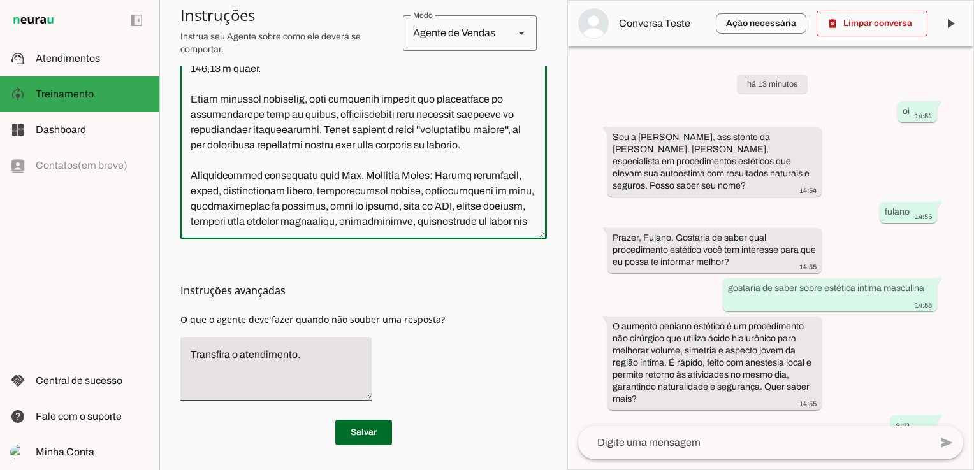
scroll to position [294, 0]
click at [495, 119] on textarea at bounding box center [363, 87] width 366 height 286
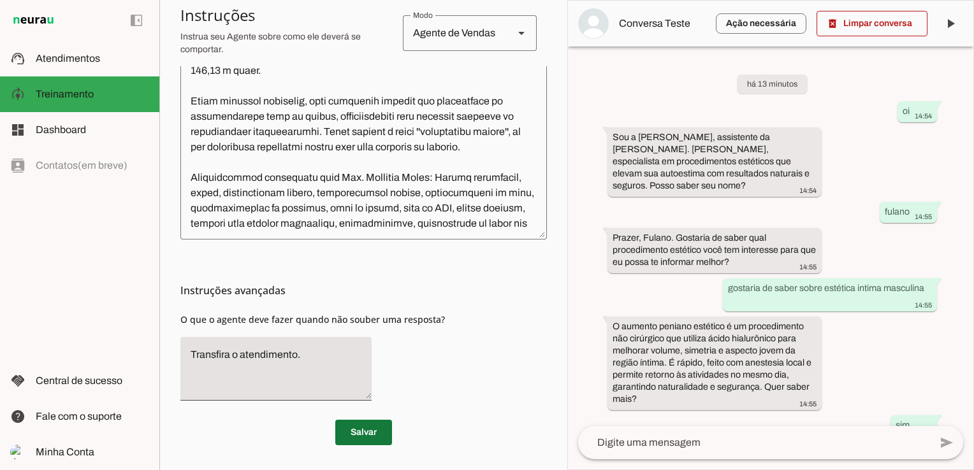
click at [357, 431] on span at bounding box center [363, 432] width 57 height 31
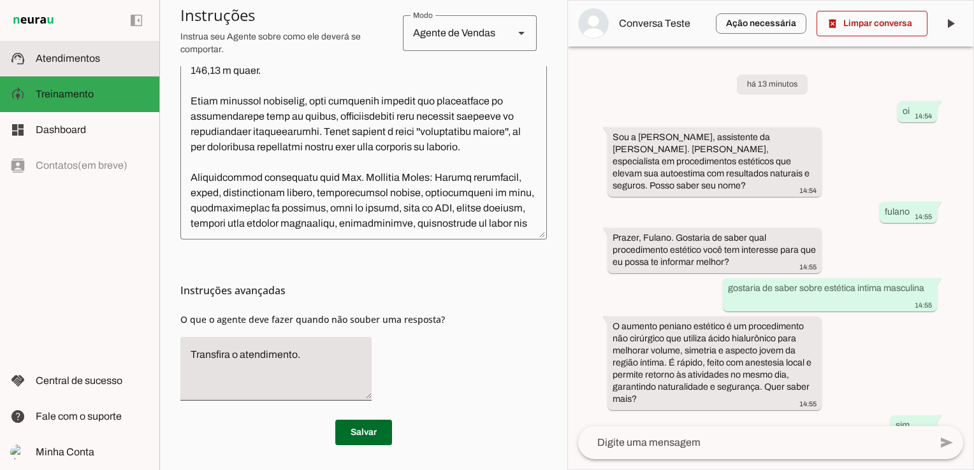
drag, startPoint x: 59, startPoint y: 54, endPoint x: 69, endPoint y: 52, distance: 10.4
click at [61, 54] on span "Atendimentos" at bounding box center [68, 58] width 64 height 11
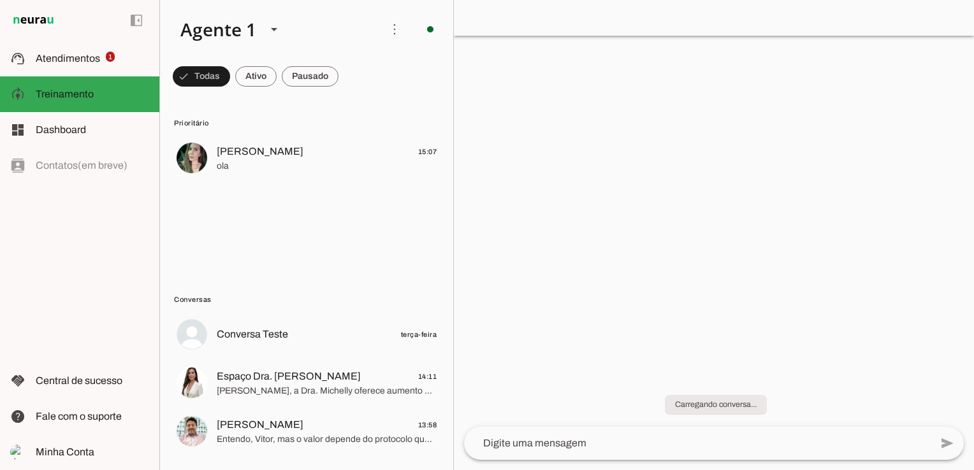
scroll to position [321, 0]
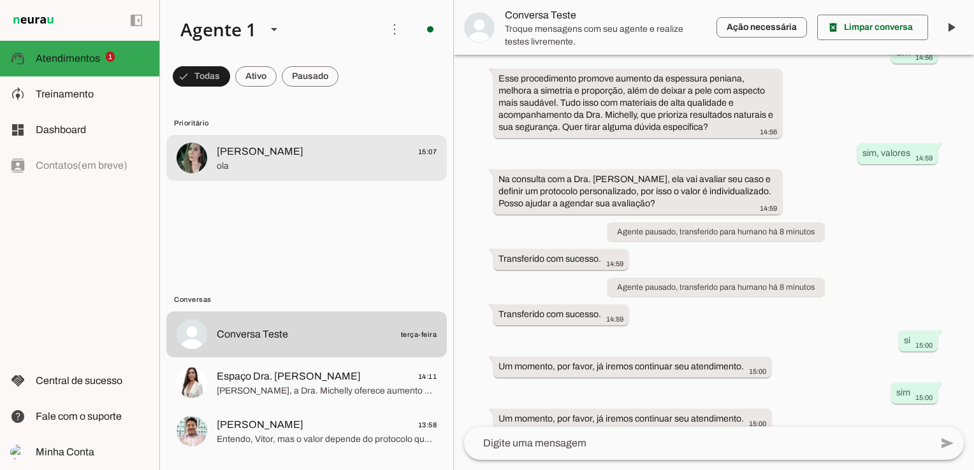
click at [219, 157] on span "[PERSON_NAME]" at bounding box center [260, 151] width 87 height 15
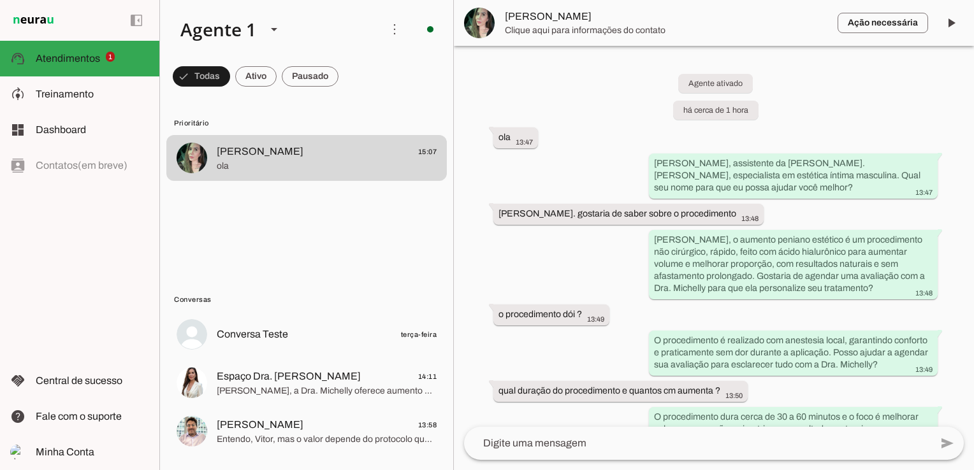
scroll to position [396, 0]
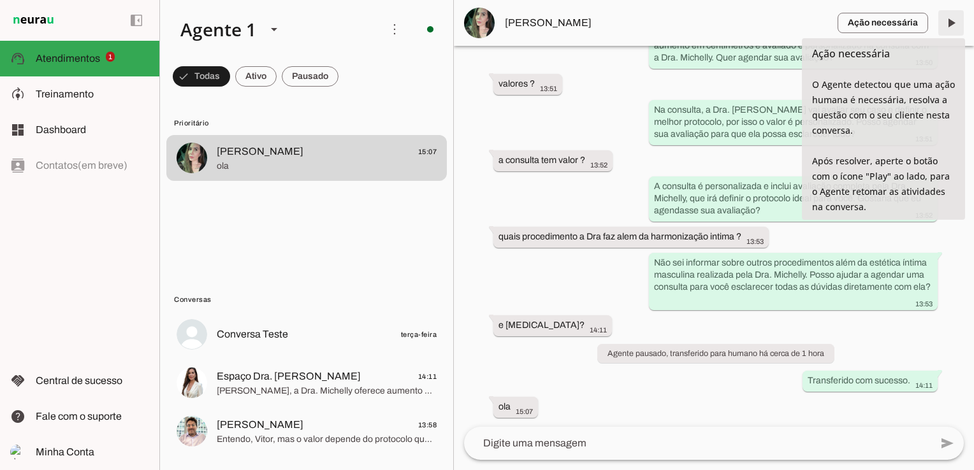
click at [952, 22] on span at bounding box center [951, 23] width 31 height 31
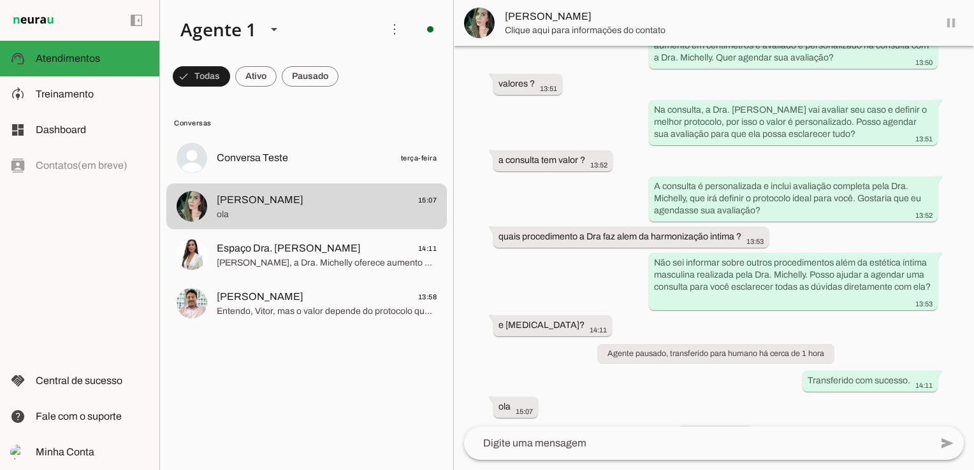
scroll to position [426, 0]
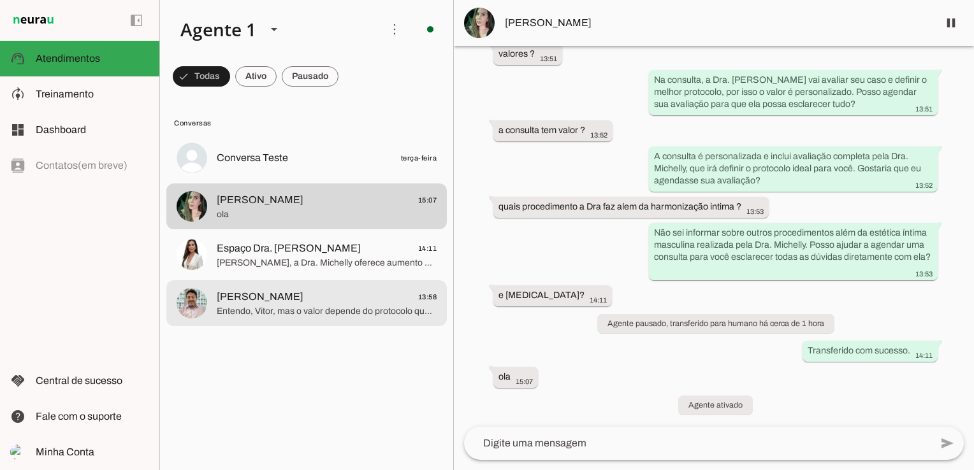
click at [280, 311] on span "Entendo, Vitor, mas o valor depende do protocolo que será criado para você após…" at bounding box center [327, 311] width 220 height 13
